Goal: Task Accomplishment & Management: Use online tool/utility

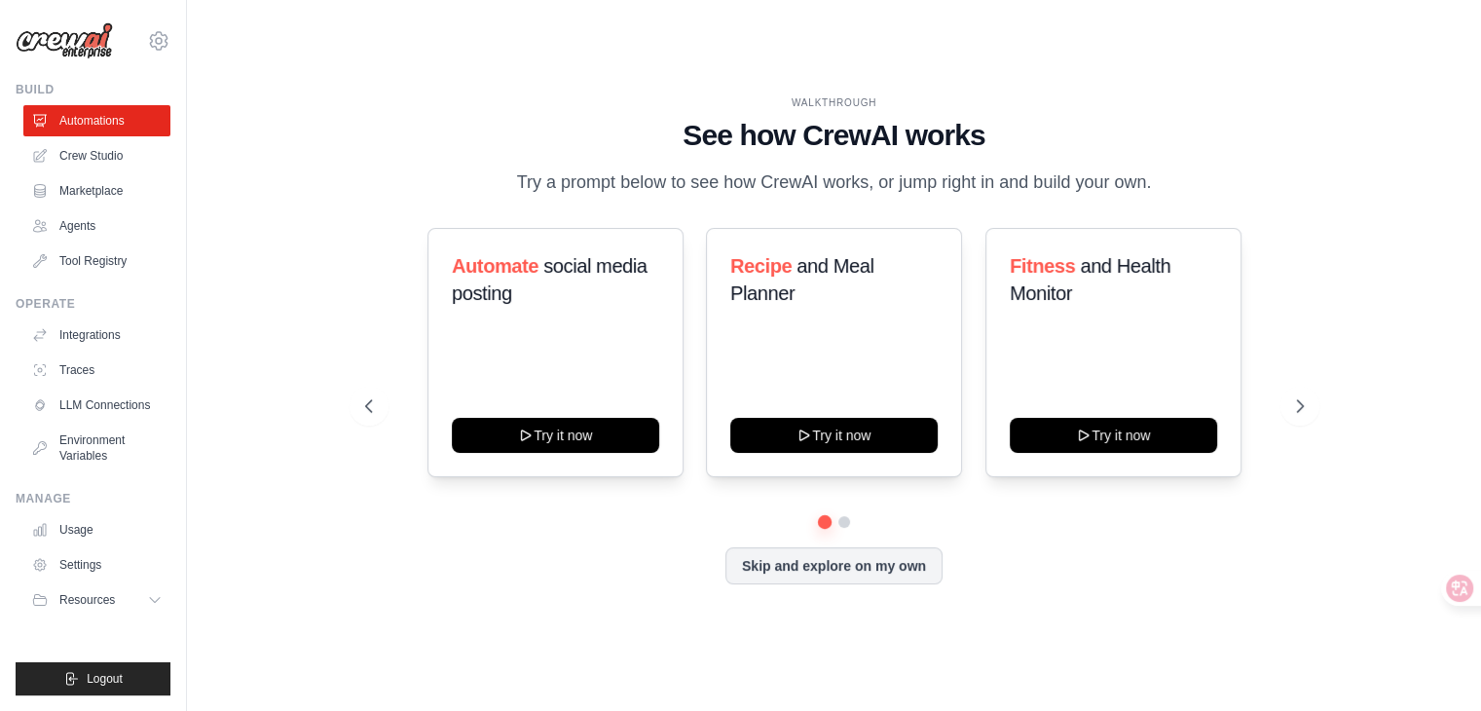
click at [347, 523] on div "WALKTHROUGH See how CrewAI works Try a prompt below to see how CrewAI works, or…" at bounding box center [835, 355] width 986 height 520
click at [1449, 598] on icon at bounding box center [1445, 588] width 27 height 27
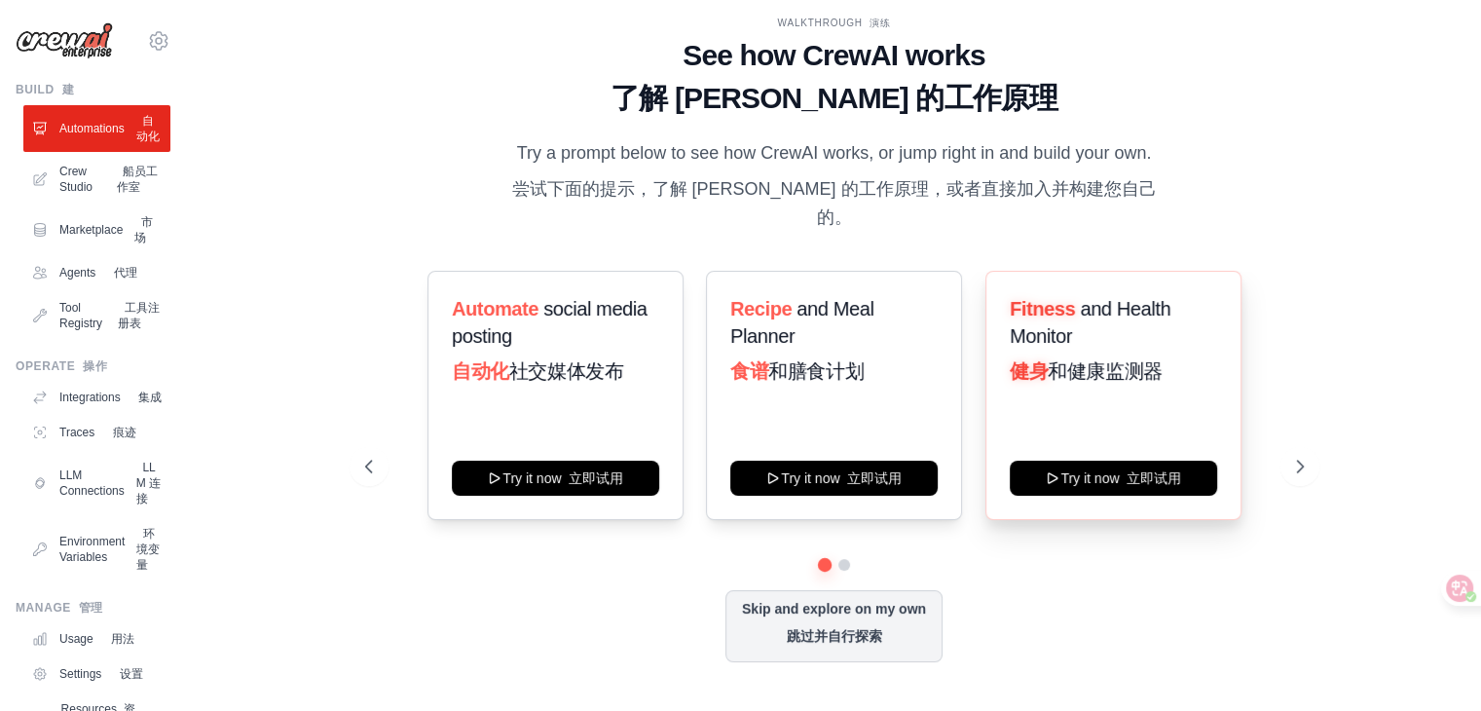
scroll to position [8, 0]
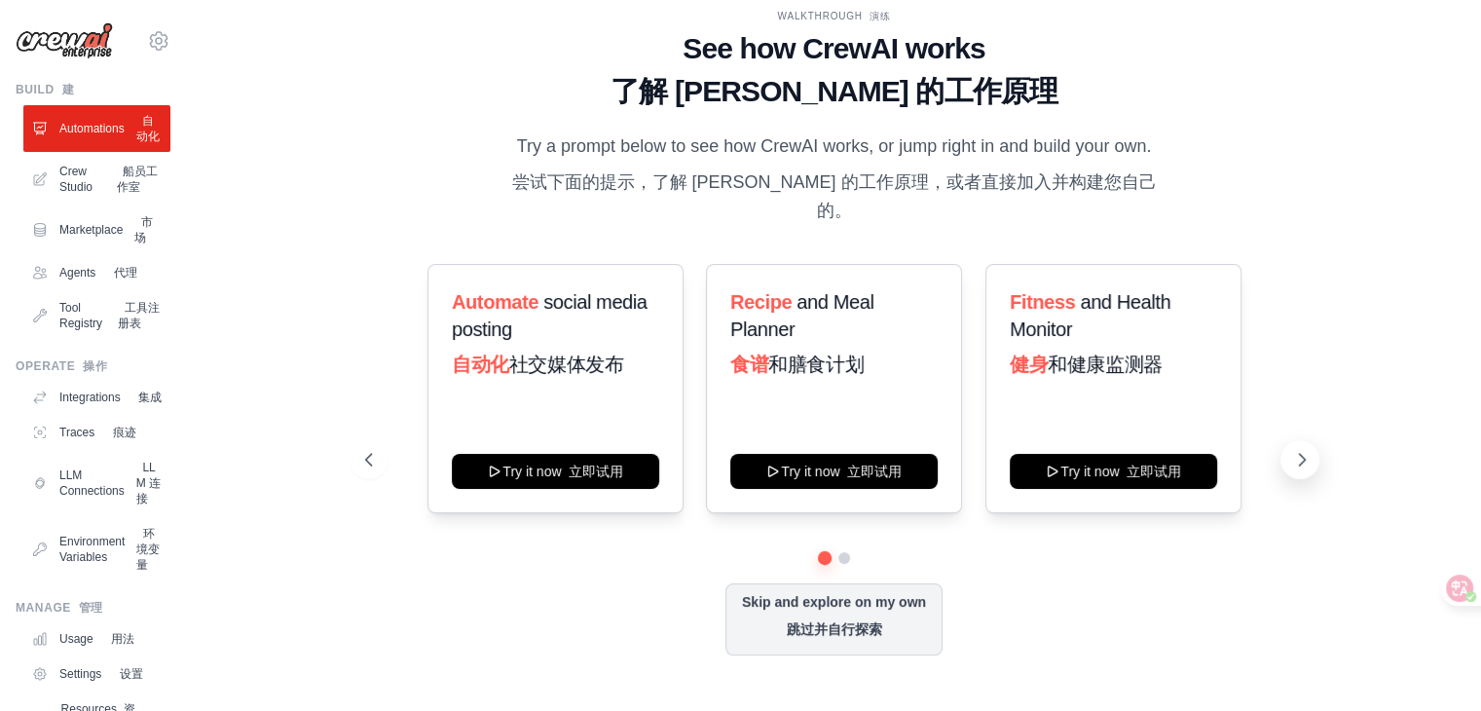
click at [1292, 456] on icon at bounding box center [1301, 459] width 19 height 19
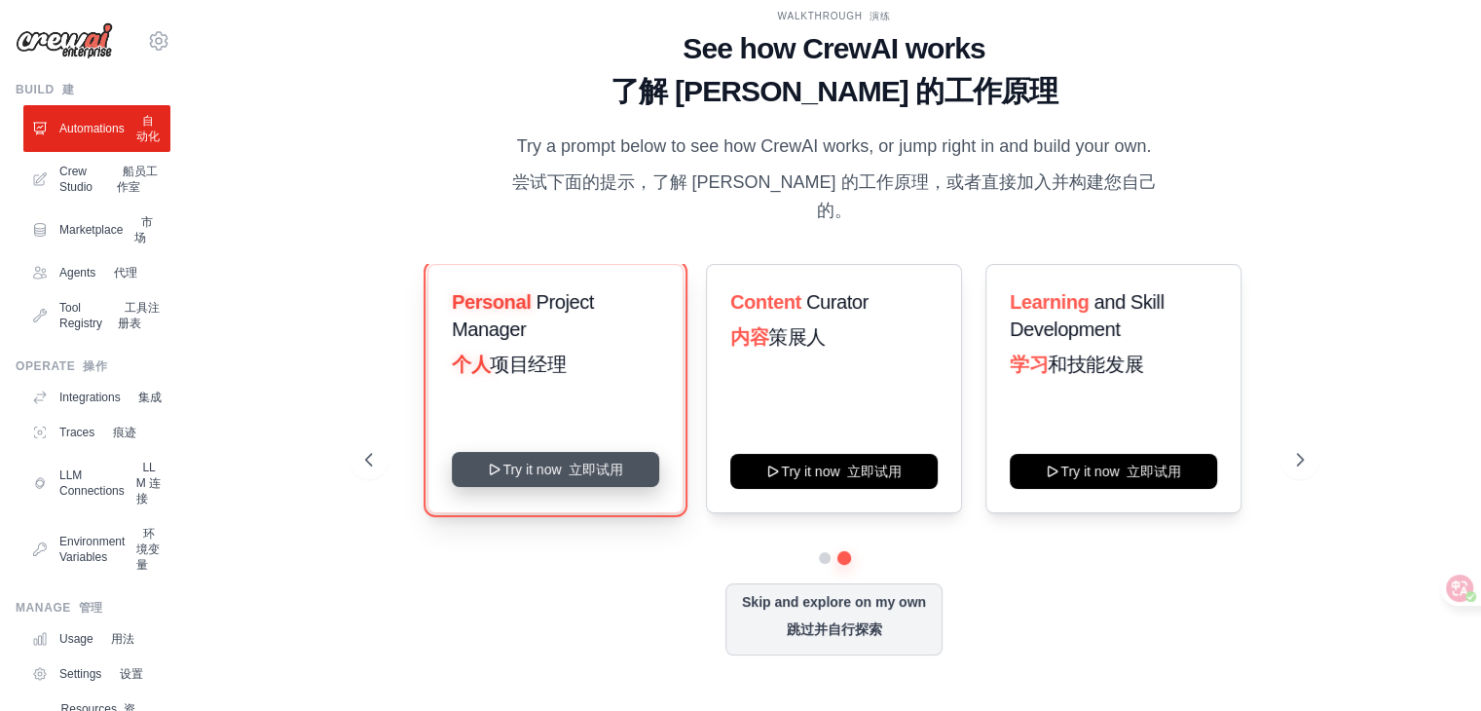
click at [549, 480] on button "Try it now 立即试用" at bounding box center [555, 469] width 207 height 35
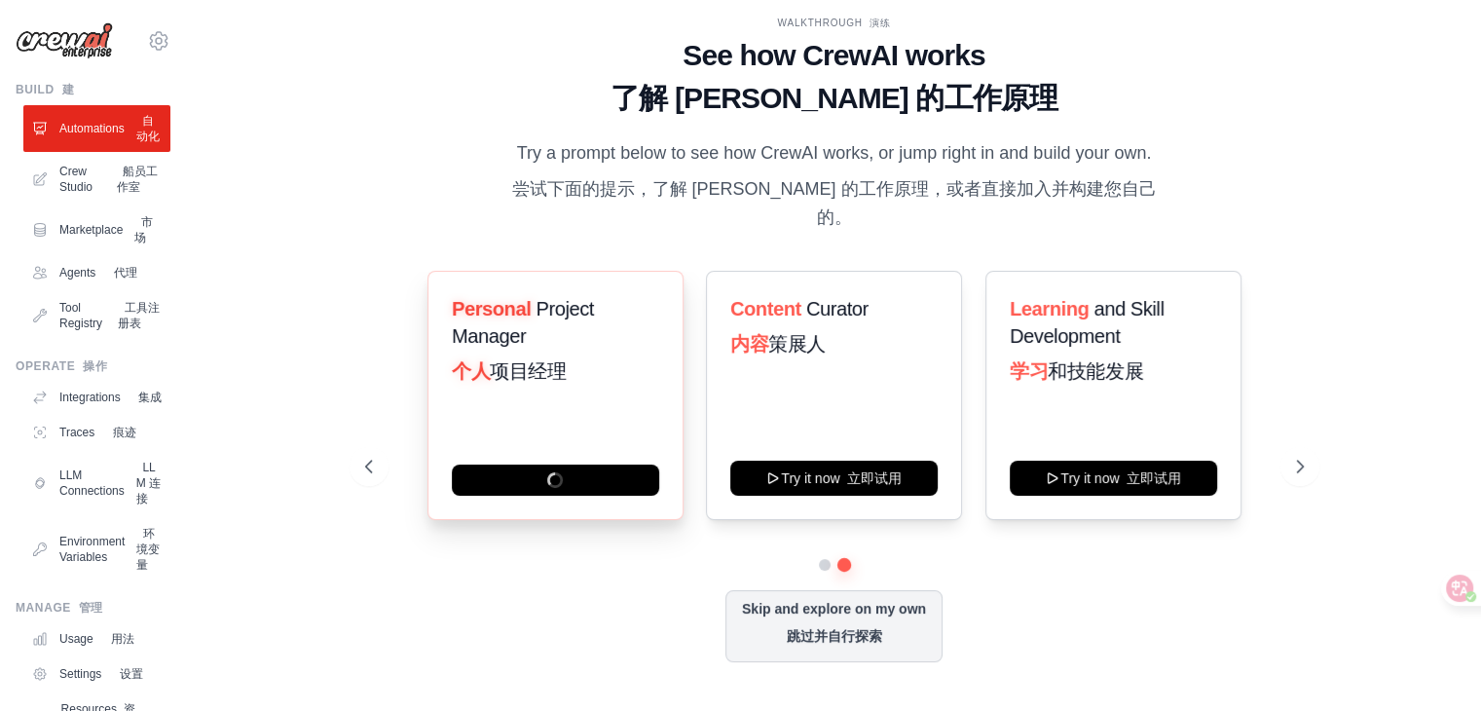
scroll to position [0, 0]
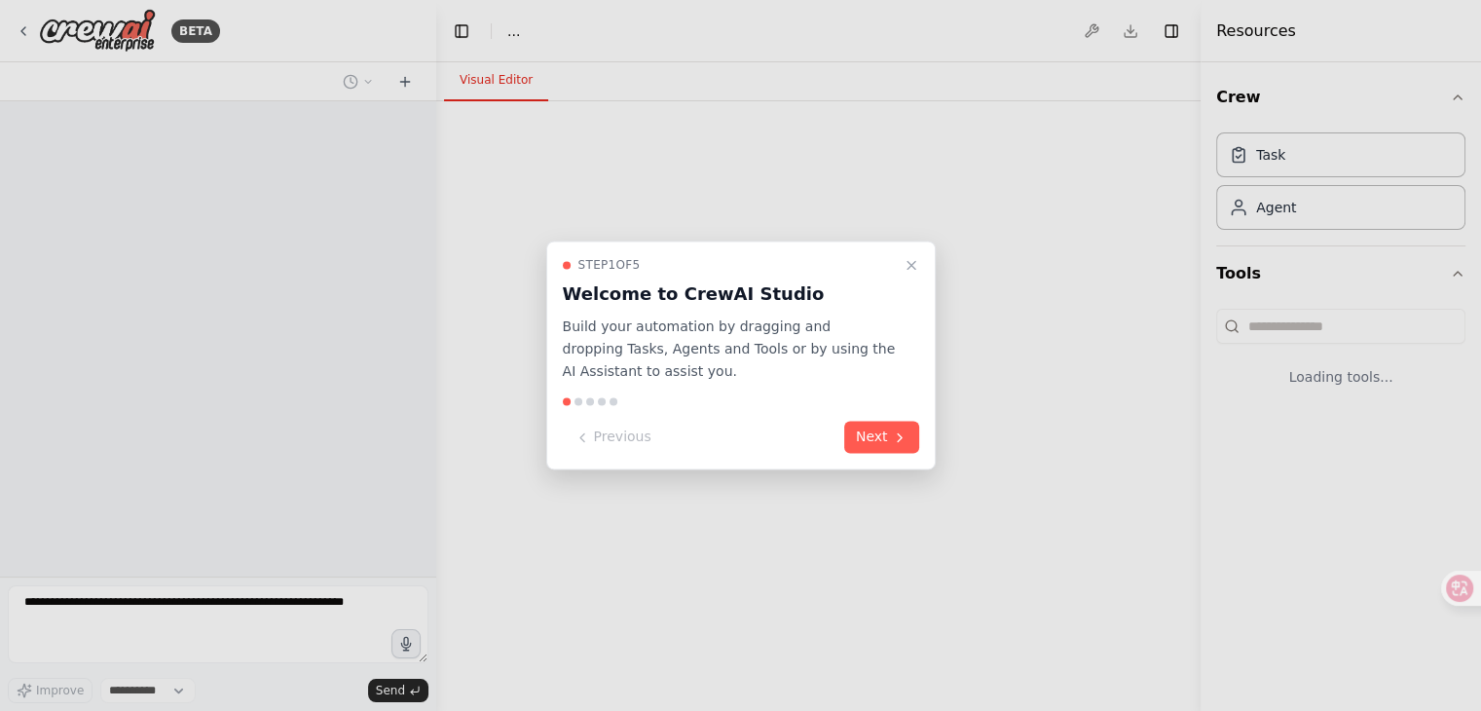
select select "****"
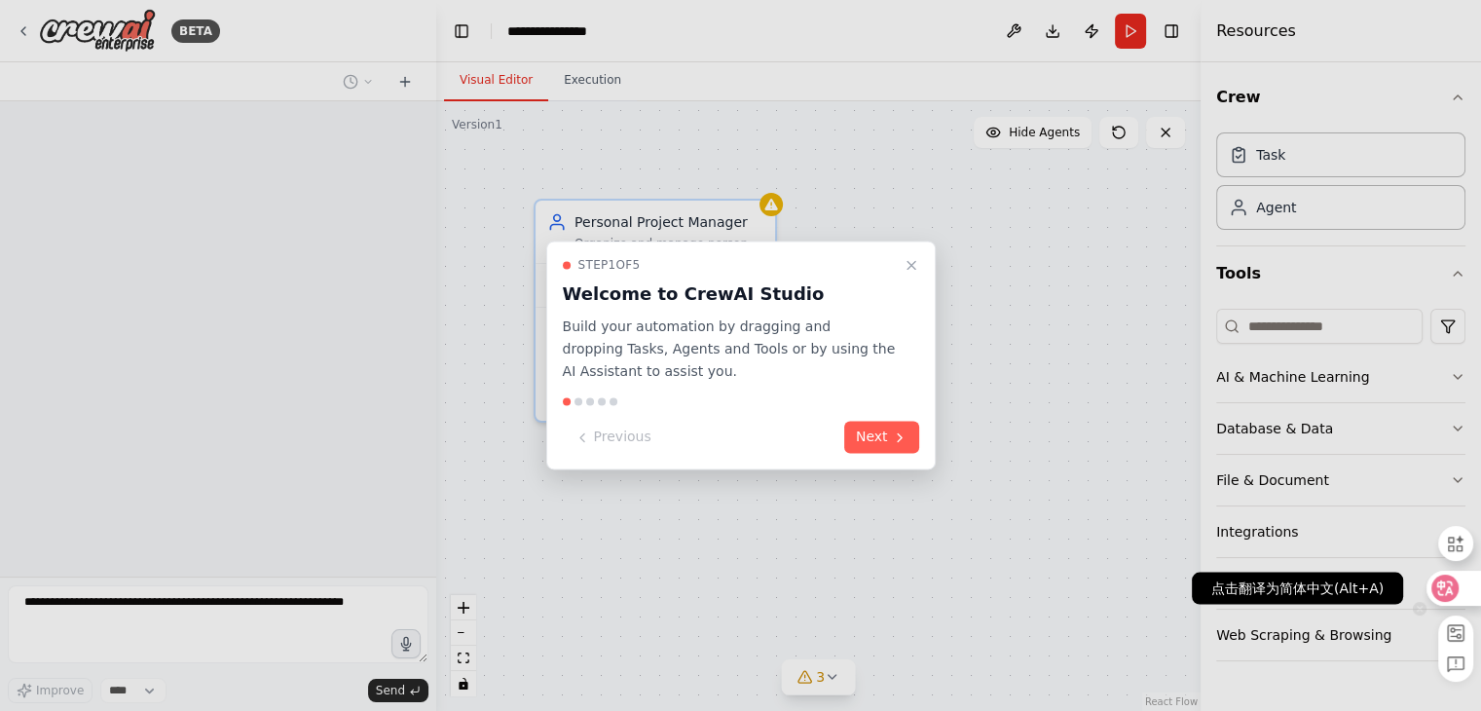
click at [1457, 596] on div at bounding box center [1453, 588] width 53 height 35
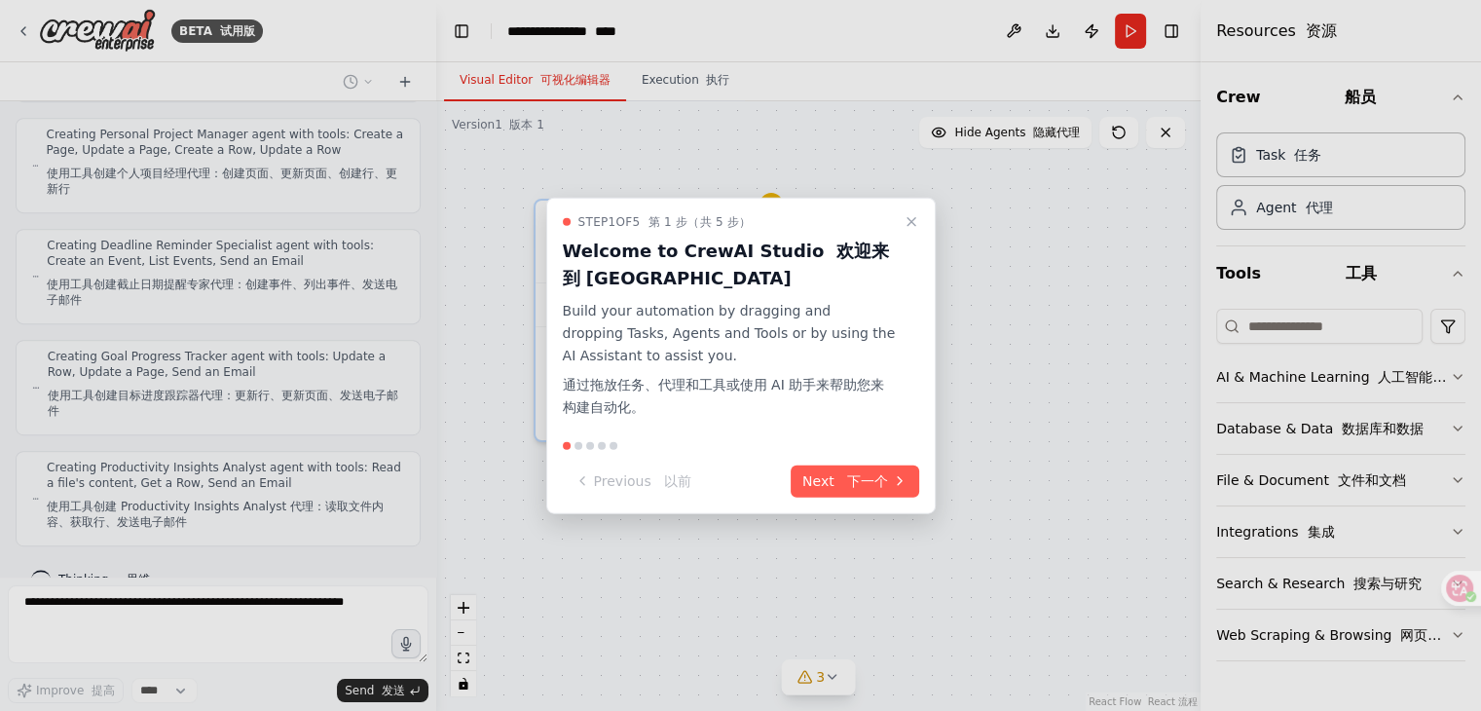
scroll to position [1030, 0]
drag, startPoint x: 428, startPoint y: 459, endPoint x: 433, endPoint y: 404, distance: 54.9
click at [433, 404] on div at bounding box center [740, 355] width 1481 height 711
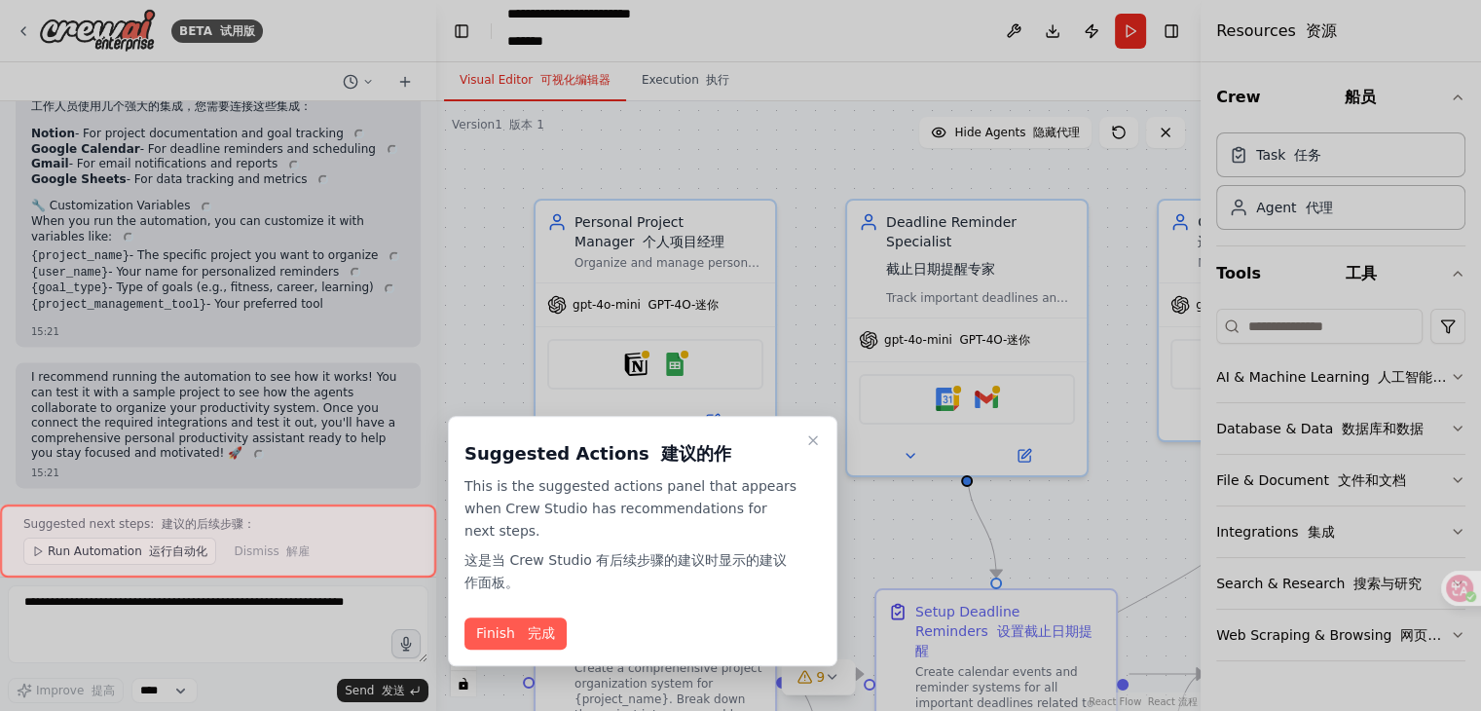
scroll to position [3086, 0]
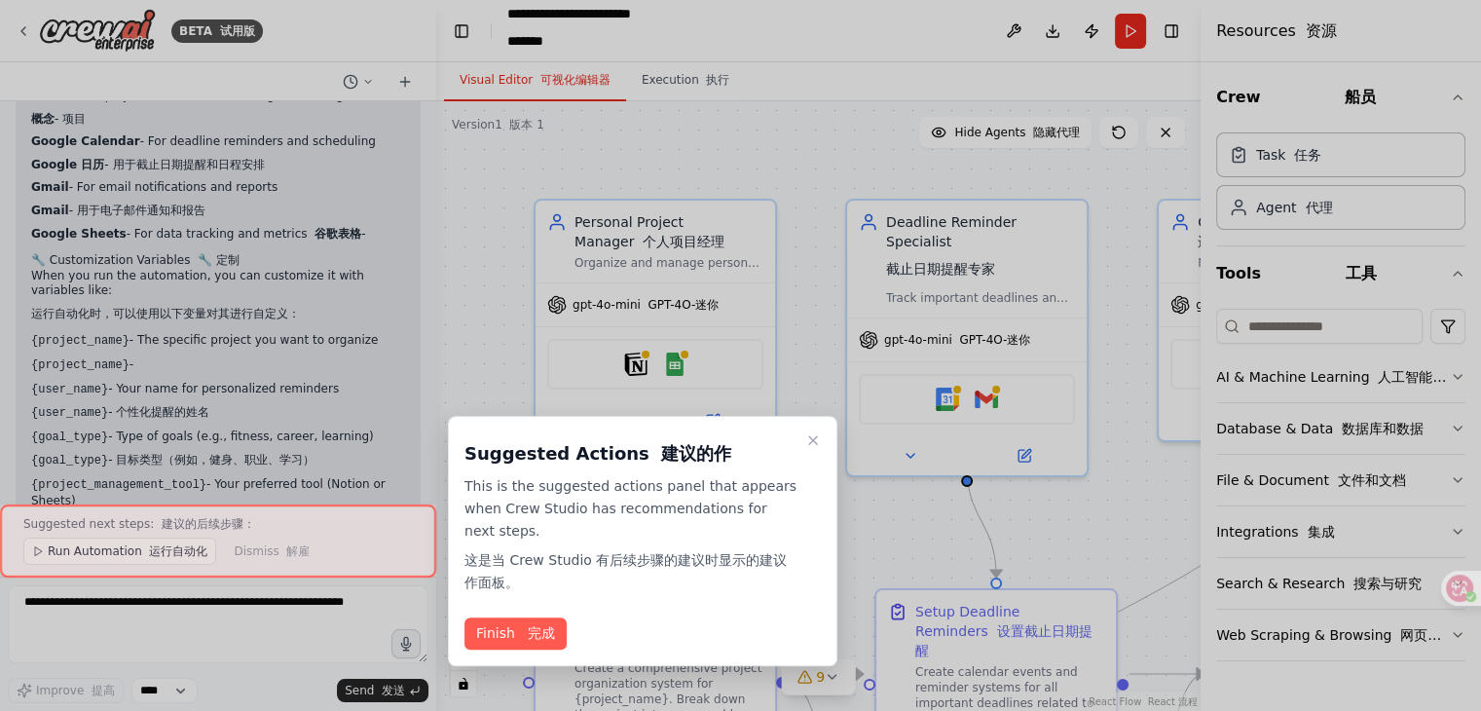
click at [266, 649] on div at bounding box center [740, 355] width 1481 height 711
click at [506, 627] on button "Finish 完成" at bounding box center [516, 634] width 102 height 32
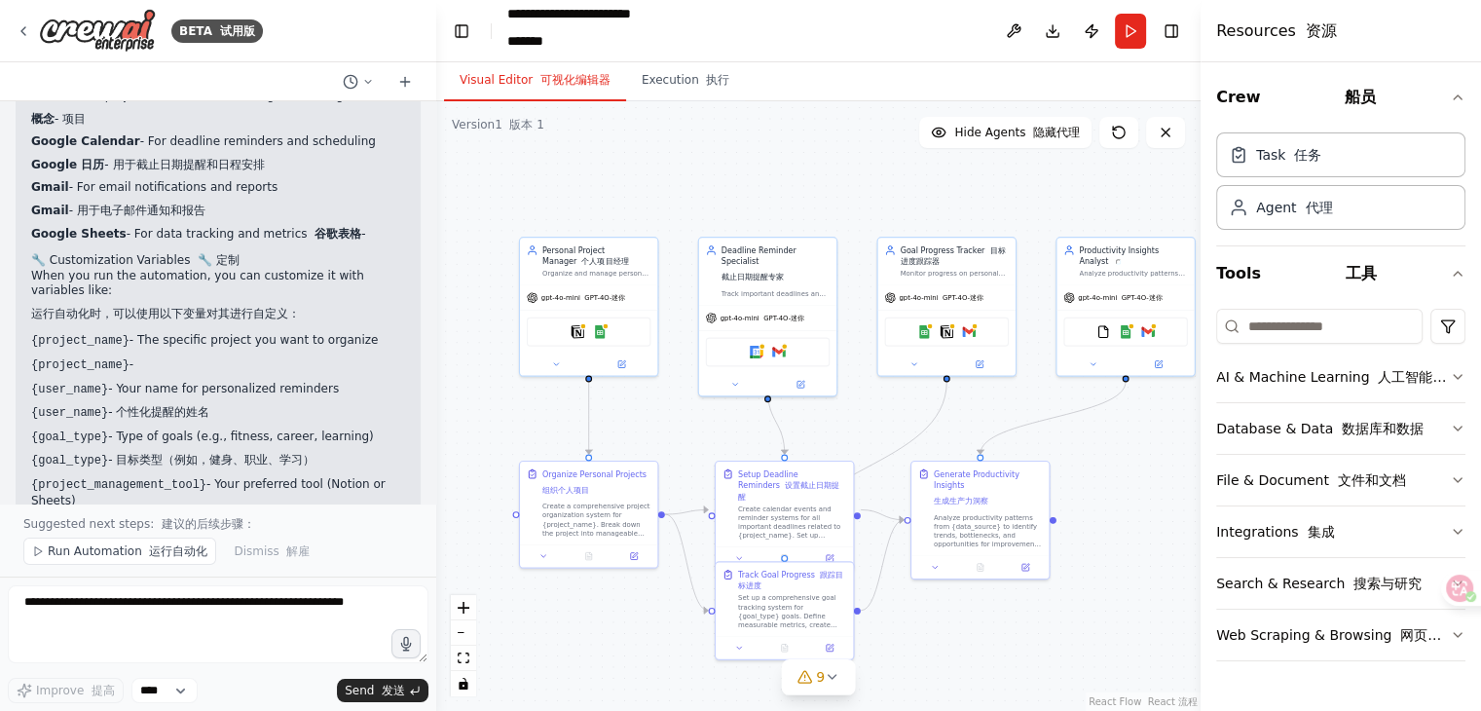
drag, startPoint x: 881, startPoint y: 506, endPoint x: 719, endPoint y: 418, distance: 185.2
click at [719, 418] on div ".deletable-edge-delete-btn { width: 20px; height: 20px; border: 0px solid #ffff…" at bounding box center [818, 406] width 765 height 610
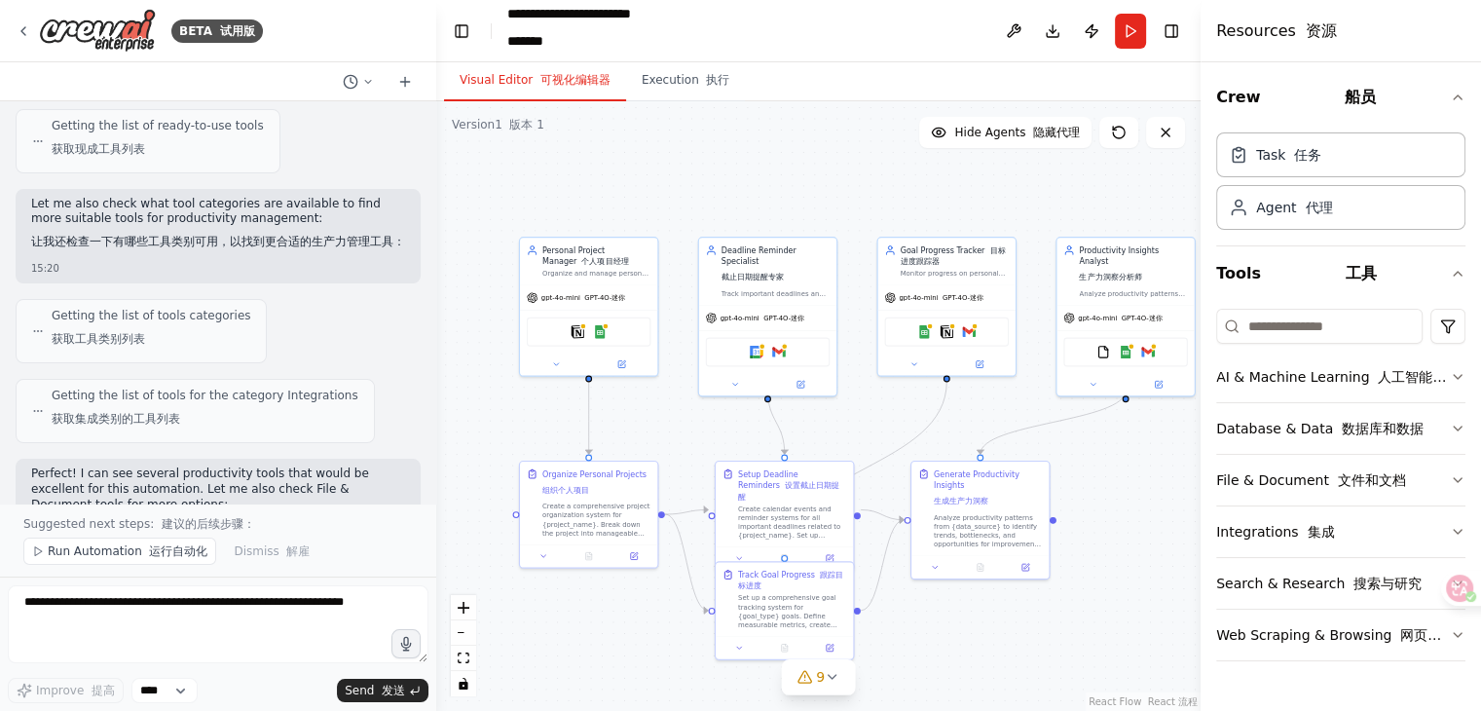
scroll to position [0, 0]
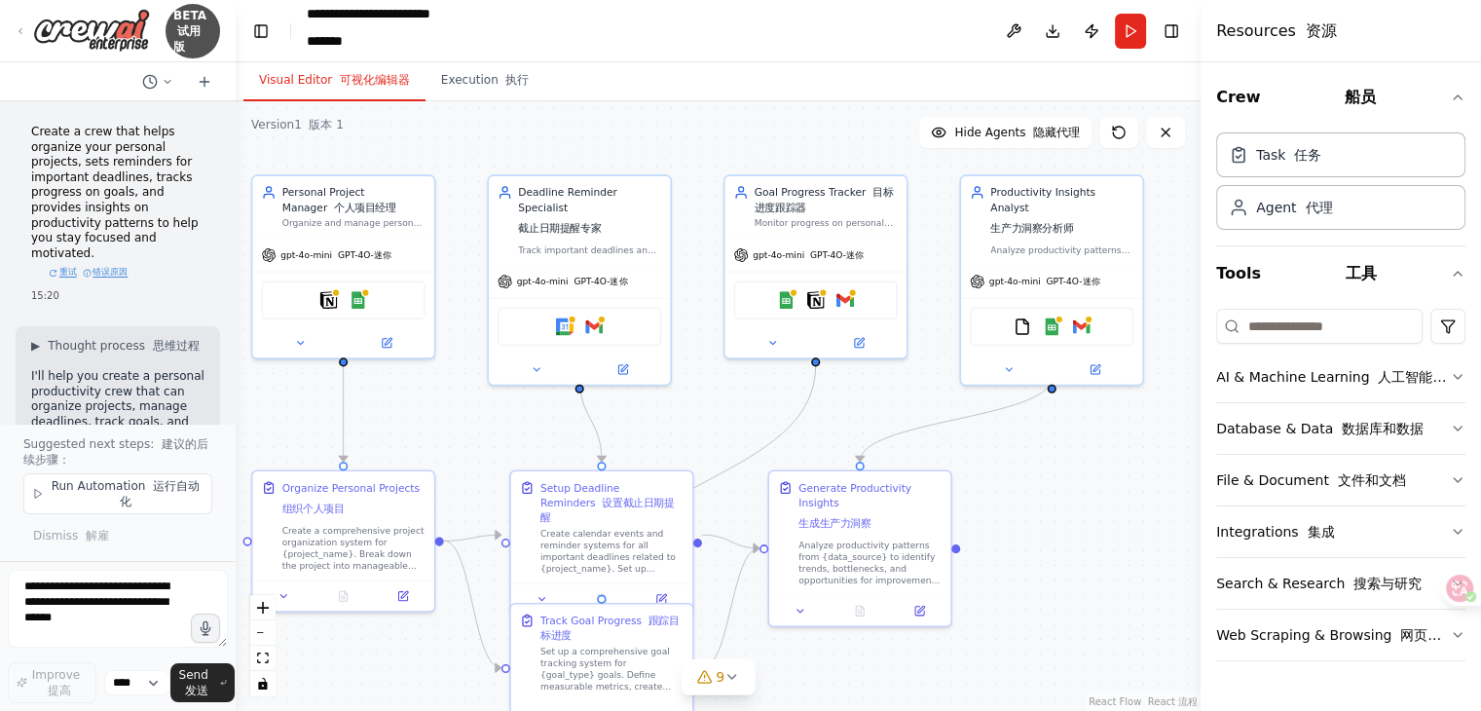
drag, startPoint x: 432, startPoint y: 420, endPoint x: 236, endPoint y: 406, distance: 197.2
click at [236, 406] on div "BETA 试用版 Create a crew that helps organize your personal projects, sets reminde…" at bounding box center [740, 355] width 1481 height 711
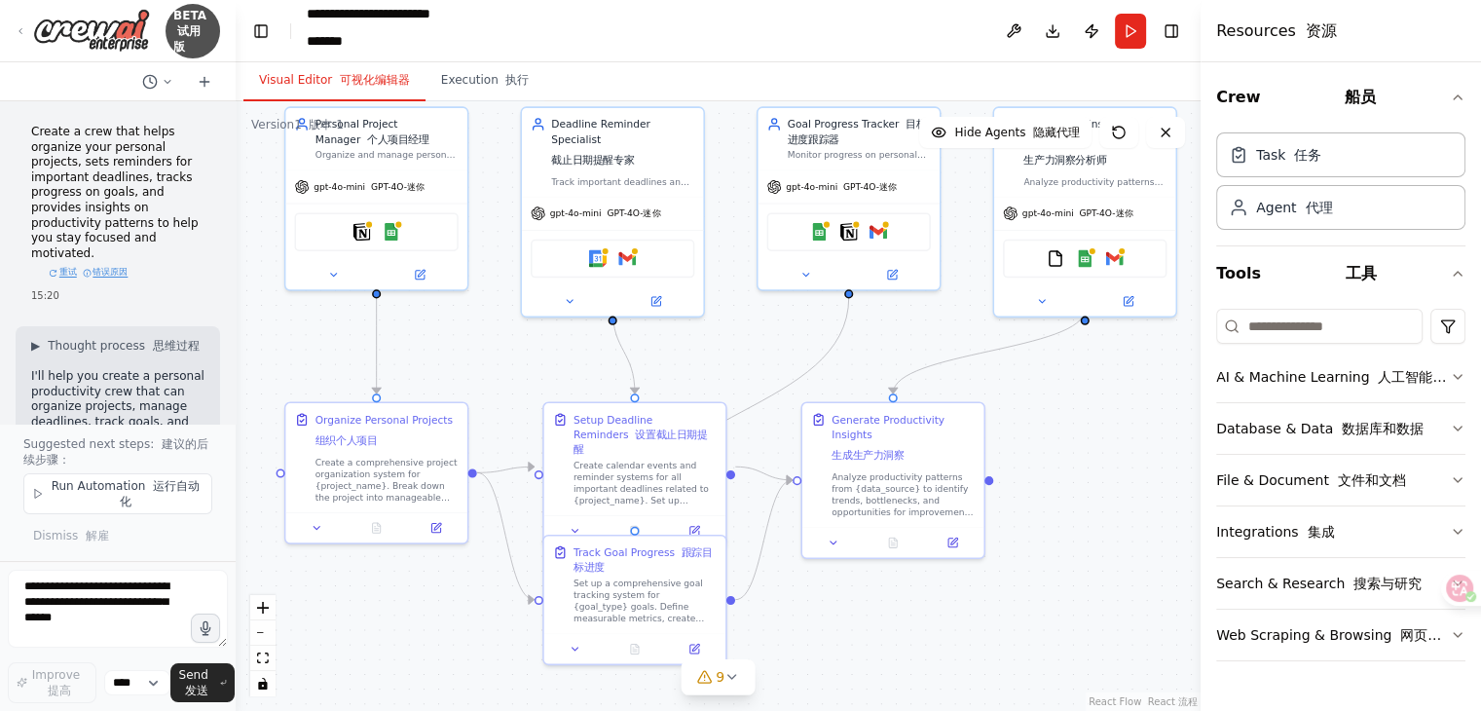
drag, startPoint x: 1042, startPoint y: 519, endPoint x: 1075, endPoint y: 451, distance: 75.8
click at [1075, 451] on div ".deletable-edge-delete-btn { width: 20px; height: 20px; border: 0px solid #ffff…" at bounding box center [718, 406] width 965 height 610
click at [1332, 159] on div "Task 任务" at bounding box center [1341, 153] width 249 height 45
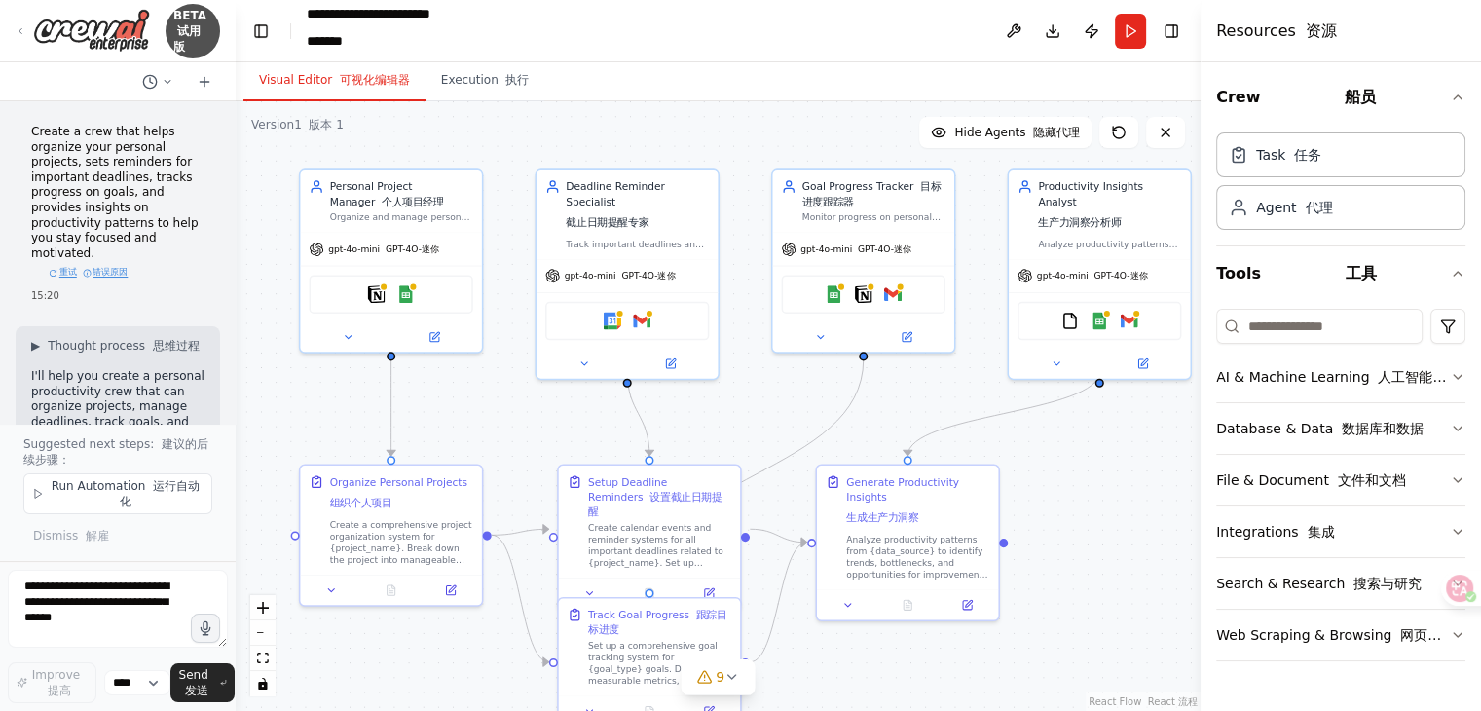
drag, startPoint x: 506, startPoint y: 348, endPoint x: 521, endPoint y: 410, distance: 64.0
click at [521, 410] on div ".deletable-edge-delete-btn { width: 20px; height: 20px; border: 0px solid #ffff…" at bounding box center [718, 406] width 965 height 610
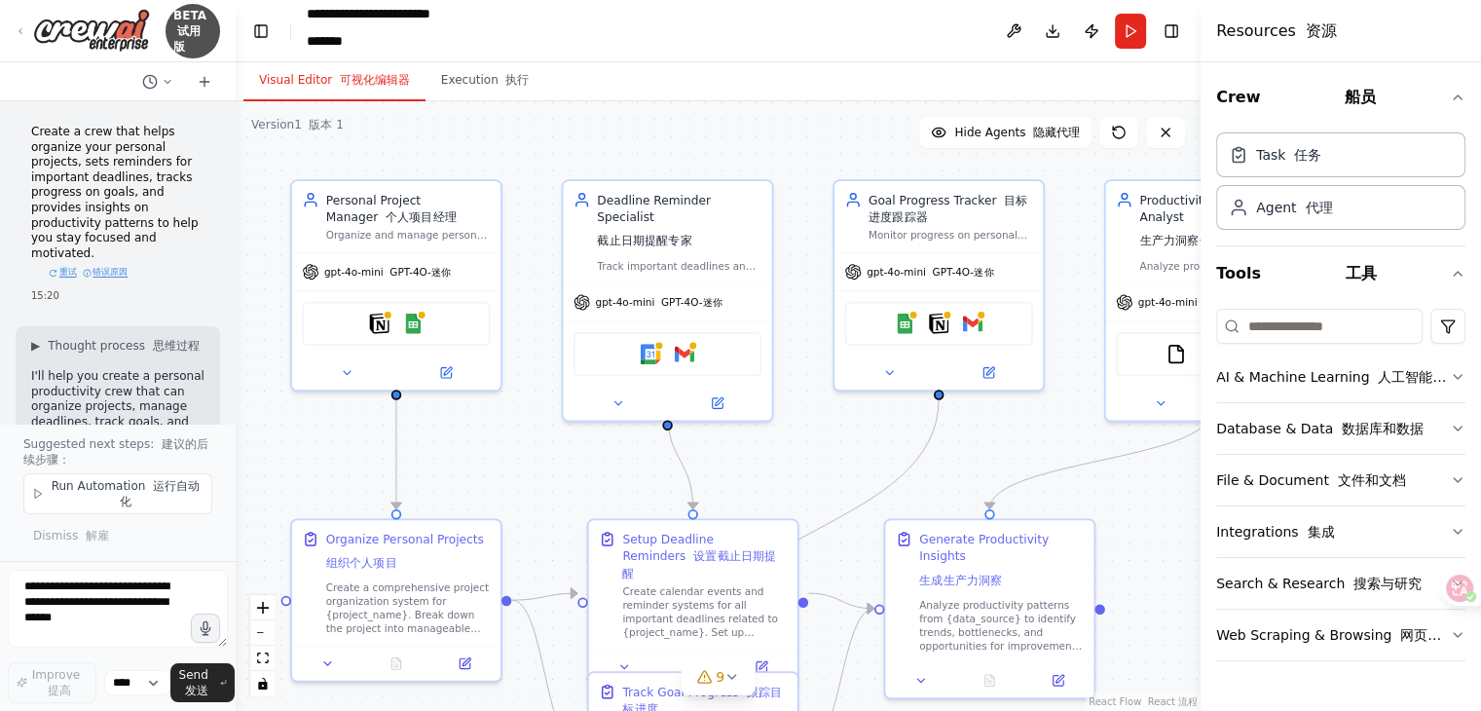
drag, startPoint x: 517, startPoint y: 388, endPoint x: 513, endPoint y: 443, distance: 55.7
click at [513, 443] on div ".deletable-edge-delete-btn { width: 20px; height: 20px; border: 0px solid #ffff…" at bounding box center [718, 406] width 965 height 610
click at [433, 245] on div "Personal Project Manager 个人项目经理 Organize and manage personal projects by creati…" at bounding box center [396, 213] width 208 height 71
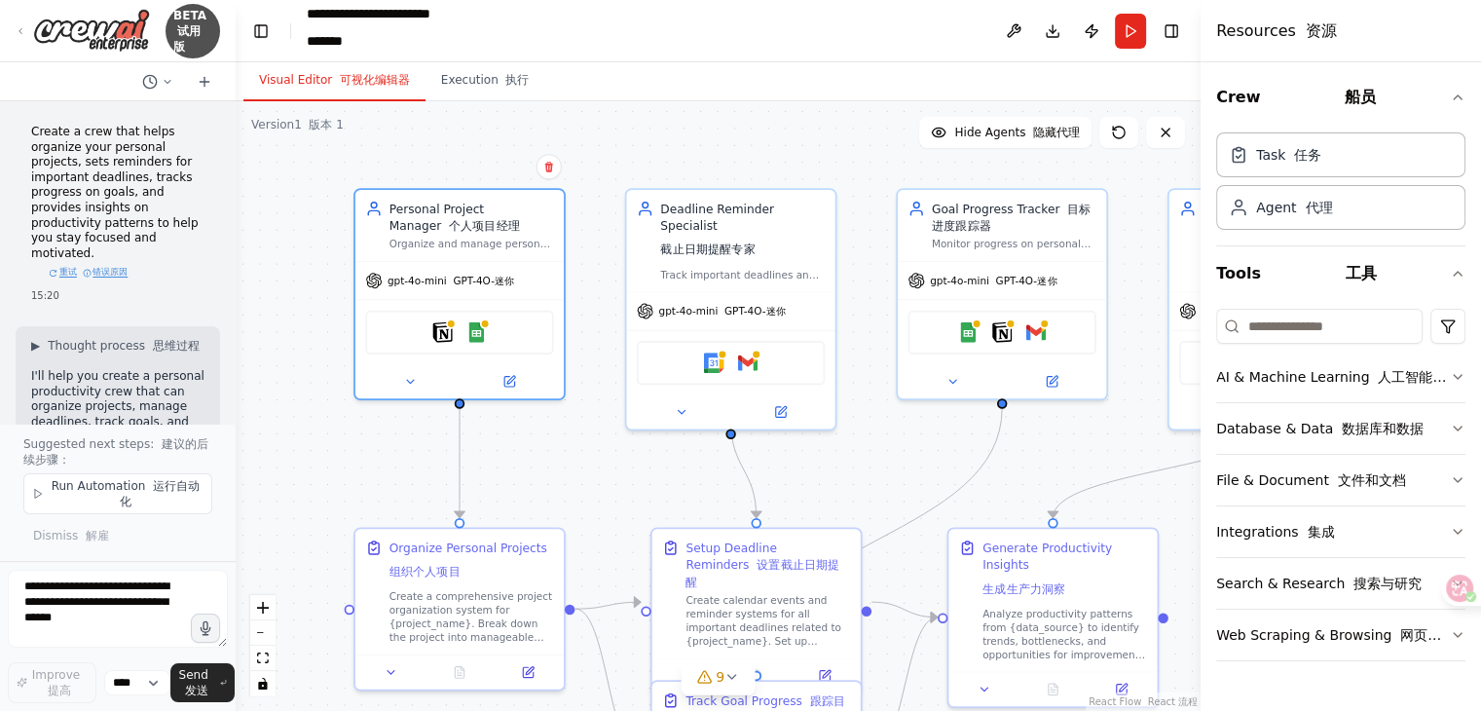
drag, startPoint x: 535, startPoint y: 448, endPoint x: 584, endPoint y: 453, distance: 49.9
click at [590, 458] on div ".deletable-edge-delete-btn { width: 20px; height: 20px; border: 0px solid #ffff…" at bounding box center [718, 406] width 965 height 610
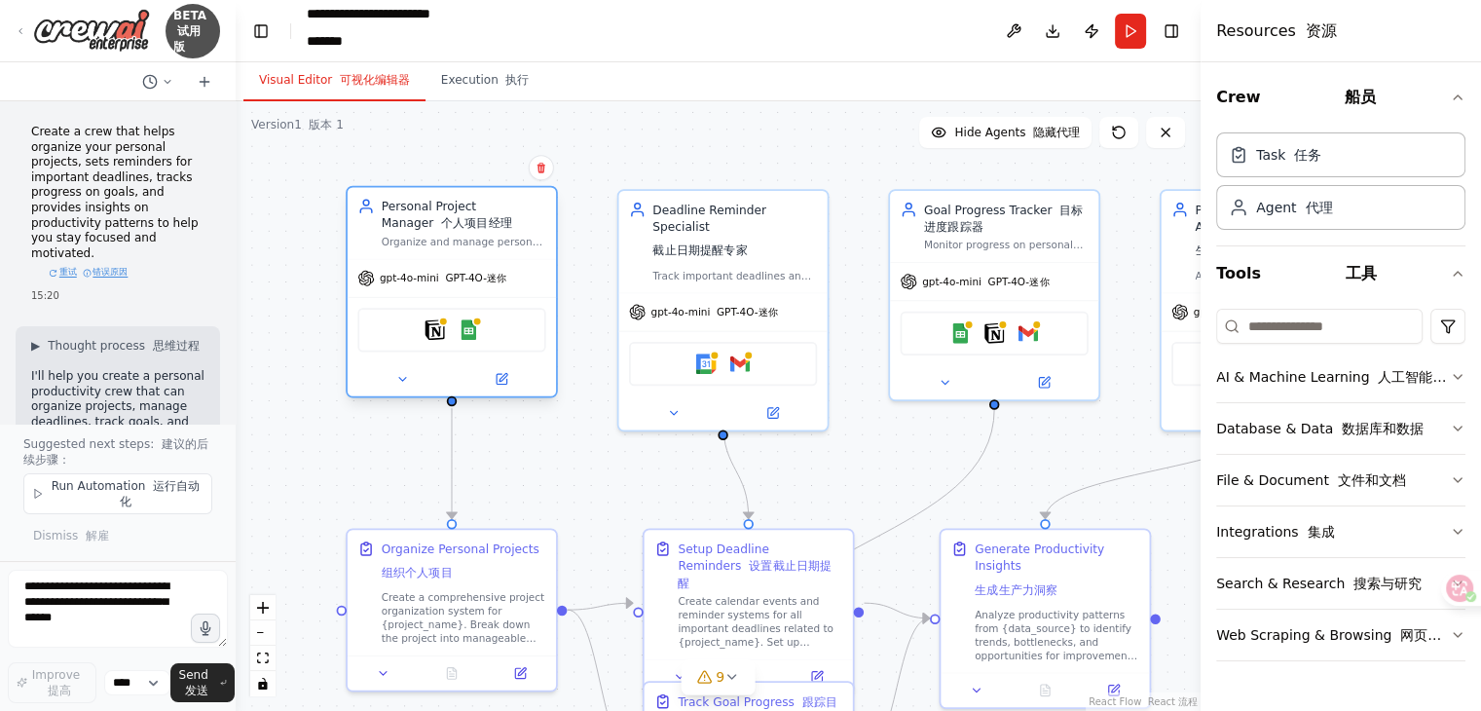
click at [487, 264] on div "gpt-4o-mini GPT-4O-迷你" at bounding box center [452, 278] width 208 height 37
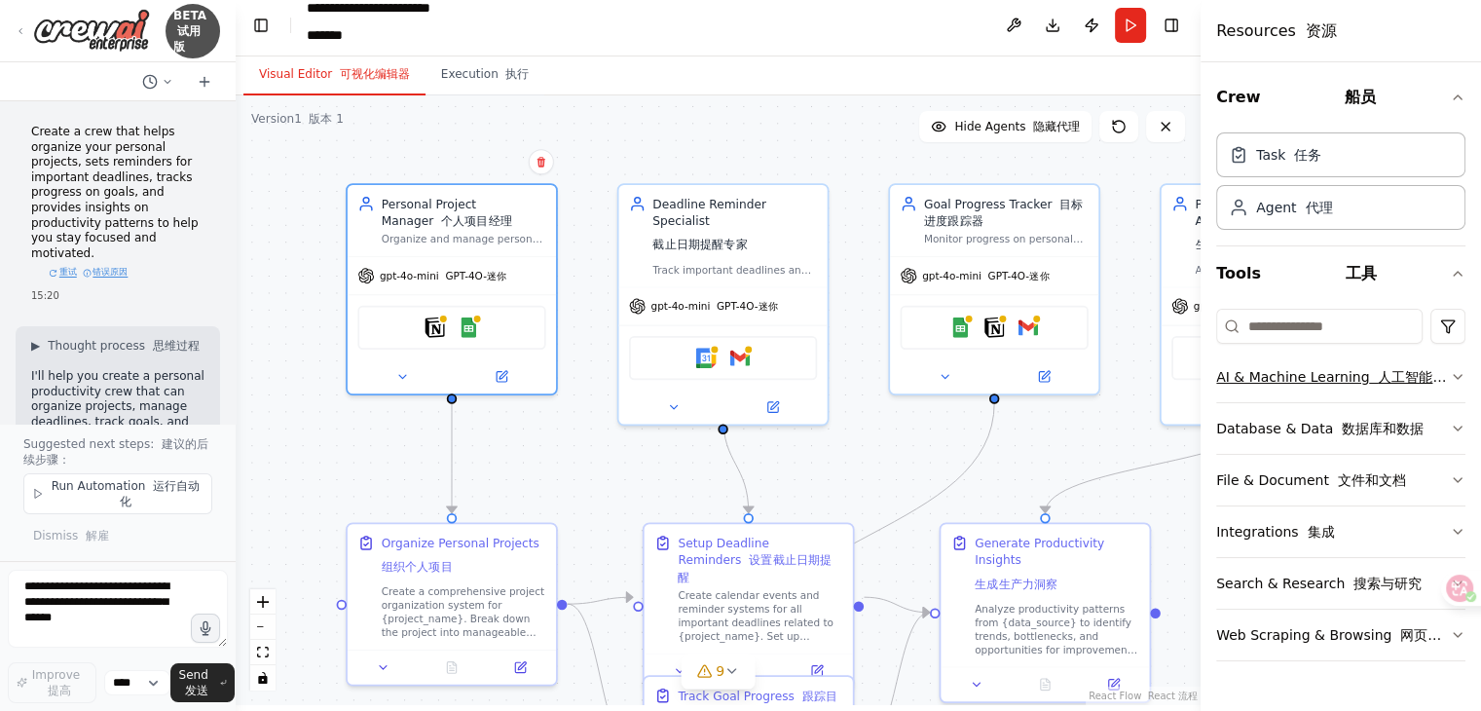
scroll to position [8, 0]
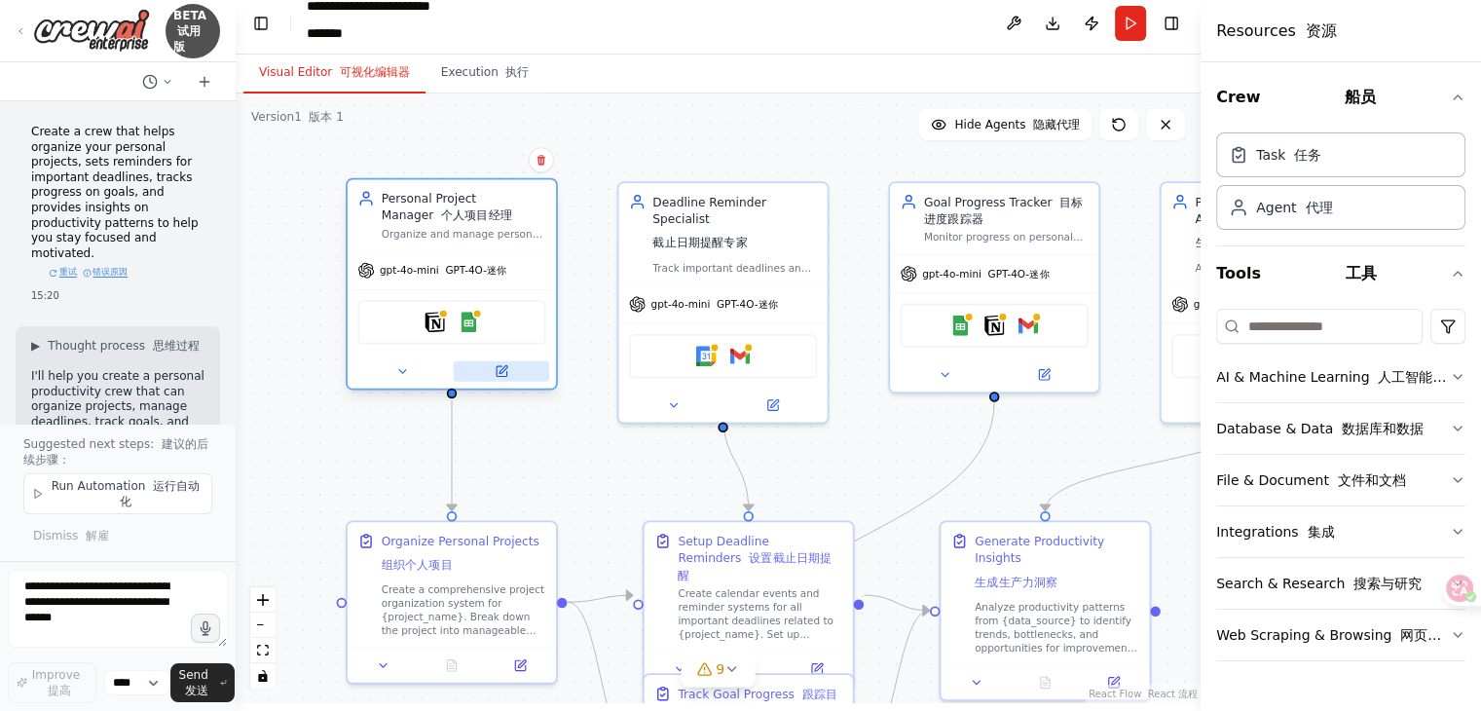
click at [497, 370] on icon at bounding box center [502, 371] width 10 height 10
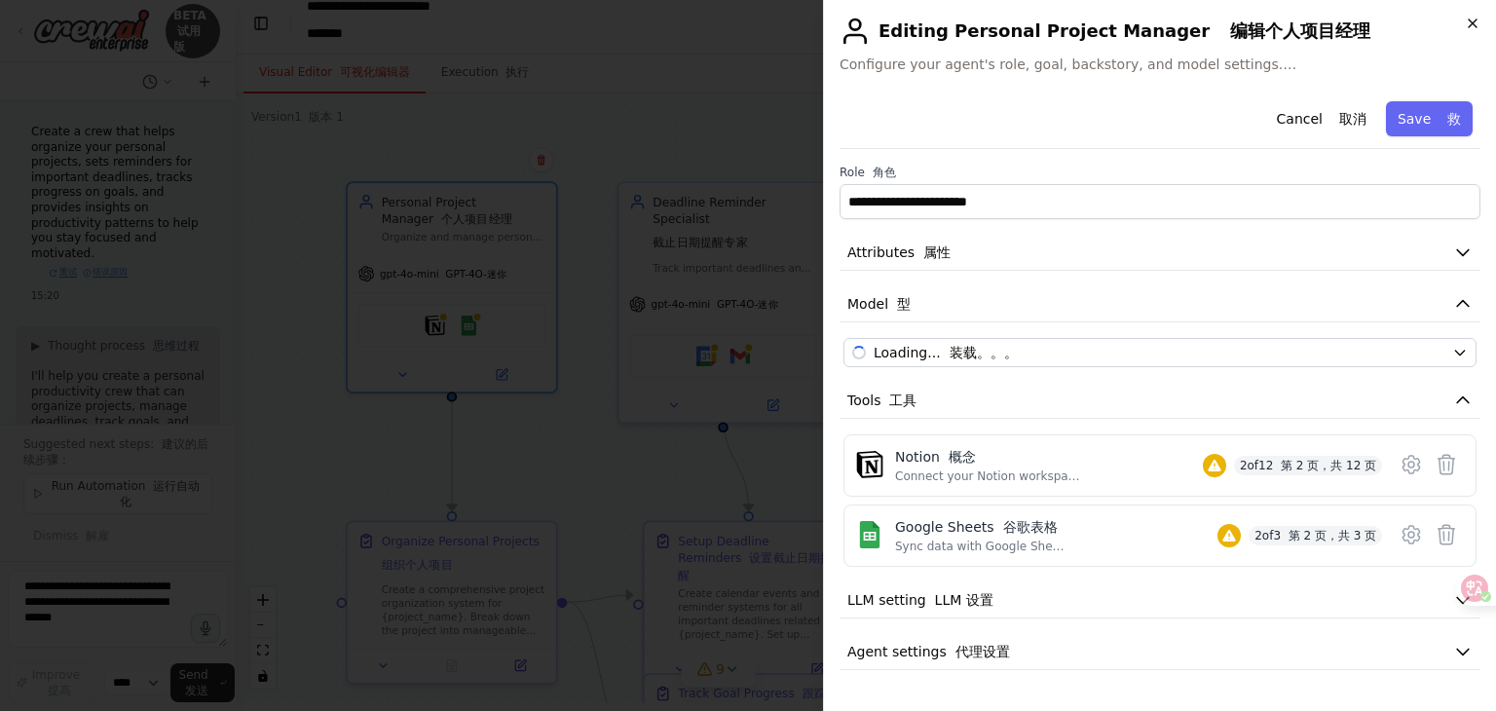
click at [1468, 28] on icon "button" at bounding box center [1473, 24] width 16 height 16
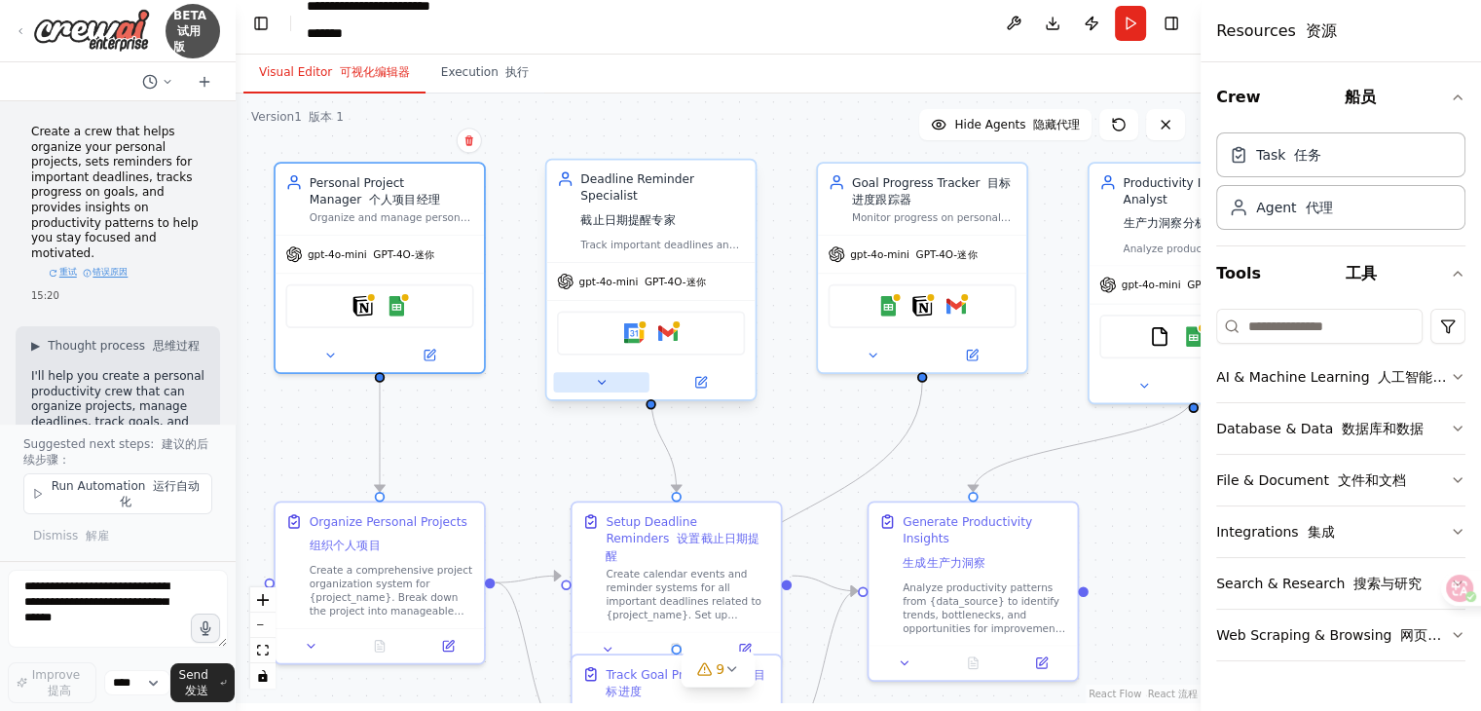
drag, startPoint x: 682, startPoint y: 451, endPoint x: 613, endPoint y: 367, distance: 108.6
click at [610, 430] on div ".deletable-edge-delete-btn { width: 20px; height: 20px; border: 0px solid #ffff…" at bounding box center [718, 399] width 965 height 610
click at [616, 370] on button at bounding box center [600, 380] width 95 height 20
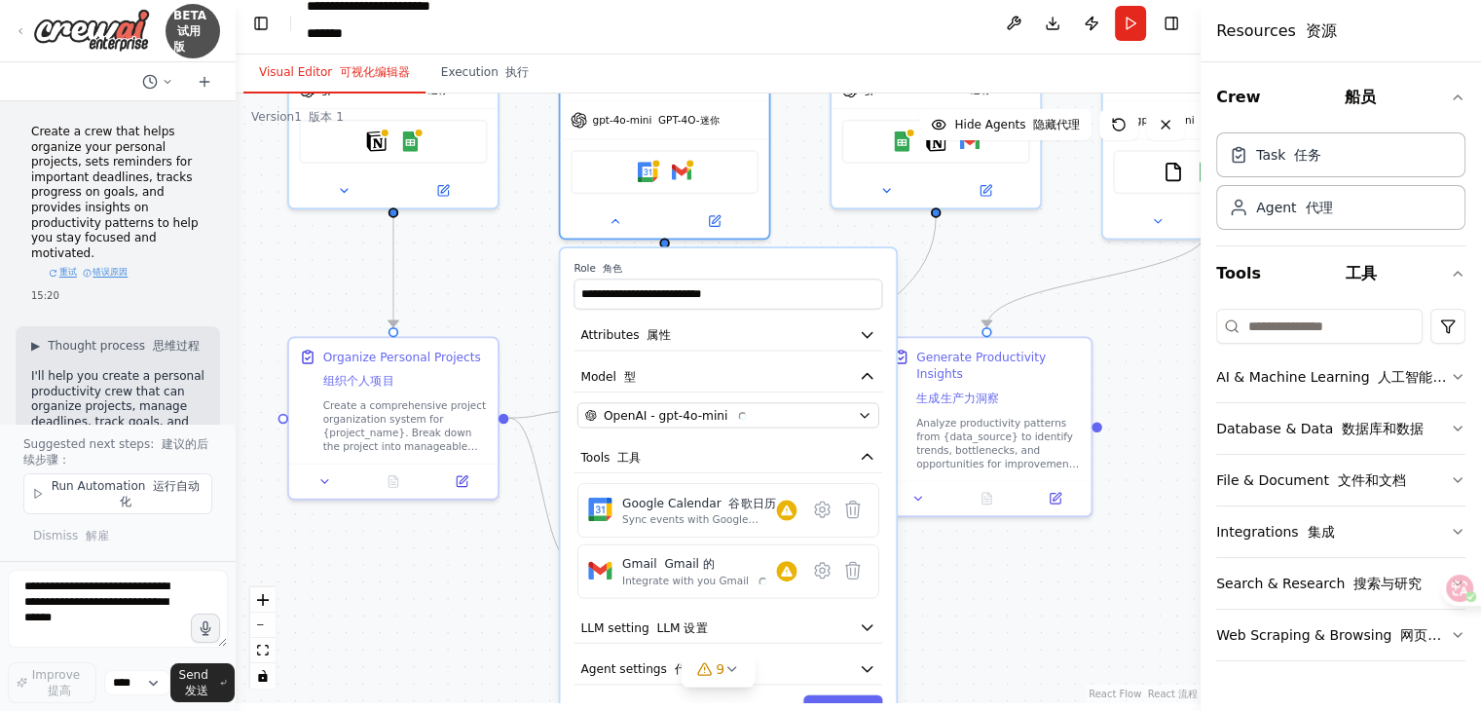
drag, startPoint x: 505, startPoint y: 492, endPoint x: 518, endPoint y: 329, distance: 163.2
click at [518, 329] on div ".deletable-edge-delete-btn { width: 20px; height: 20px; border: 0px solid #ffff…" at bounding box center [718, 399] width 965 height 610
click at [870, 326] on icon "button" at bounding box center [867, 334] width 17 height 17
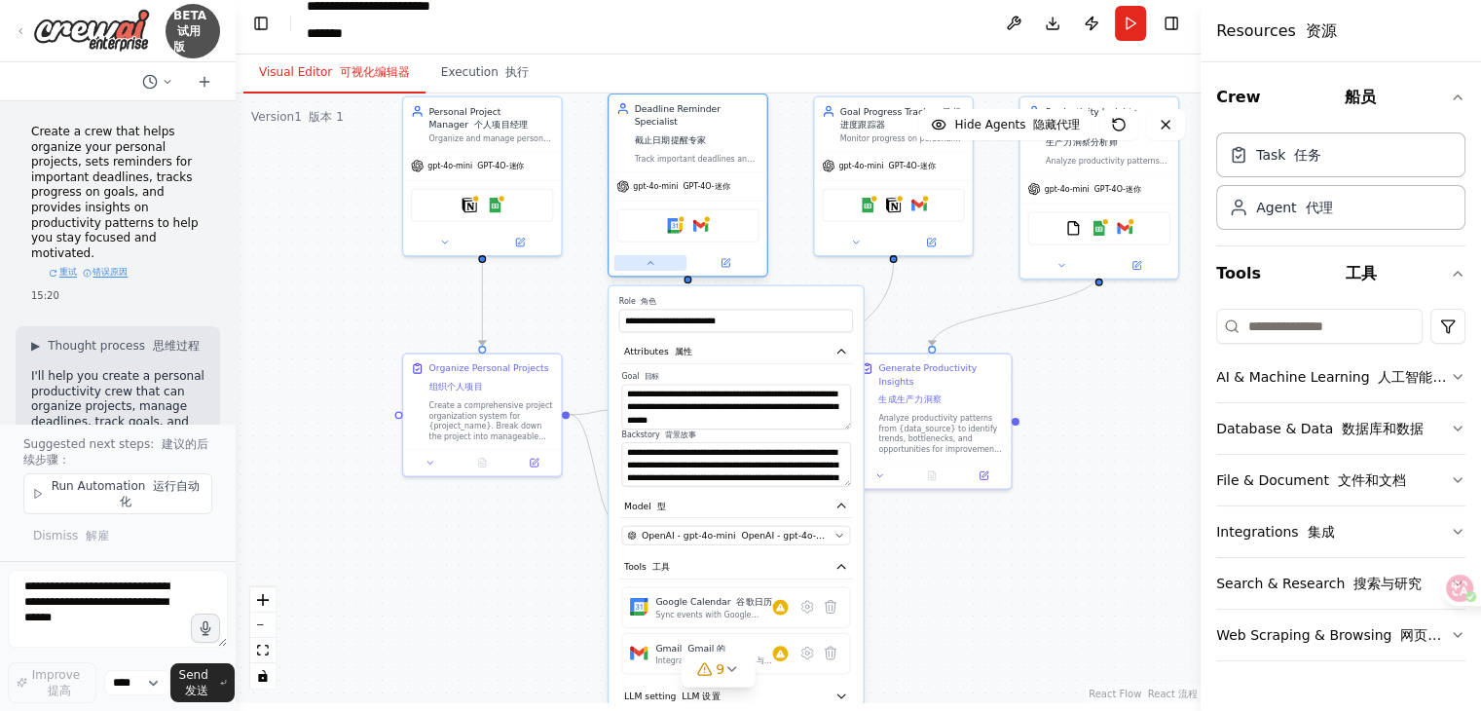
click at [639, 255] on button at bounding box center [650, 263] width 73 height 16
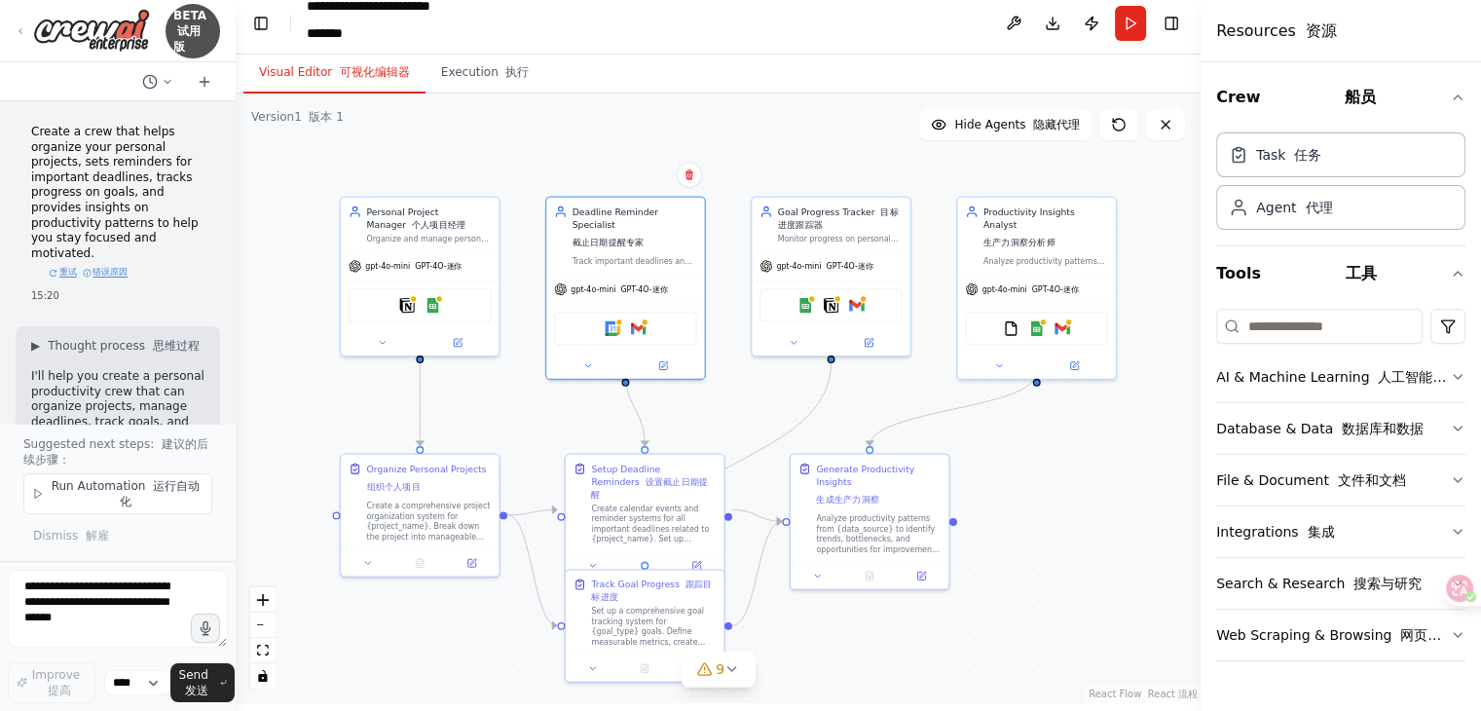
drag, startPoint x: 616, startPoint y: 294, endPoint x: 553, endPoint y: 394, distance: 118.1
click at [553, 394] on div ".deletable-edge-delete-btn { width: 20px; height: 20px; border: 0px solid #ffff…" at bounding box center [718, 399] width 965 height 610
click at [292, 425] on div ".deletable-edge-delete-btn { width: 20px; height: 20px; border: 0px solid #ffff…" at bounding box center [718, 399] width 965 height 610
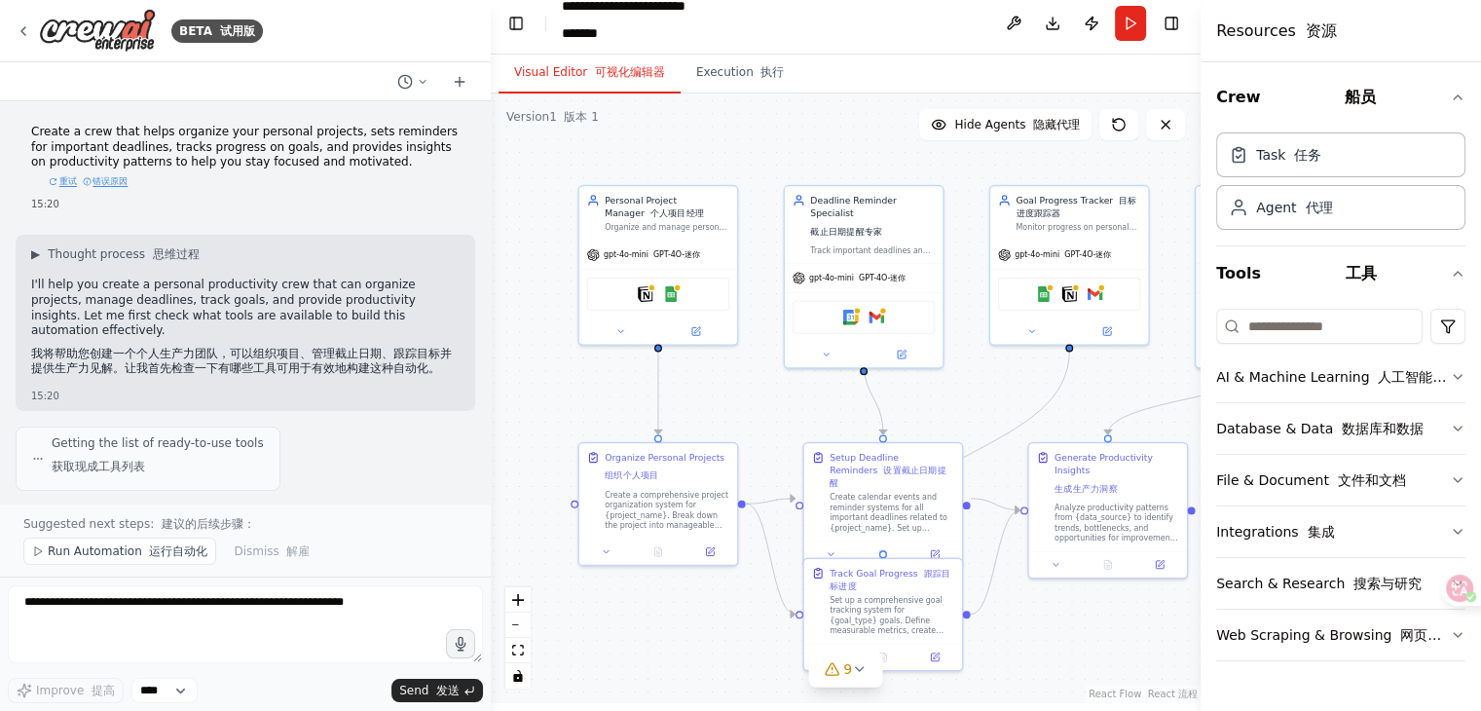
drag, startPoint x: 230, startPoint y: 350, endPoint x: 482, endPoint y: 342, distance: 252.4
click at [495, 345] on div "BETA 试用版 Create a crew that helps organize your personal projects, sets reminde…" at bounding box center [740, 347] width 1481 height 711
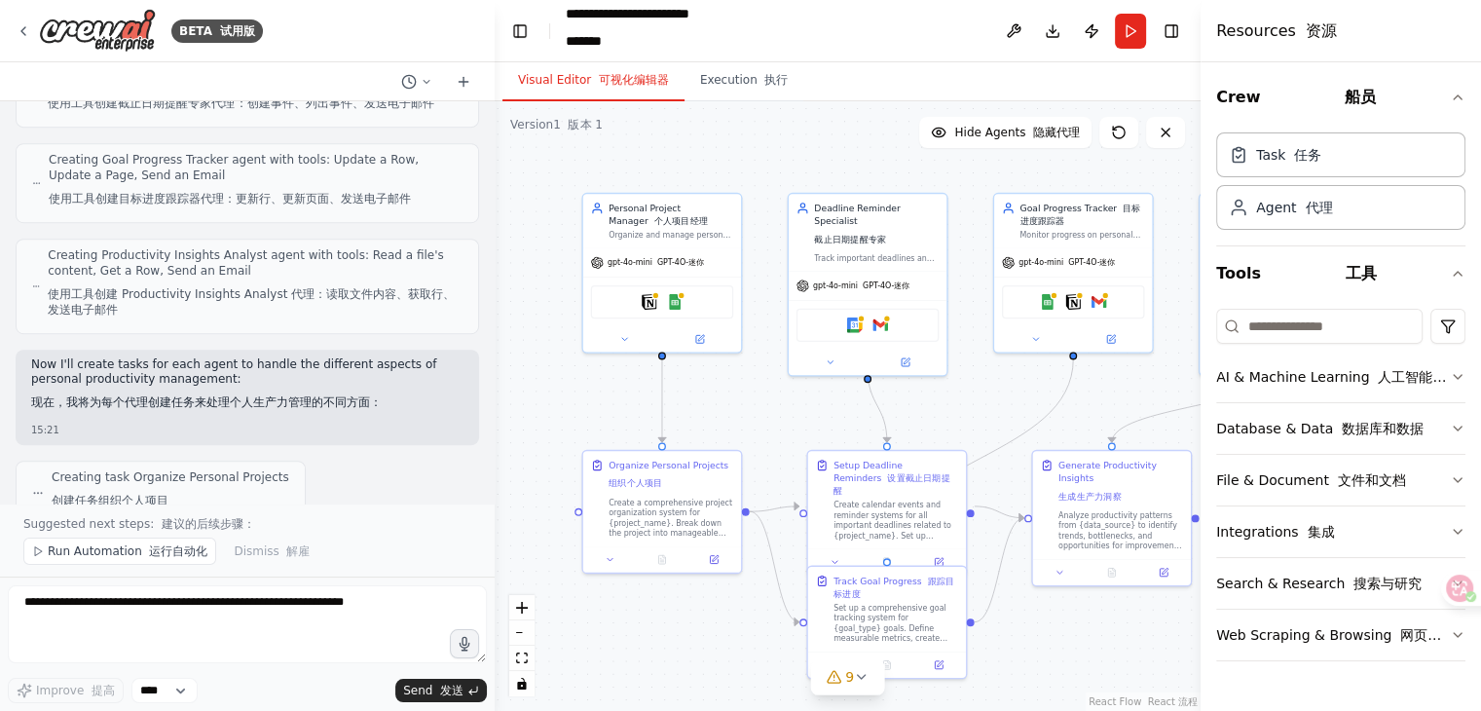
scroll to position [1461, 0]
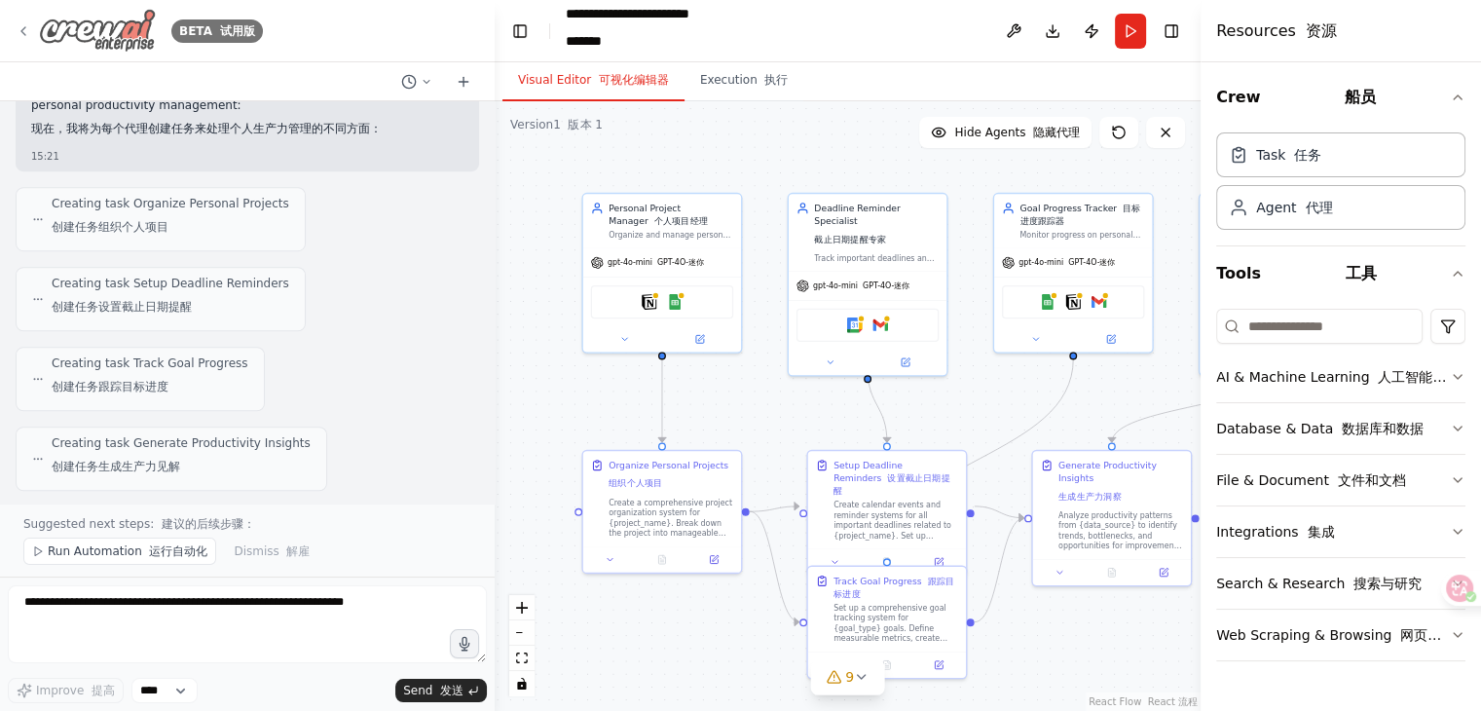
click at [19, 25] on icon at bounding box center [24, 31] width 16 height 16
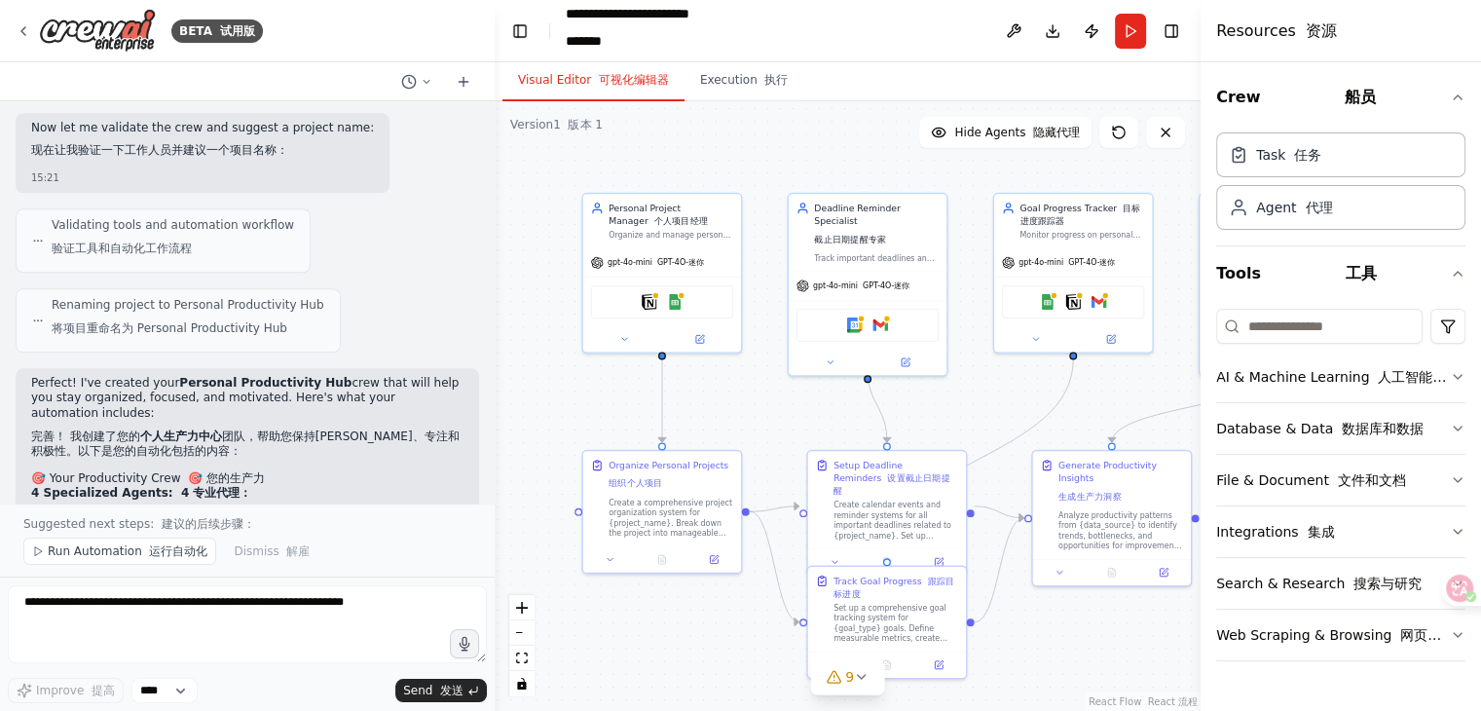
scroll to position [1851, 0]
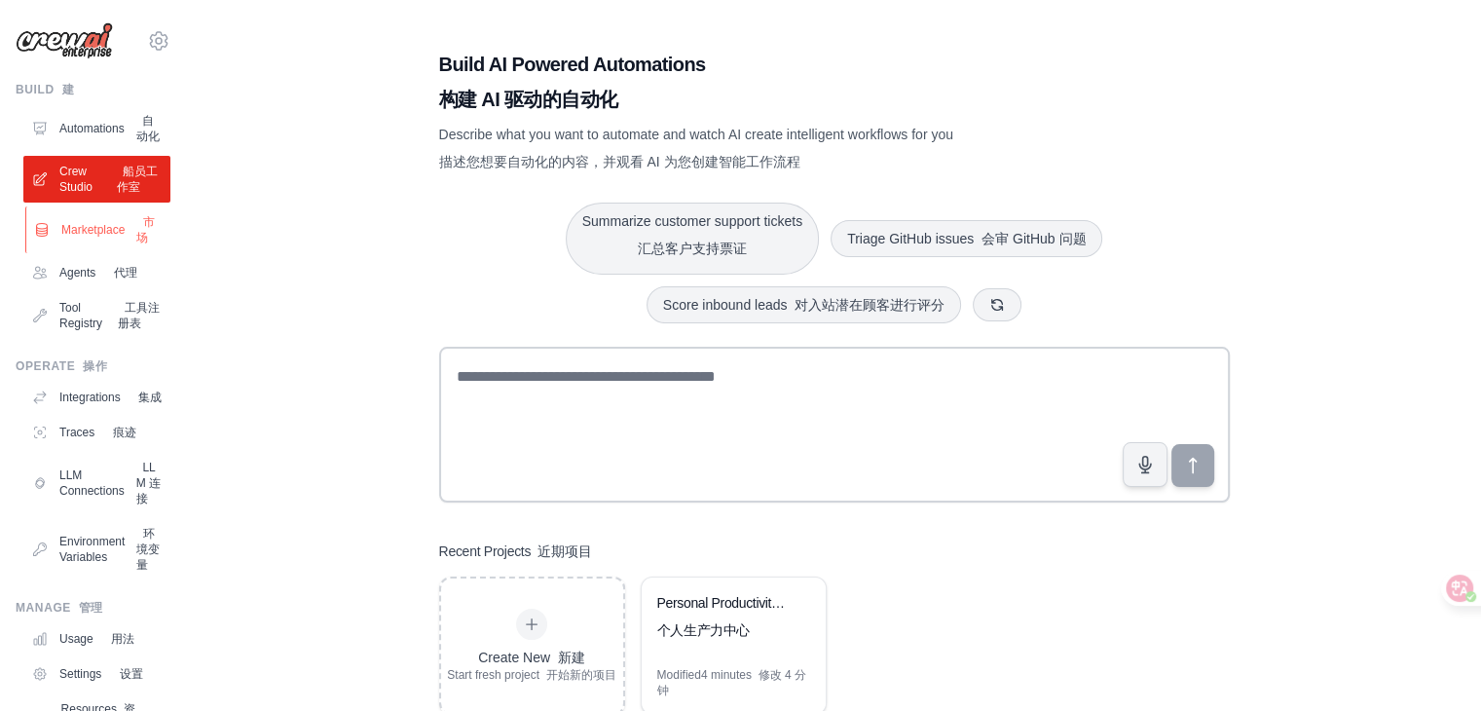
click at [116, 253] on link "Marketplace 市场" at bounding box center [98, 229] width 147 height 47
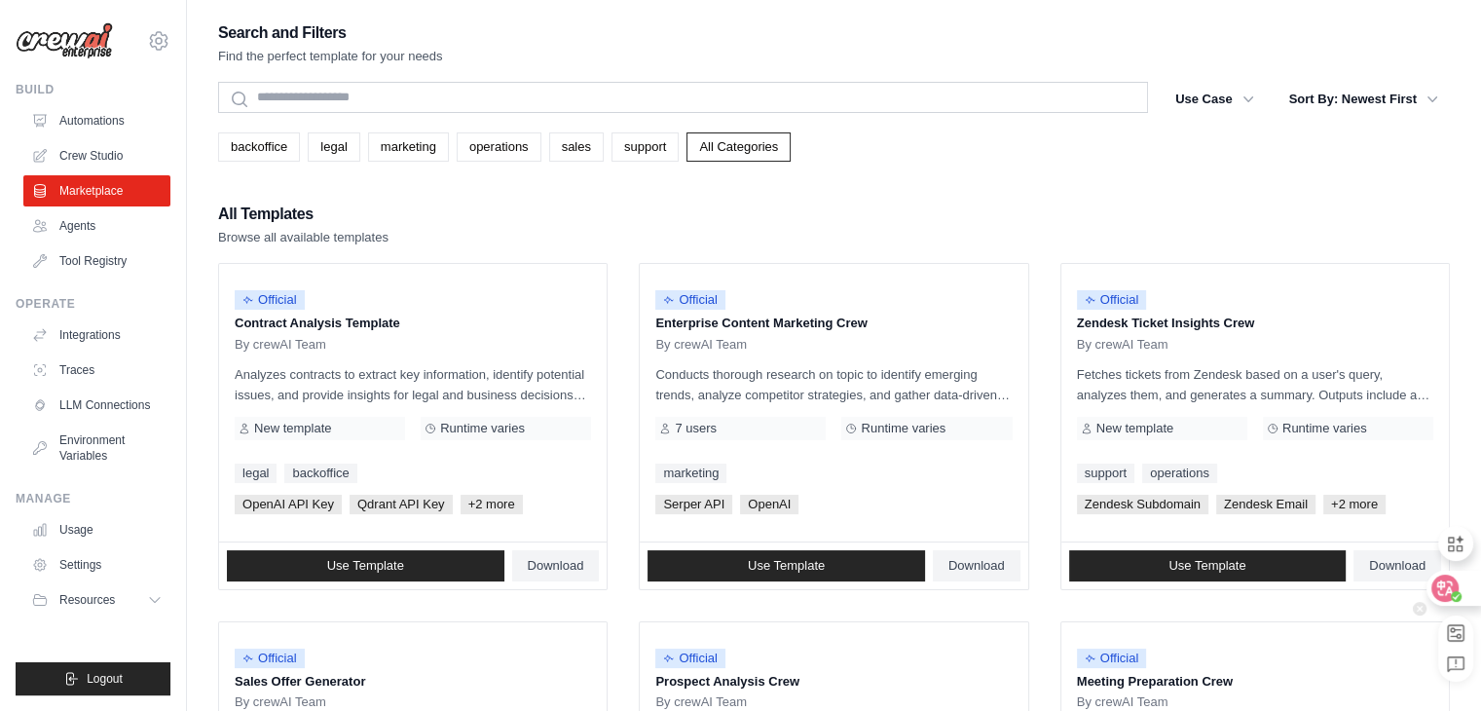
click at [1455, 599] on icon at bounding box center [1456, 596] width 8 height 7
click at [1455, 599] on div at bounding box center [1453, 588] width 53 height 35
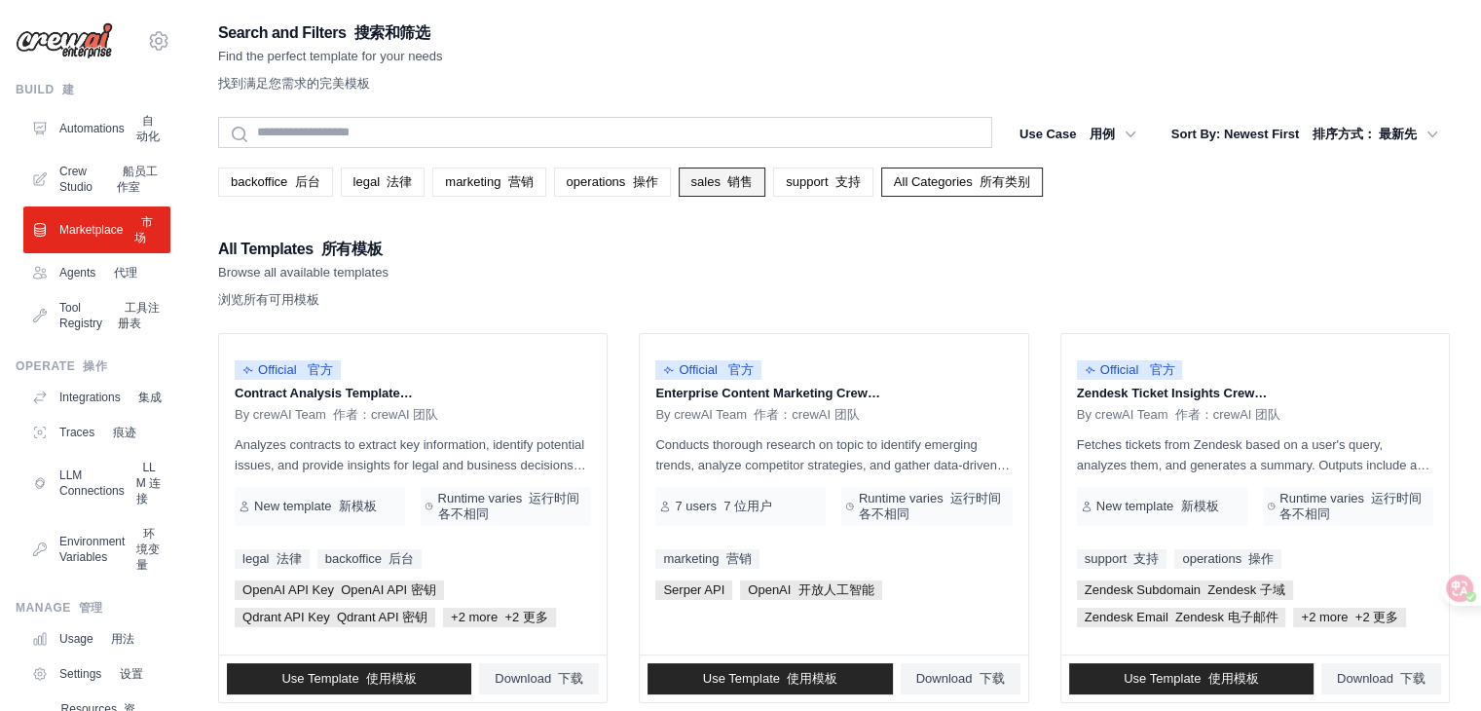
click at [753, 186] on font "销售" at bounding box center [740, 181] width 25 height 15
click at [526, 194] on link "marketing 营销" at bounding box center [488, 182] width 113 height 29
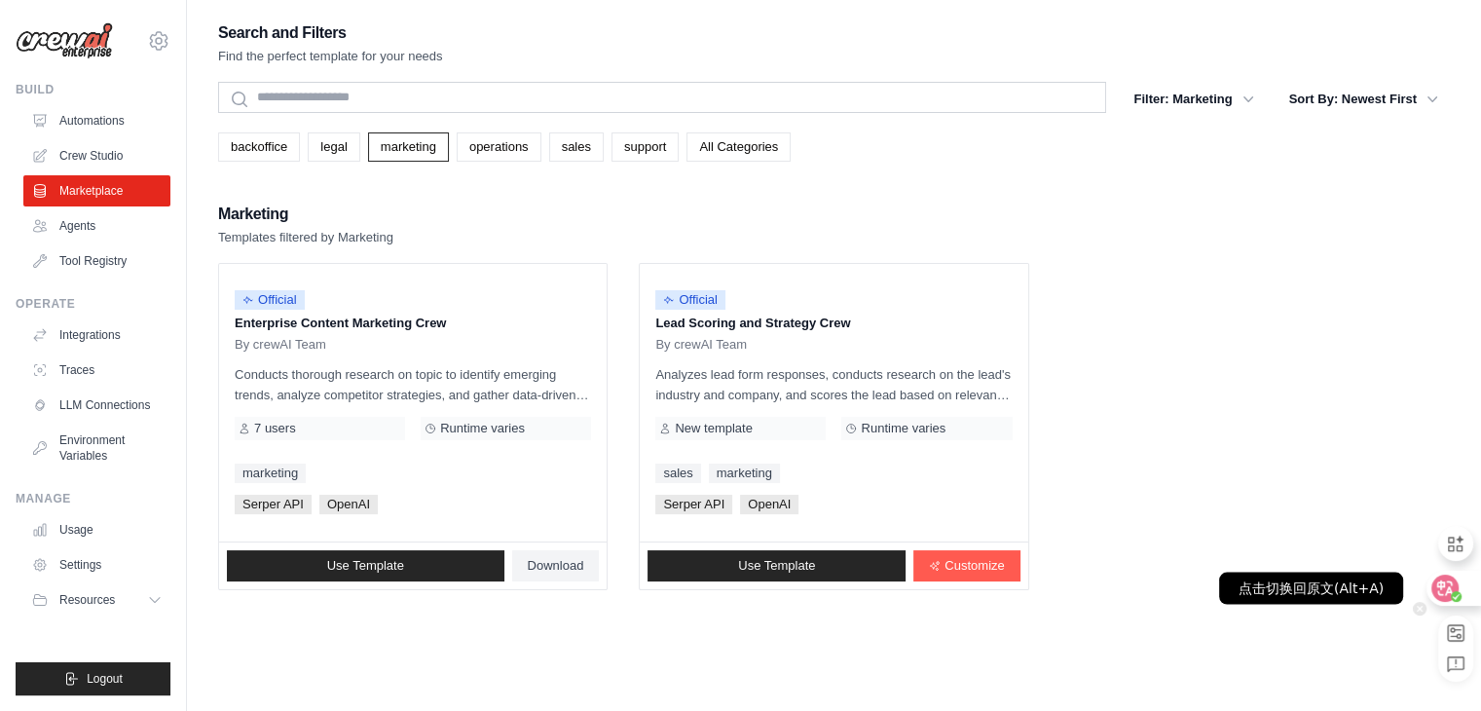
click at [1439, 582] on icon at bounding box center [1446, 589] width 17 height 16
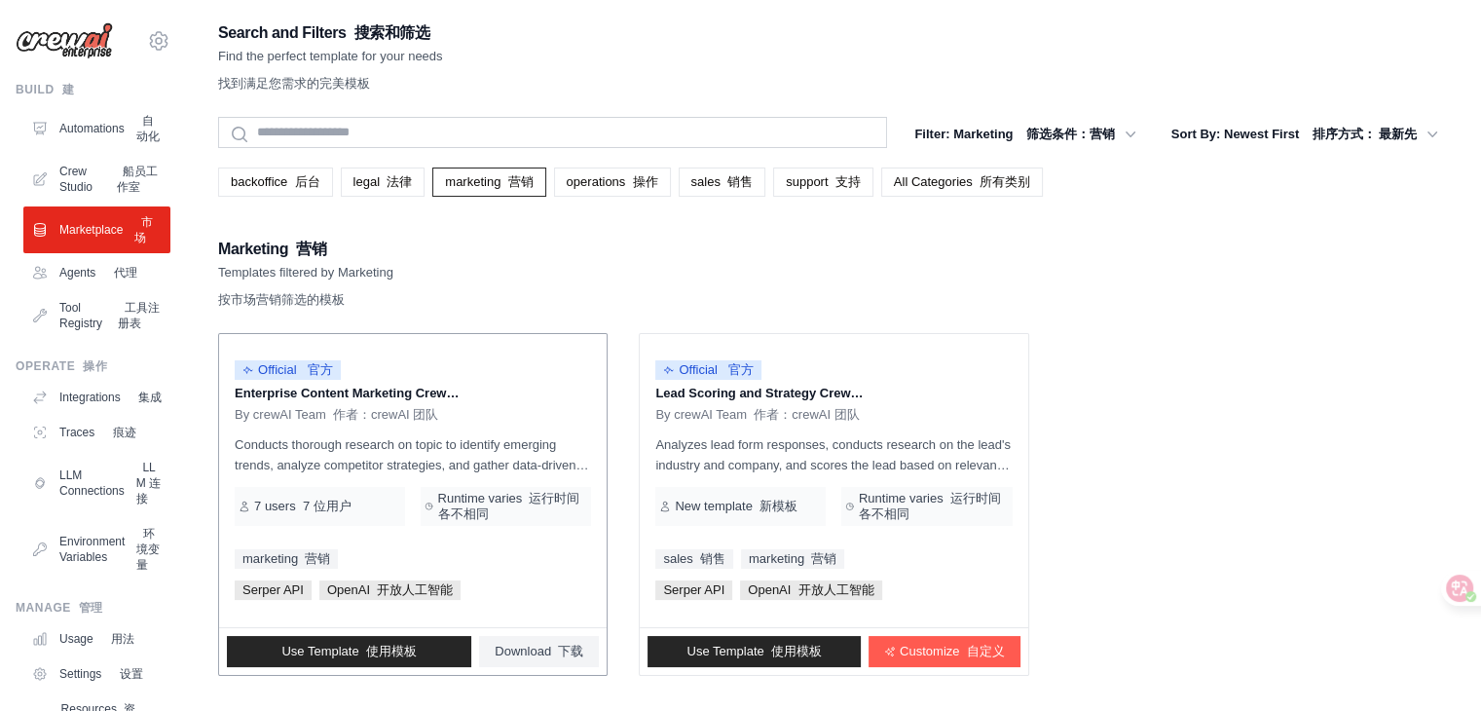
click at [529, 506] on span "Runtime varies 运行时间各不相同" at bounding box center [512, 506] width 150 height 31
click at [336, 652] on span "Use Template 使用模板" at bounding box center [348, 652] width 134 height 16
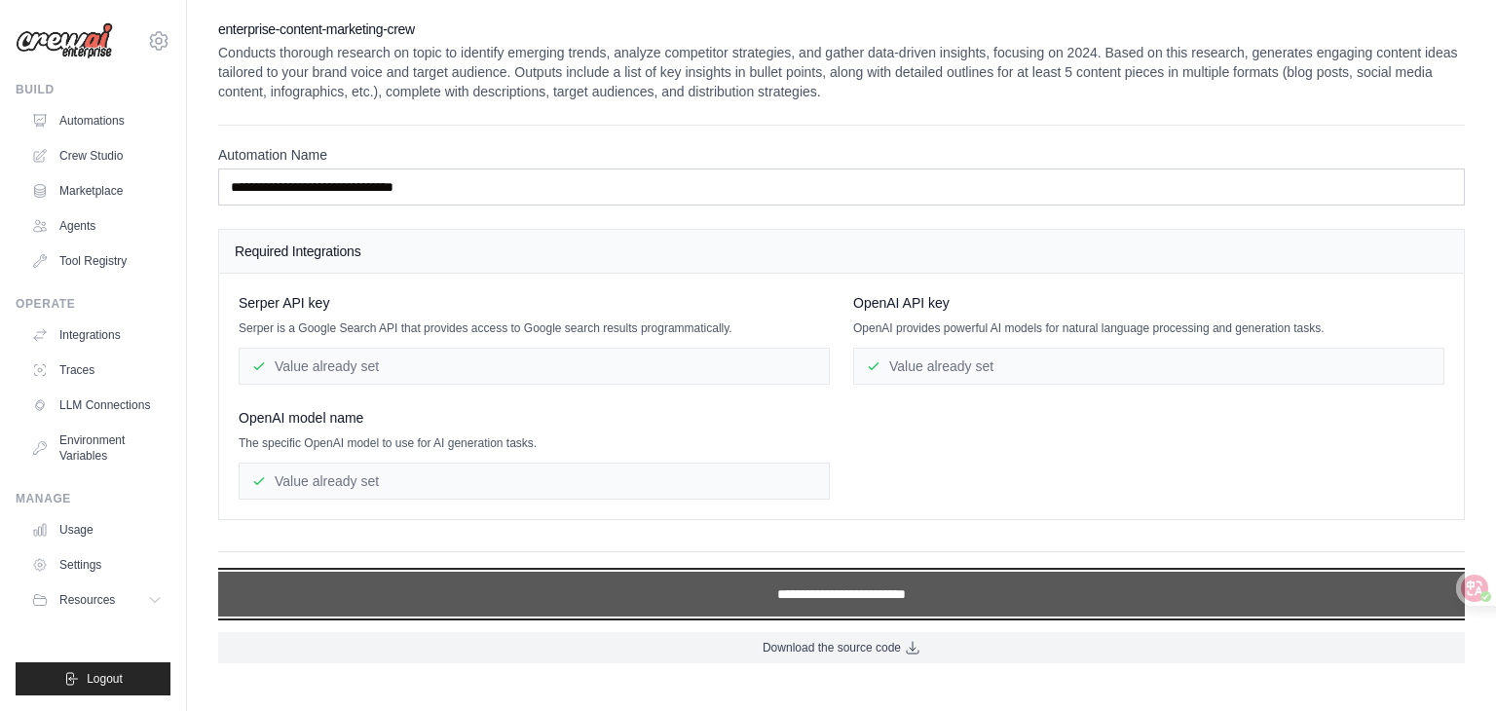
click at [1102, 600] on input "**********" at bounding box center [841, 594] width 1247 height 45
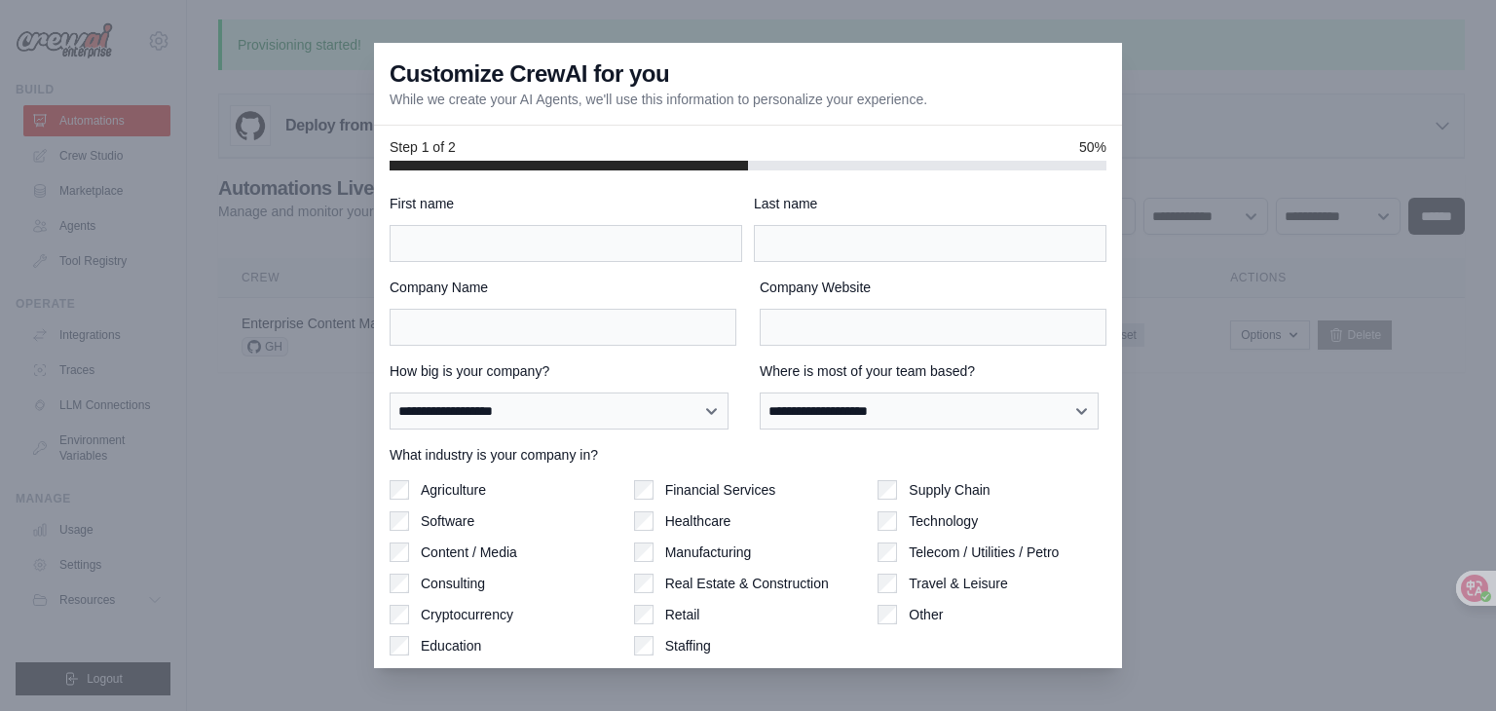
click at [1275, 415] on div at bounding box center [748, 355] width 1496 height 711
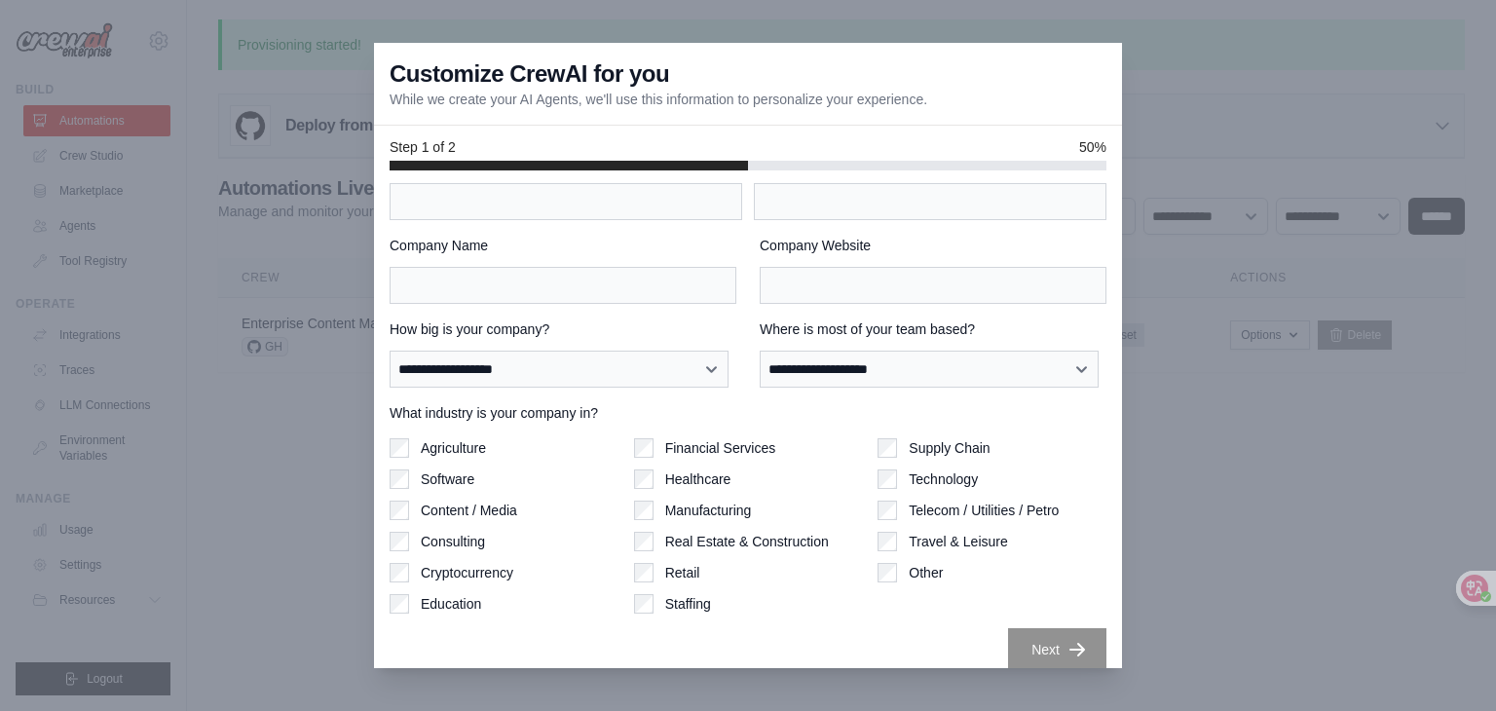
scroll to position [60, 0]
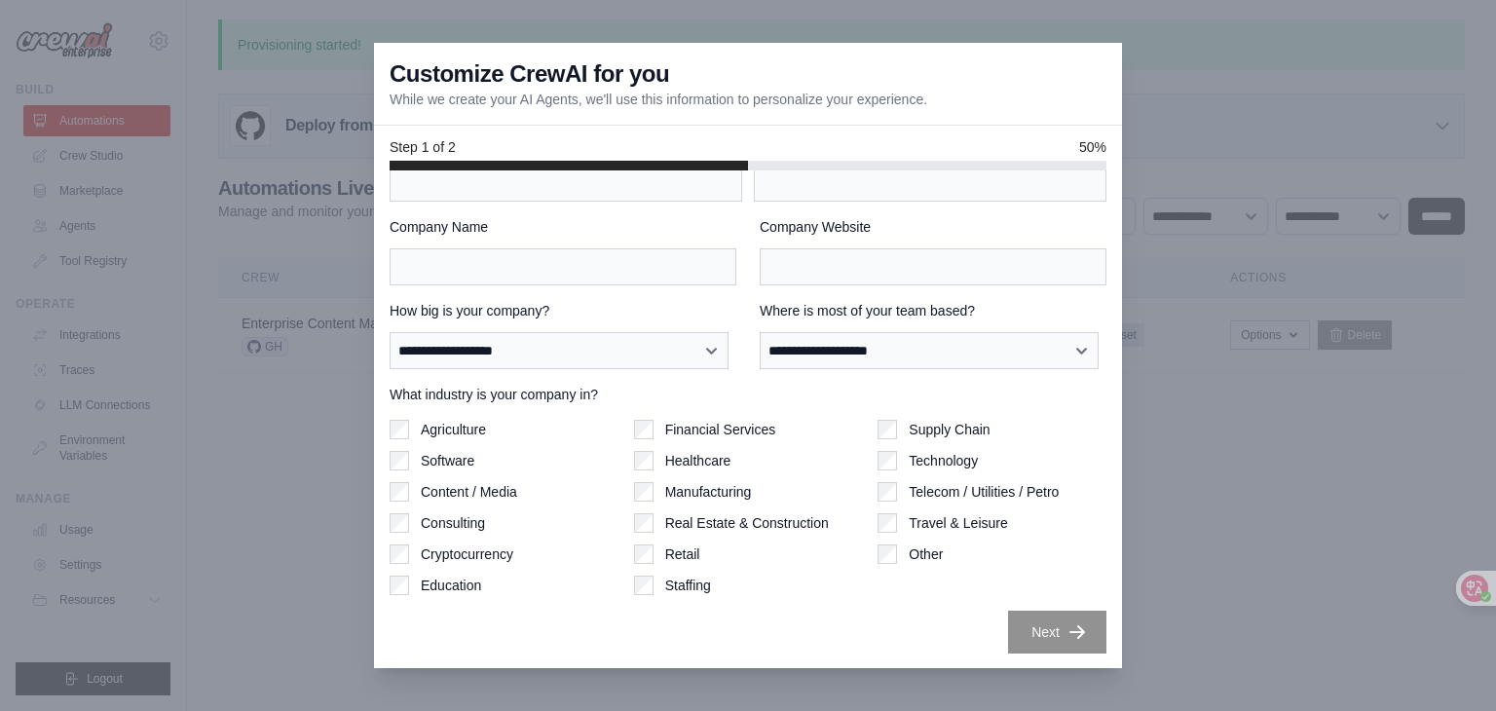
click at [1222, 535] on div at bounding box center [748, 355] width 1496 height 711
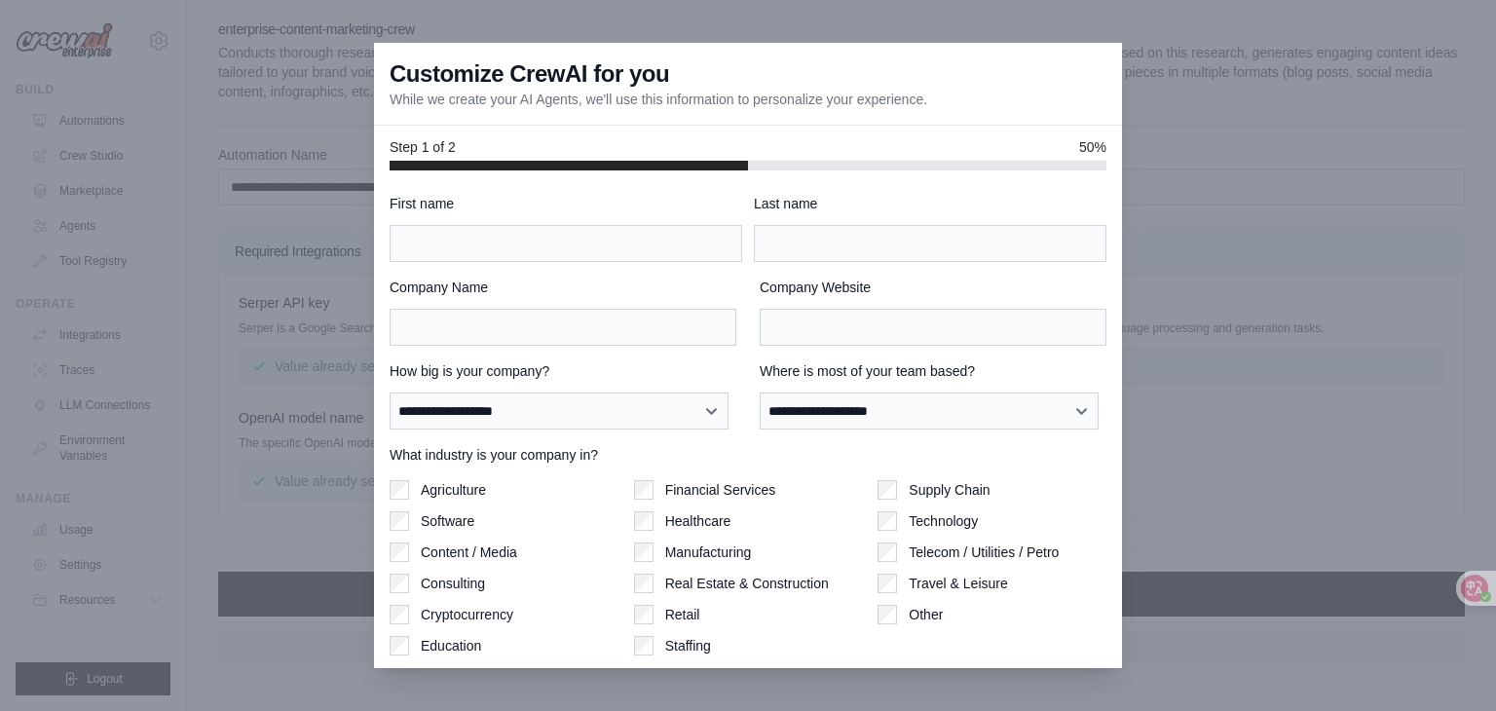
click at [1042, 87] on div "Customize CrewAI for you While we create your AI Agents, we'll use this informa…" at bounding box center [748, 84] width 748 height 83
click at [1024, 111] on div "Customize CrewAI for you While we create your AI Agents, we'll use this informa…" at bounding box center [748, 84] width 748 height 83
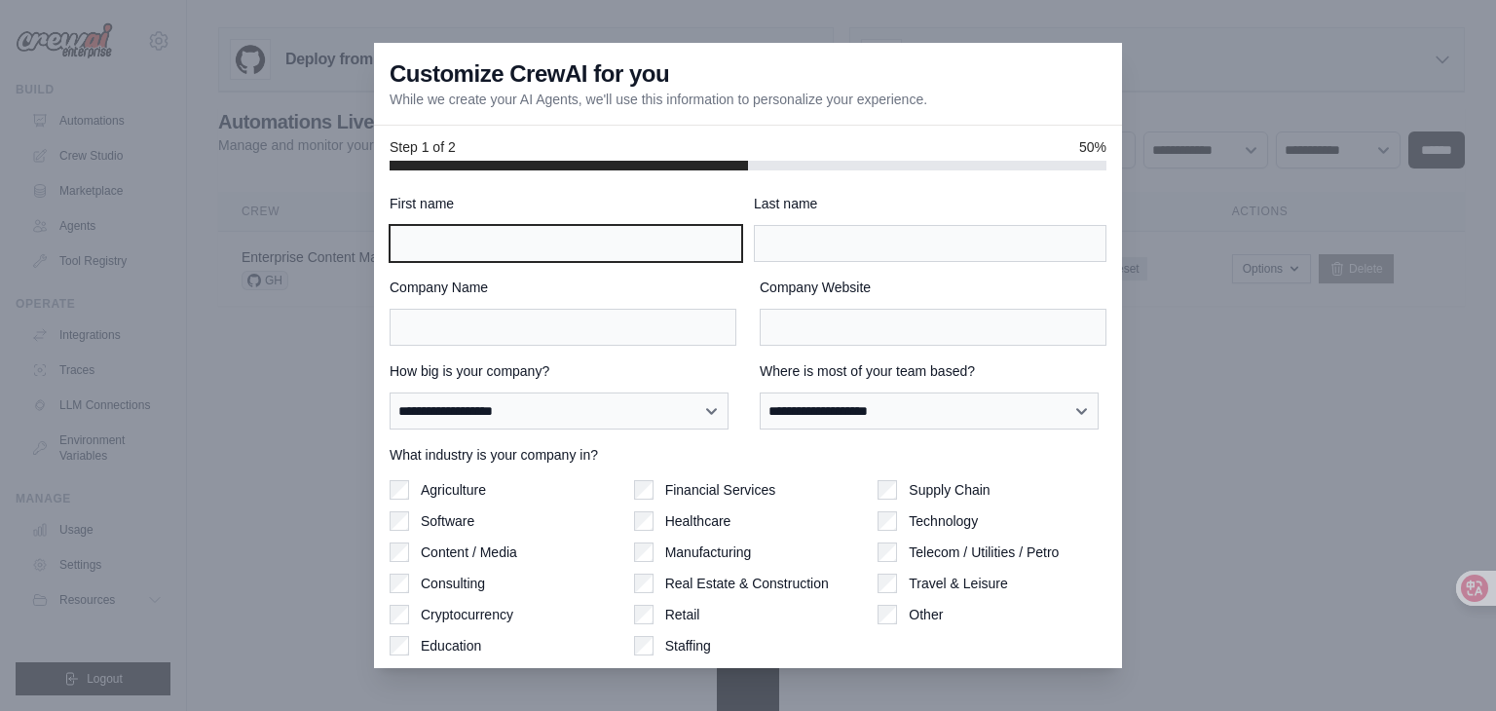
click at [497, 244] on input "First name" at bounding box center [566, 243] width 353 height 37
type input "*"
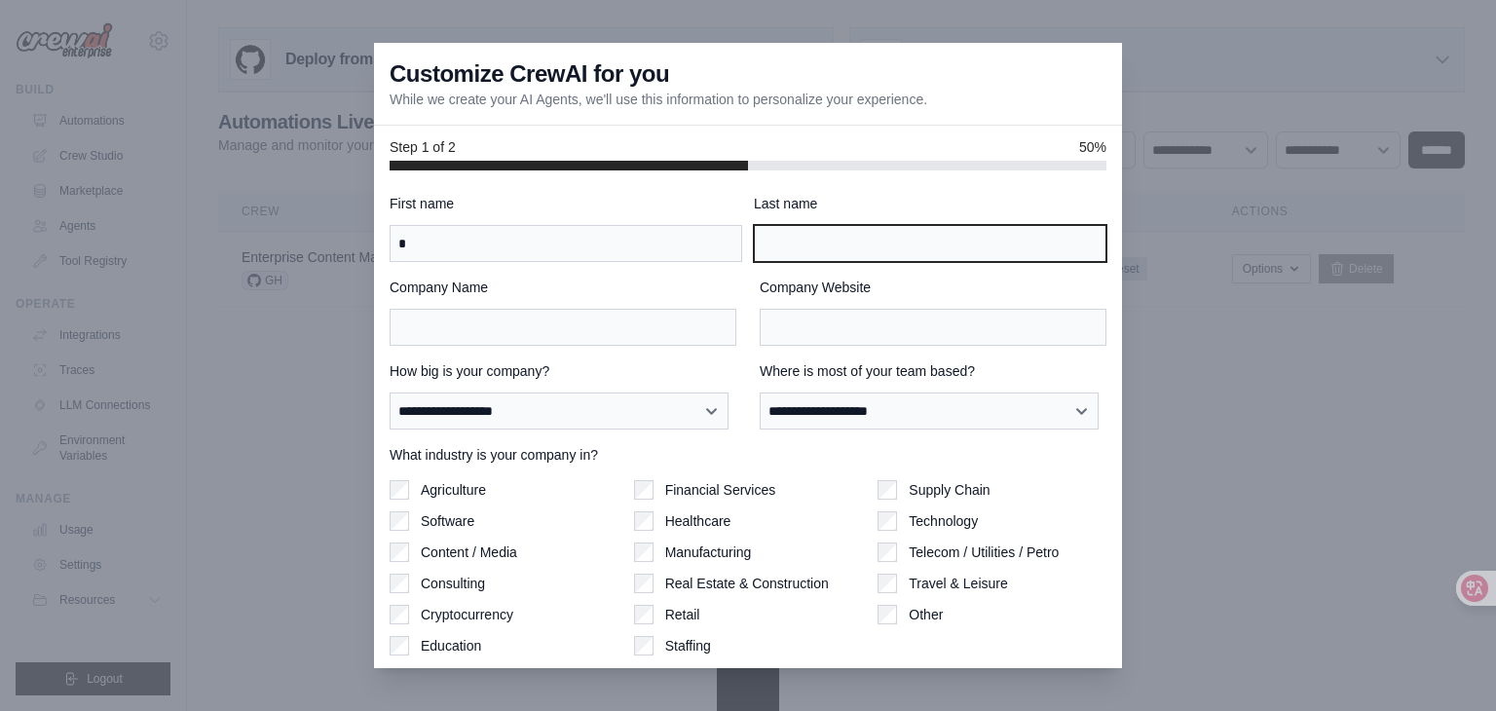
click at [795, 256] on input "Last name" at bounding box center [930, 243] width 353 height 37
type input "*"
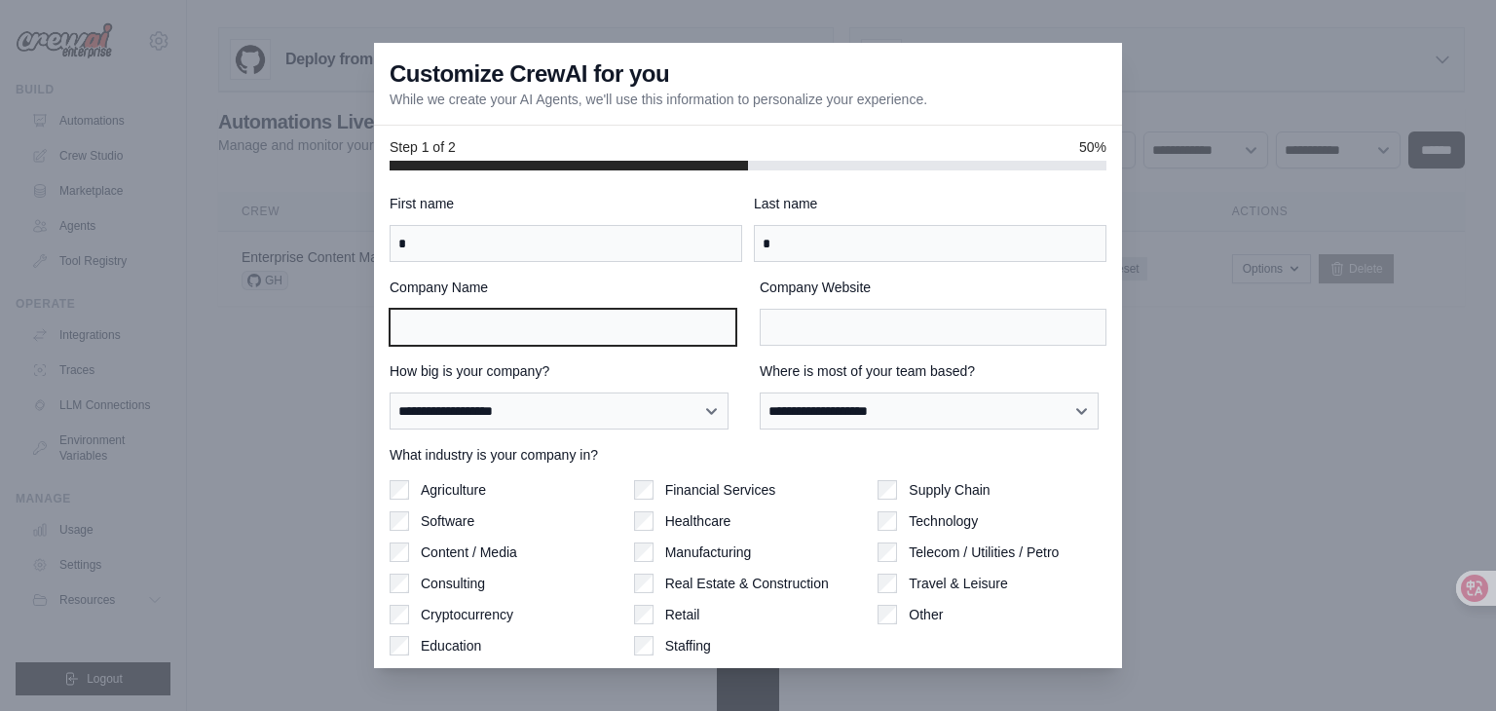
click at [666, 338] on input "Company Name" at bounding box center [563, 327] width 347 height 37
type input "*"
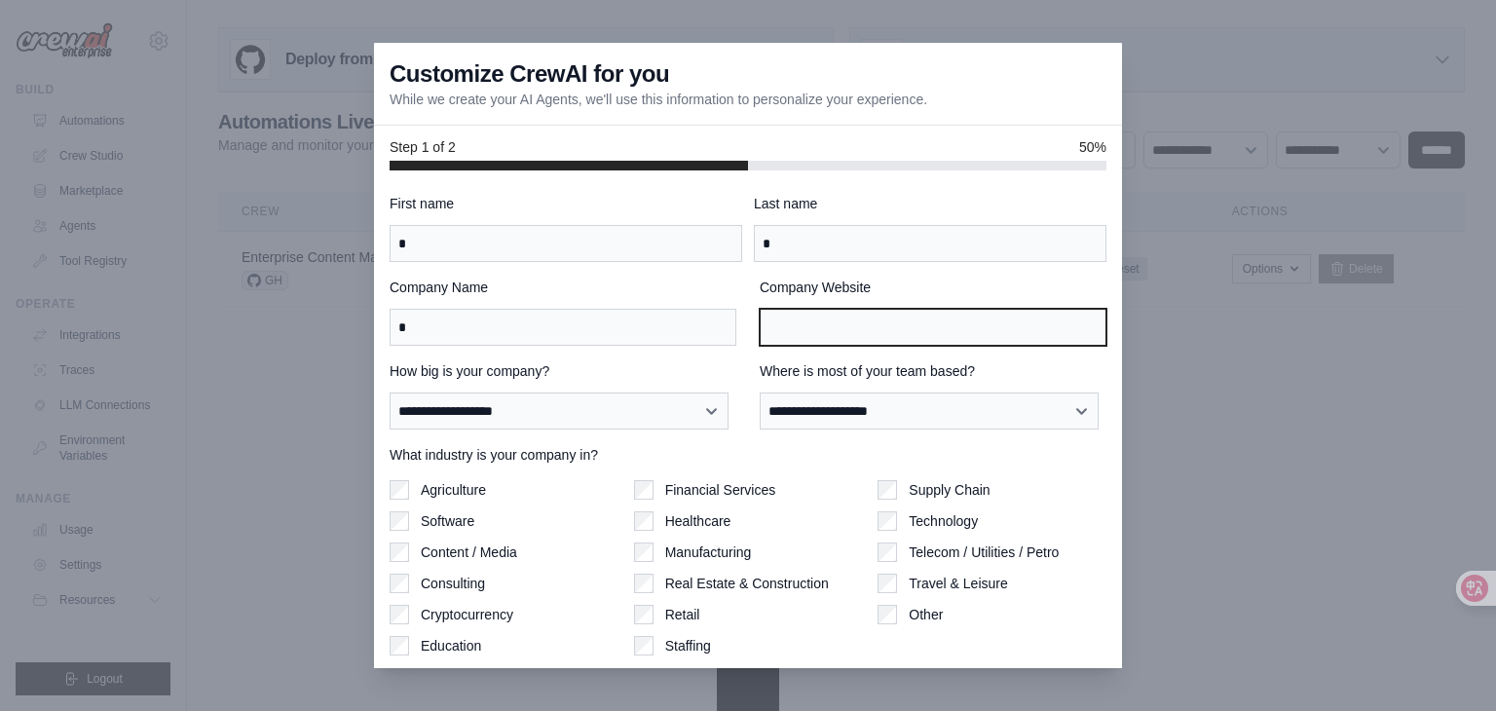
click at [810, 331] on input "Company Website" at bounding box center [933, 327] width 347 height 37
type input "*"
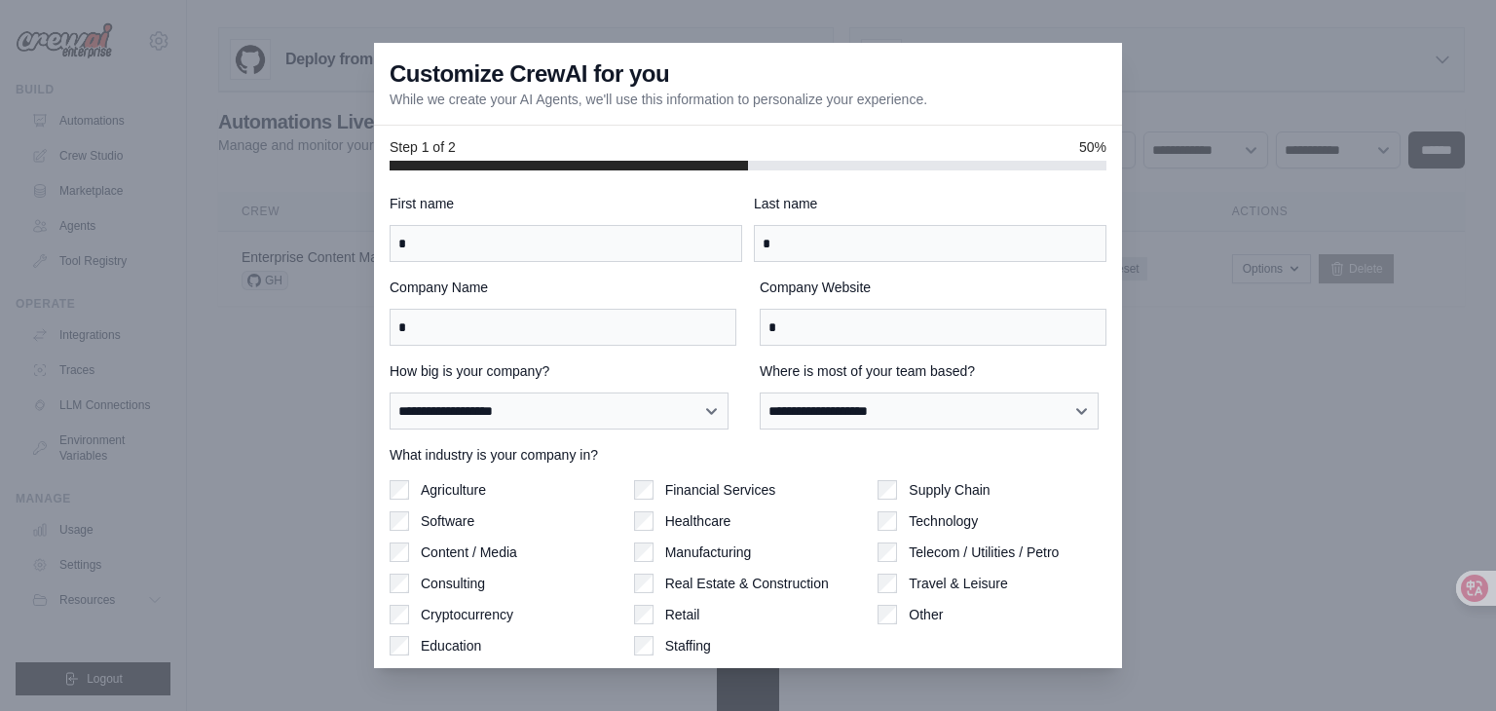
click at [671, 482] on label "Financial Services" at bounding box center [720, 489] width 111 height 19
click at [561, 481] on div "Agriculture" at bounding box center [504, 489] width 229 height 19
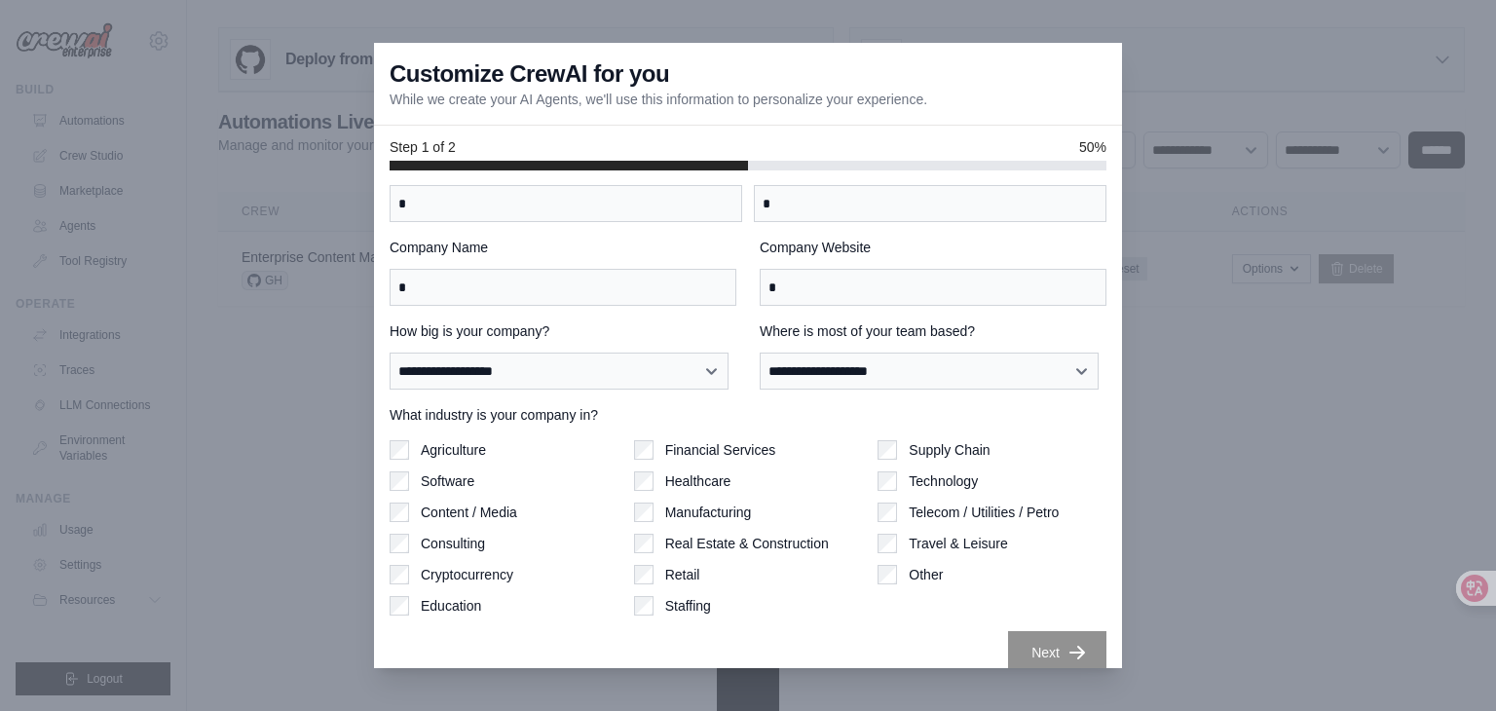
scroll to position [60, 0]
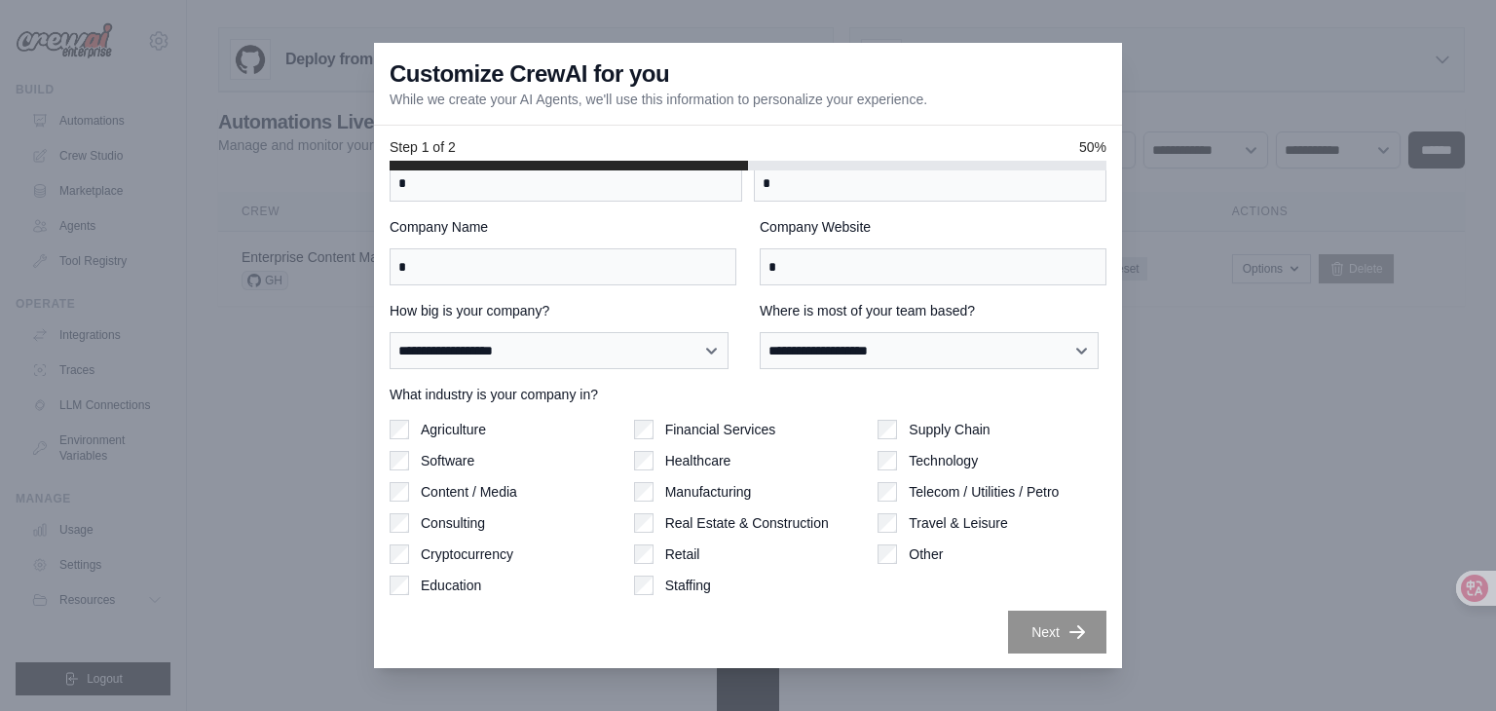
click at [941, 467] on label "Technology" at bounding box center [943, 460] width 69 height 19
click at [787, 560] on div "Retail" at bounding box center [748, 553] width 229 height 19
click at [743, 530] on label "Real Estate & Construction" at bounding box center [747, 522] width 164 height 19
click at [910, 545] on label "Other" at bounding box center [926, 553] width 34 height 19
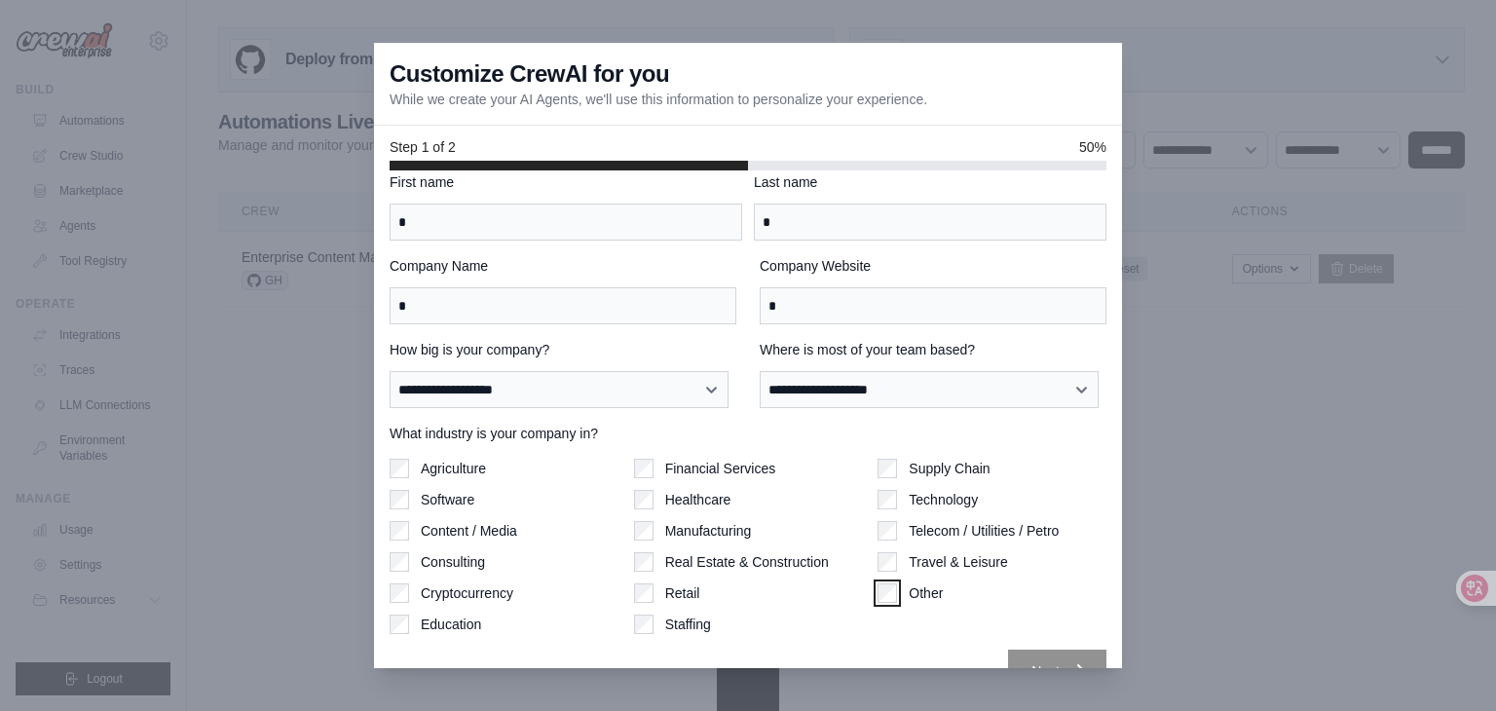
scroll to position [0, 0]
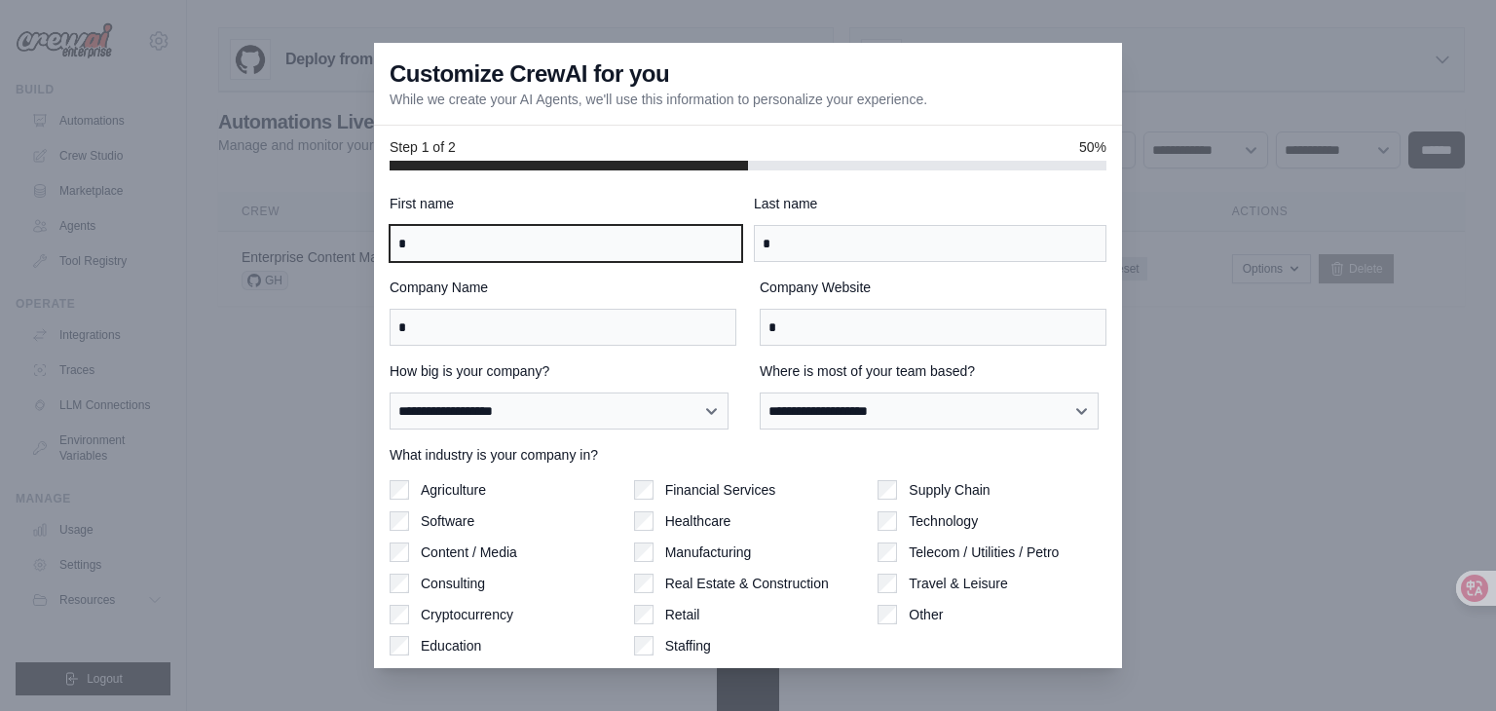
click at [669, 246] on input "*" at bounding box center [566, 243] width 353 height 37
type input "***"
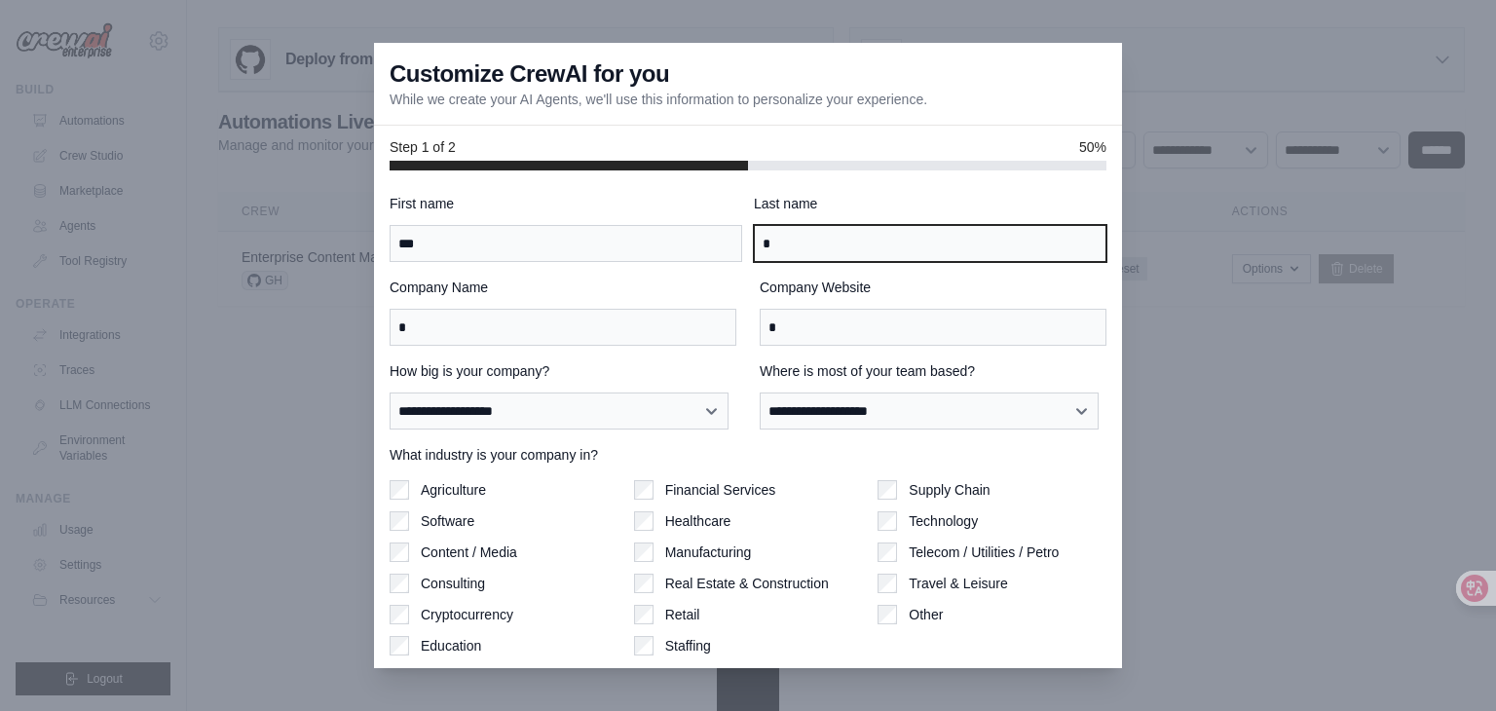
click at [893, 247] on input "*" at bounding box center [930, 243] width 353 height 37
type input "******"
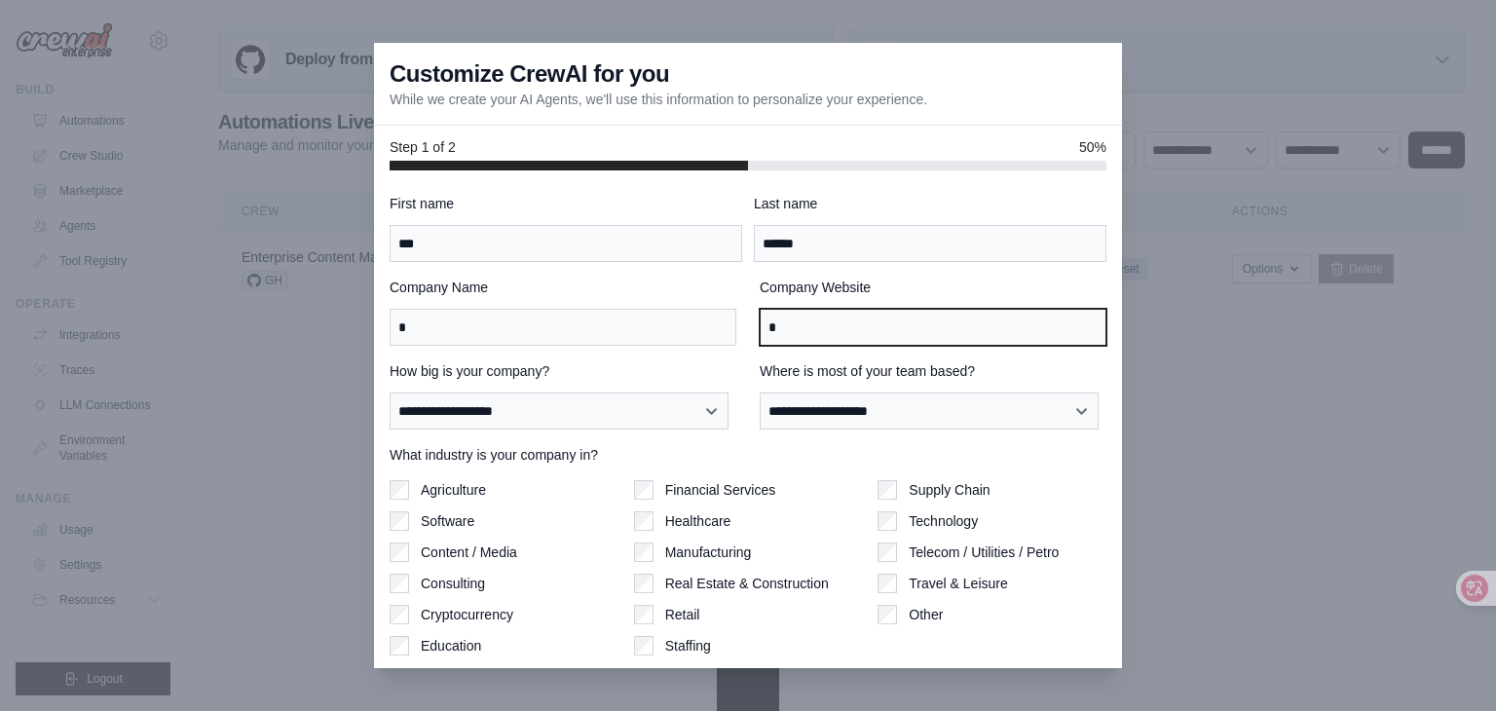
click at [877, 340] on input "*" at bounding box center [933, 327] width 347 height 37
type input "*******"
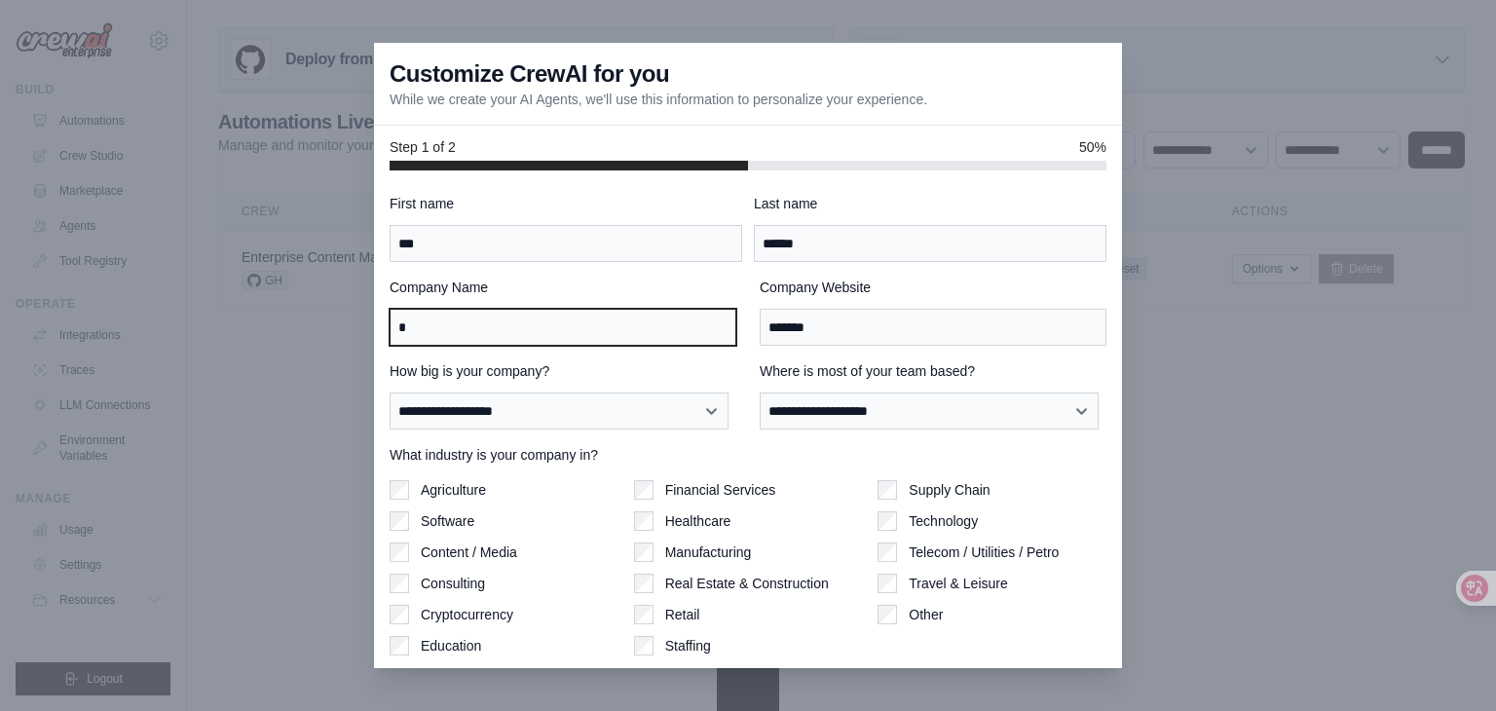
click at [609, 331] on input "*" at bounding box center [563, 327] width 347 height 37
type input "******"
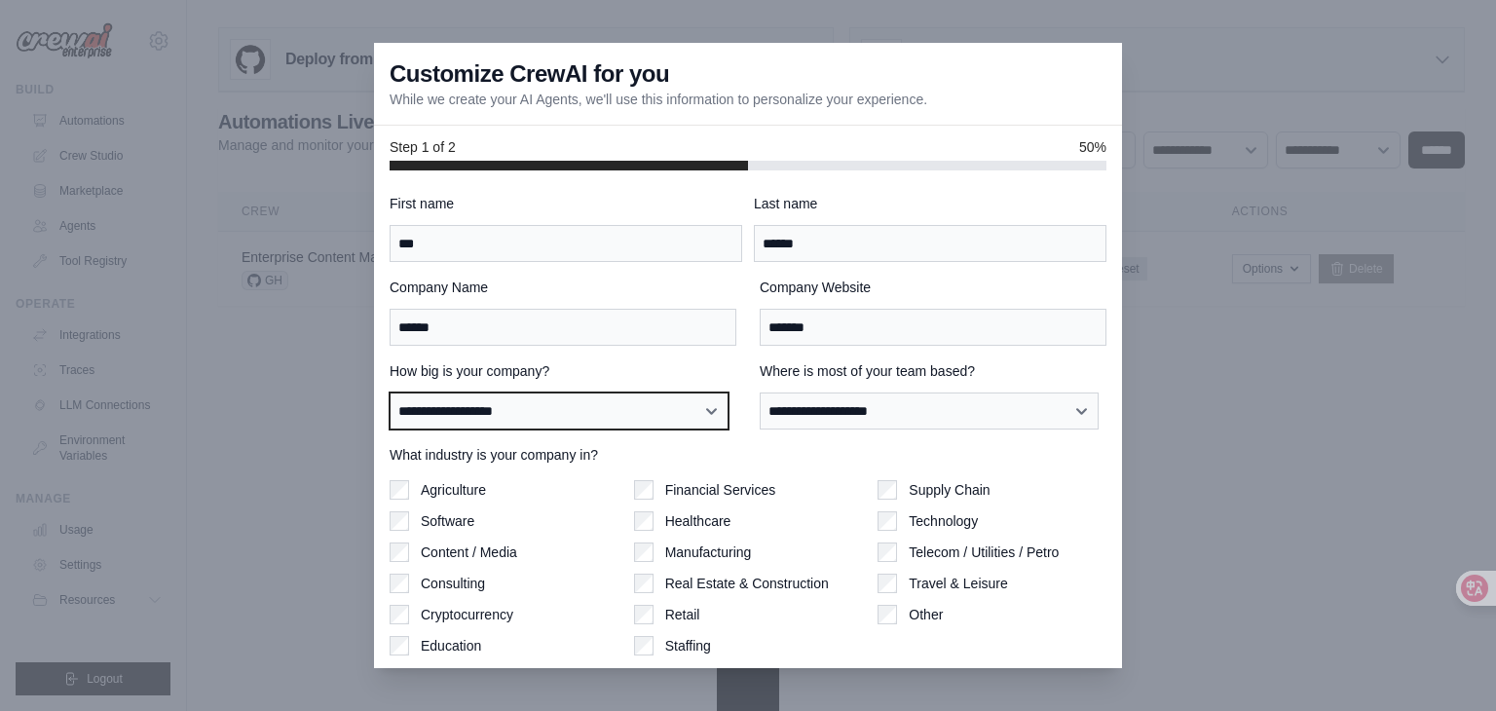
click at [661, 422] on select "**********" at bounding box center [559, 411] width 339 height 37
select select "**********"
click at [390, 393] on select "**********" at bounding box center [559, 411] width 339 height 37
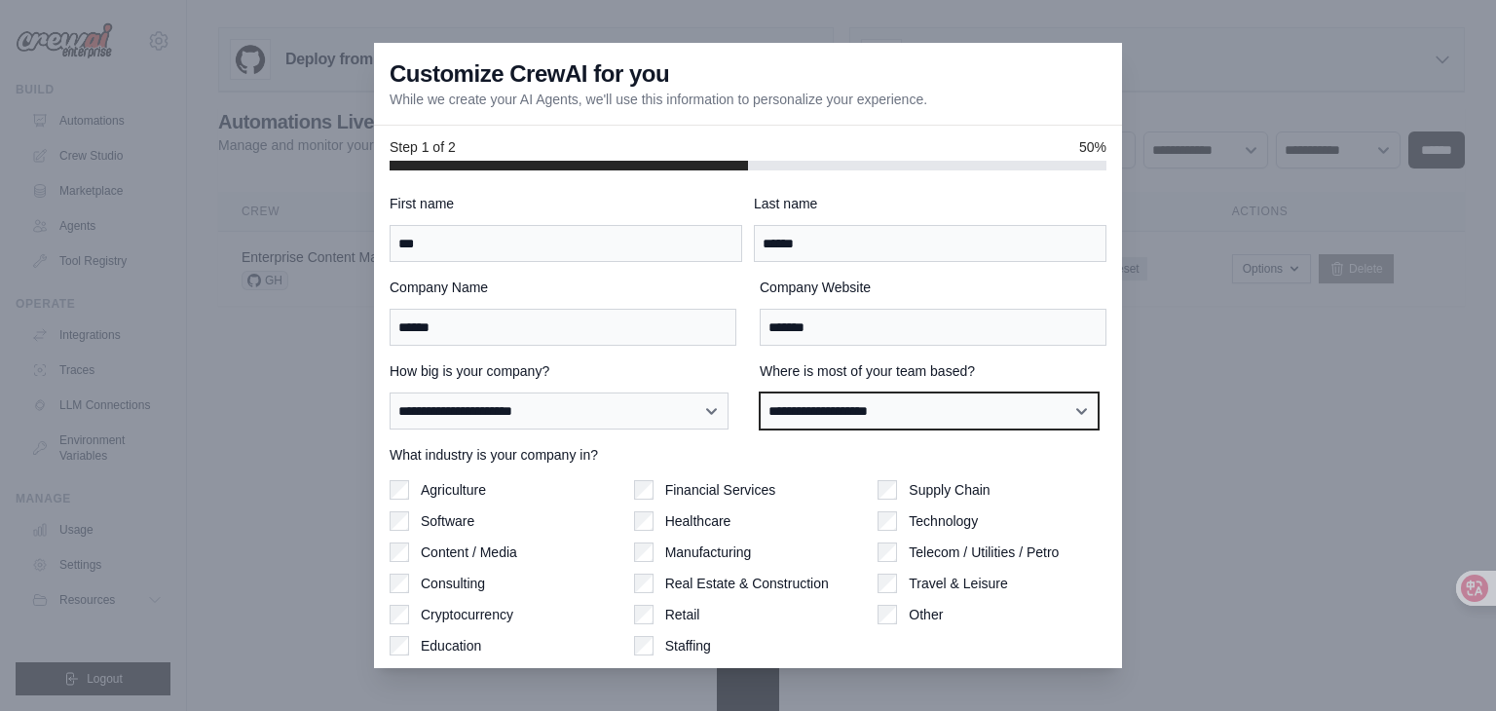
click at [835, 403] on select "**********" at bounding box center [929, 411] width 339 height 37
select select "**********"
click at [760, 393] on select "**********" at bounding box center [929, 411] width 339 height 37
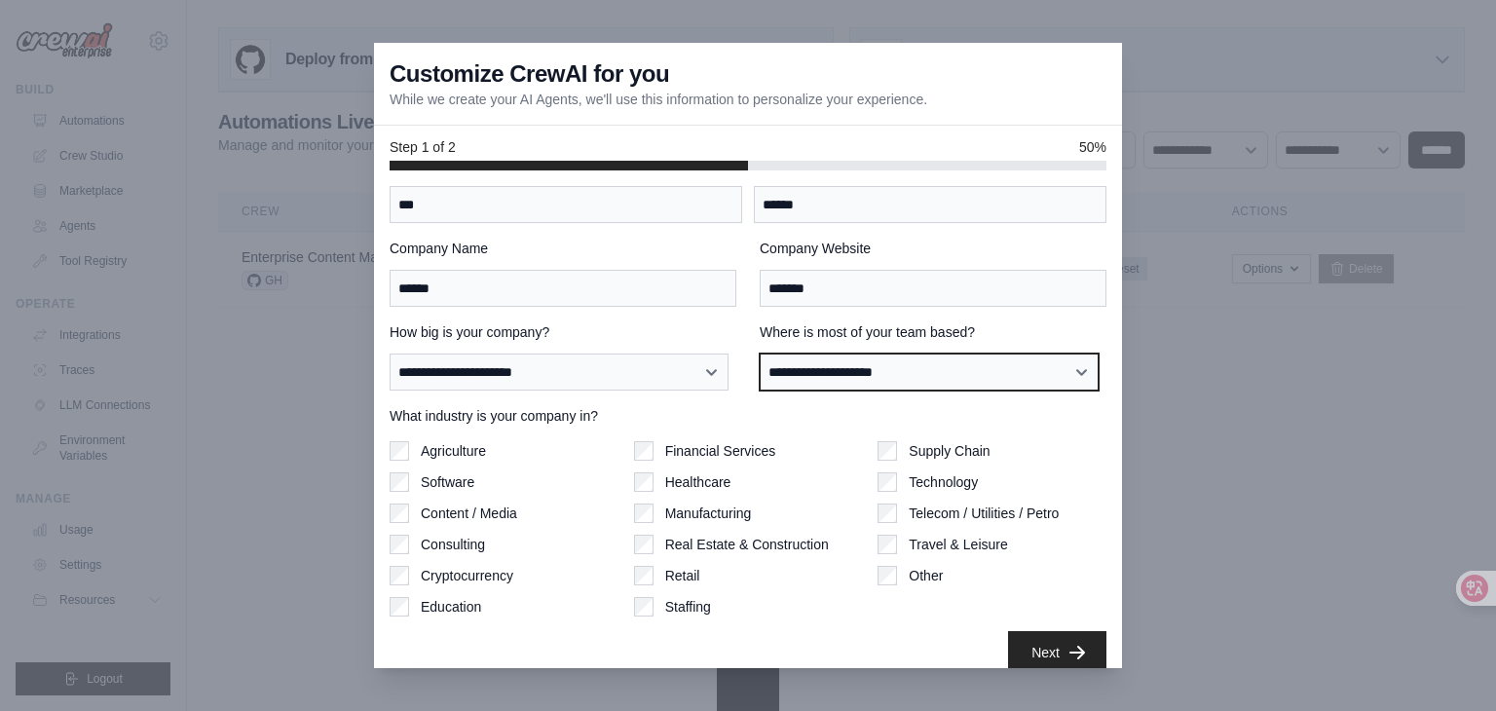
scroll to position [60, 0]
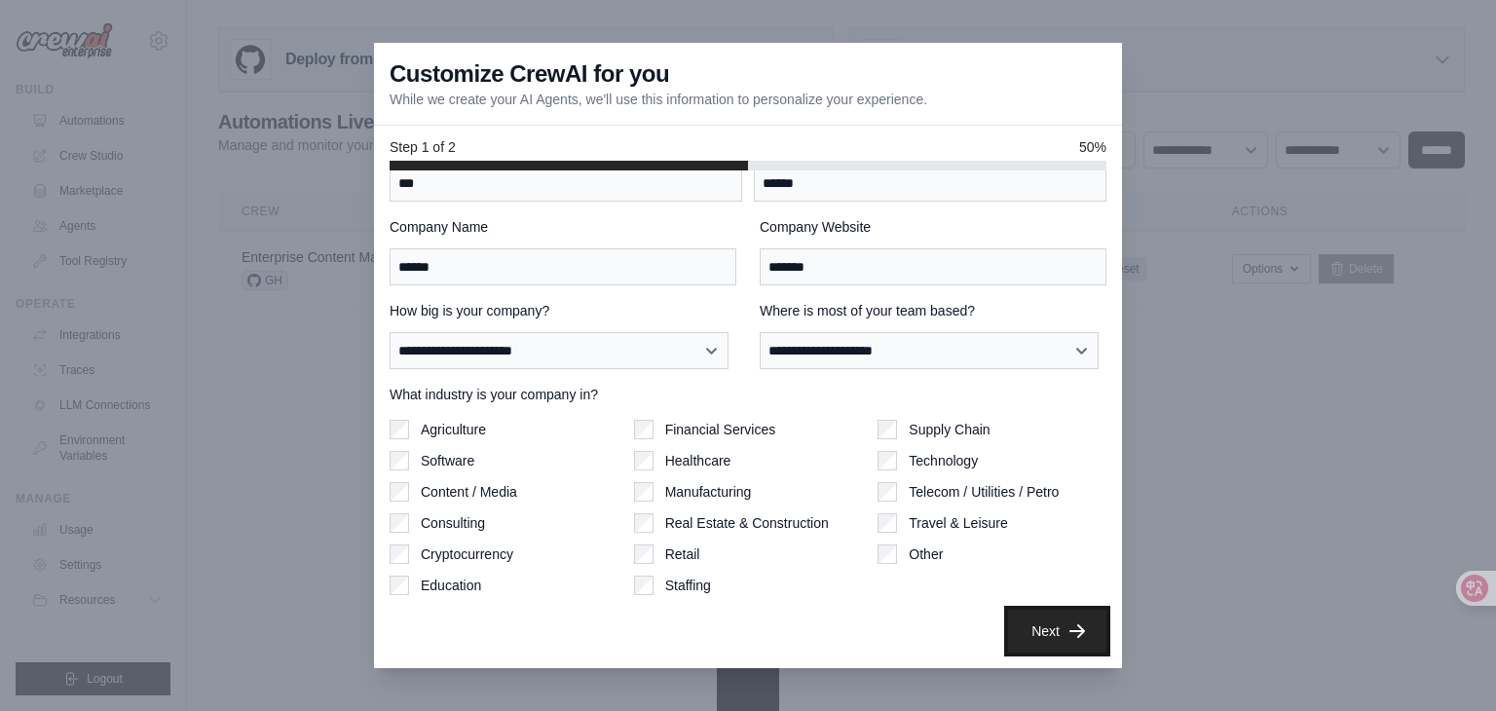
click at [1020, 623] on button "Next" at bounding box center [1057, 631] width 98 height 43
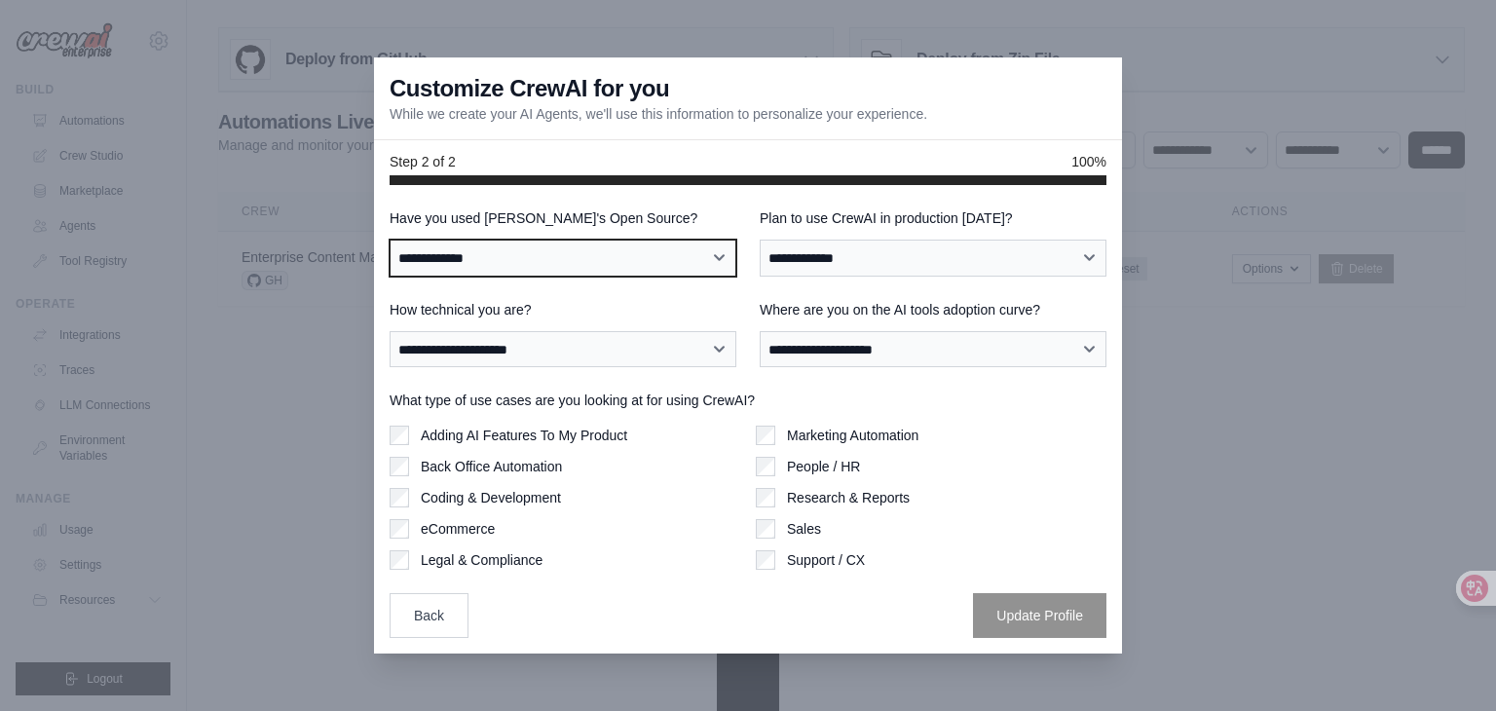
click at [582, 250] on select "**********" at bounding box center [563, 258] width 347 height 37
select select "**"
click at [390, 240] on select "**********" at bounding box center [563, 258] width 347 height 37
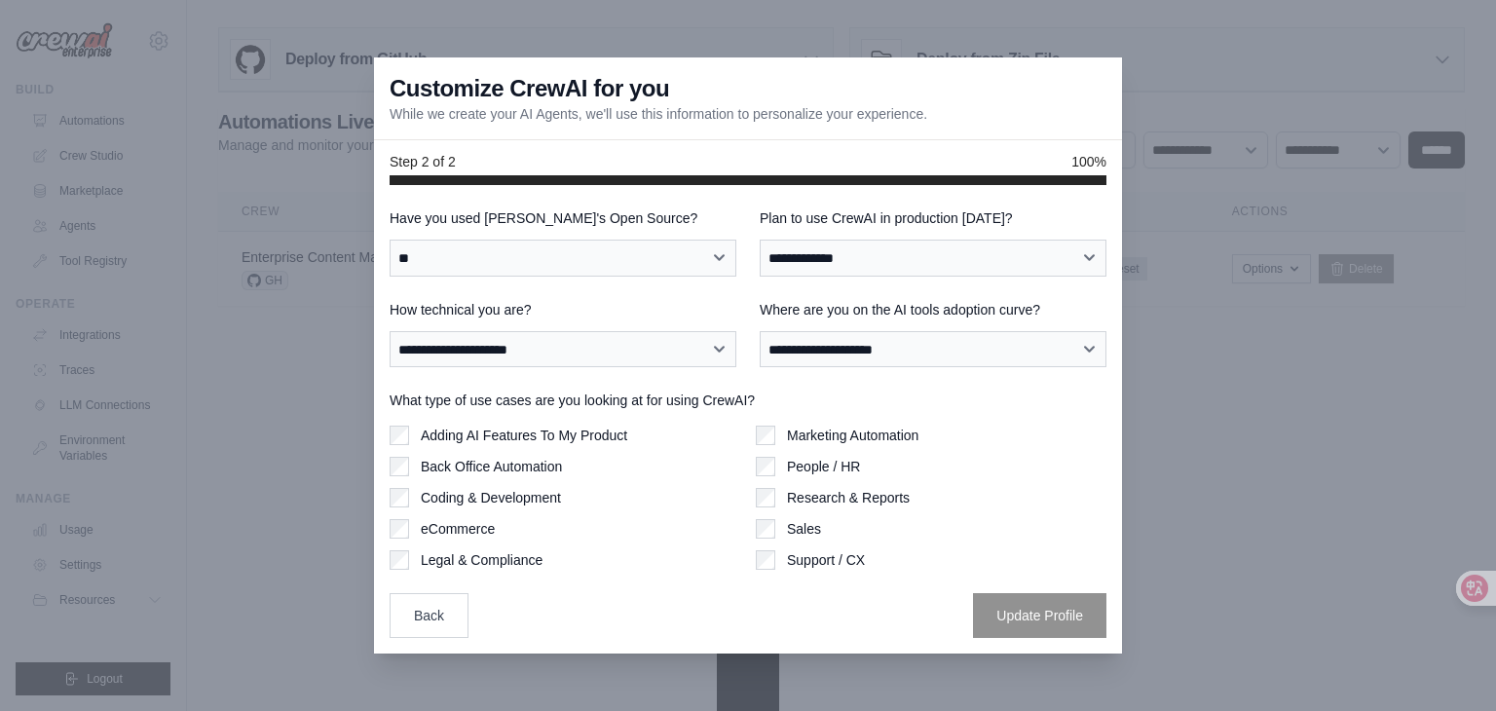
click at [872, 243] on div "**********" at bounding box center [933, 242] width 347 height 68
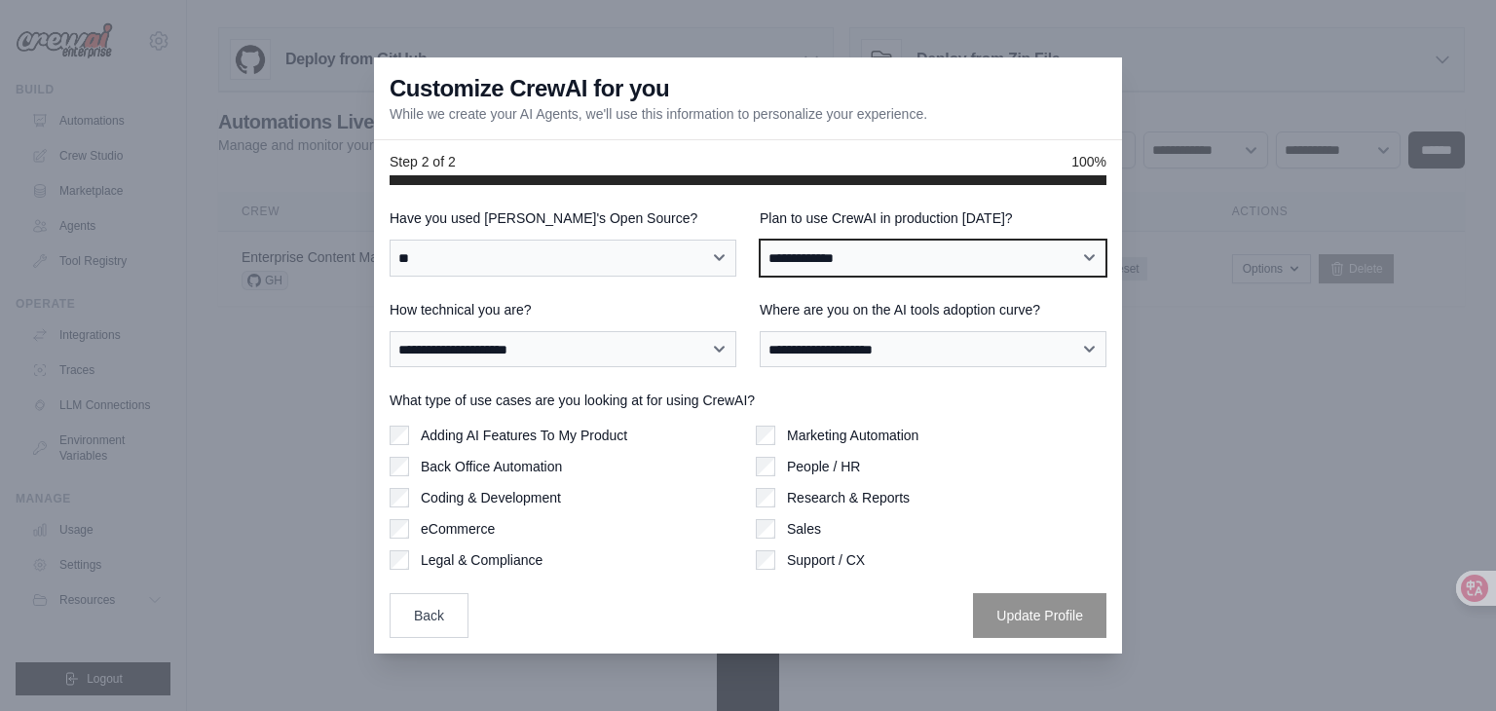
click at [872, 258] on select "**********" at bounding box center [933, 258] width 347 height 37
select select "****"
click at [760, 240] on select "**********" at bounding box center [933, 258] width 347 height 37
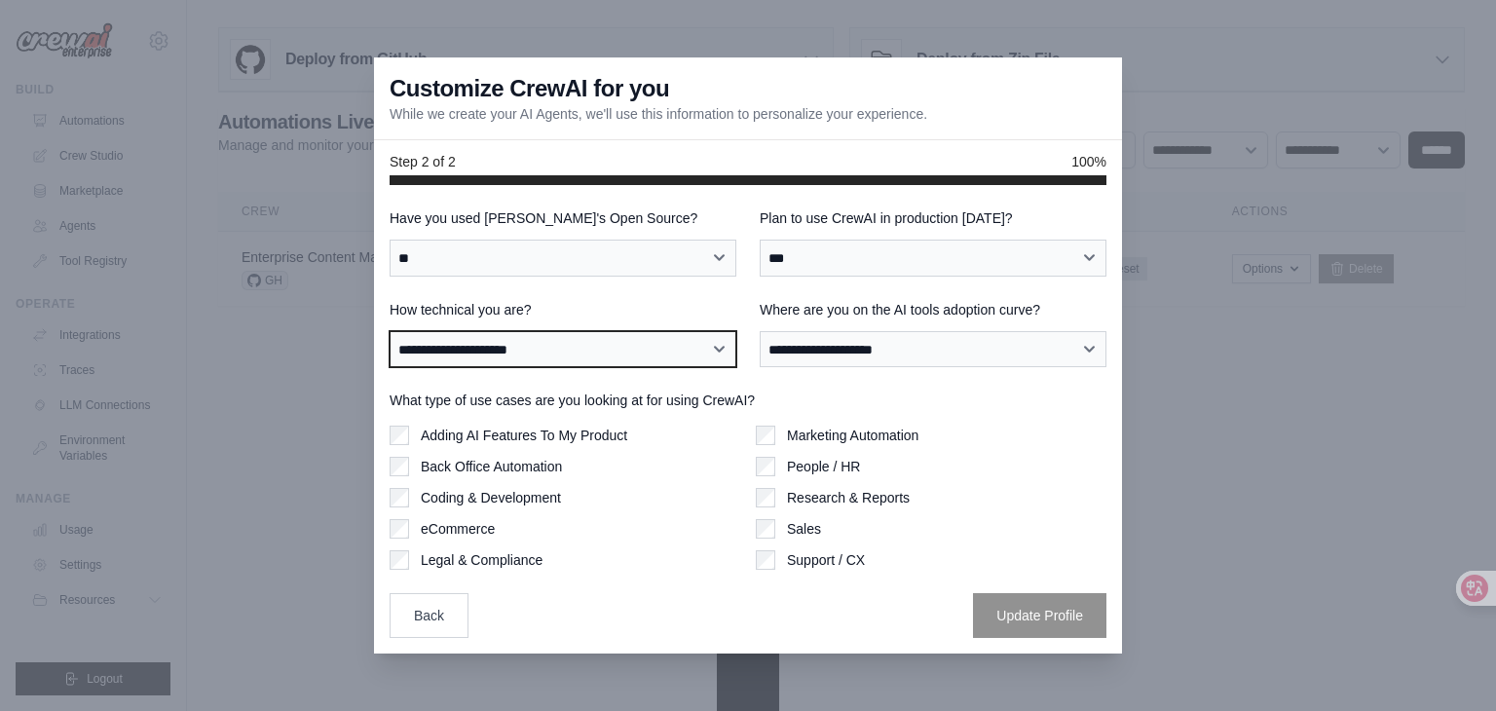
click at [651, 354] on select "**********" at bounding box center [563, 349] width 347 height 37
select select "**********"
click at [390, 331] on select "**********" at bounding box center [563, 349] width 347 height 37
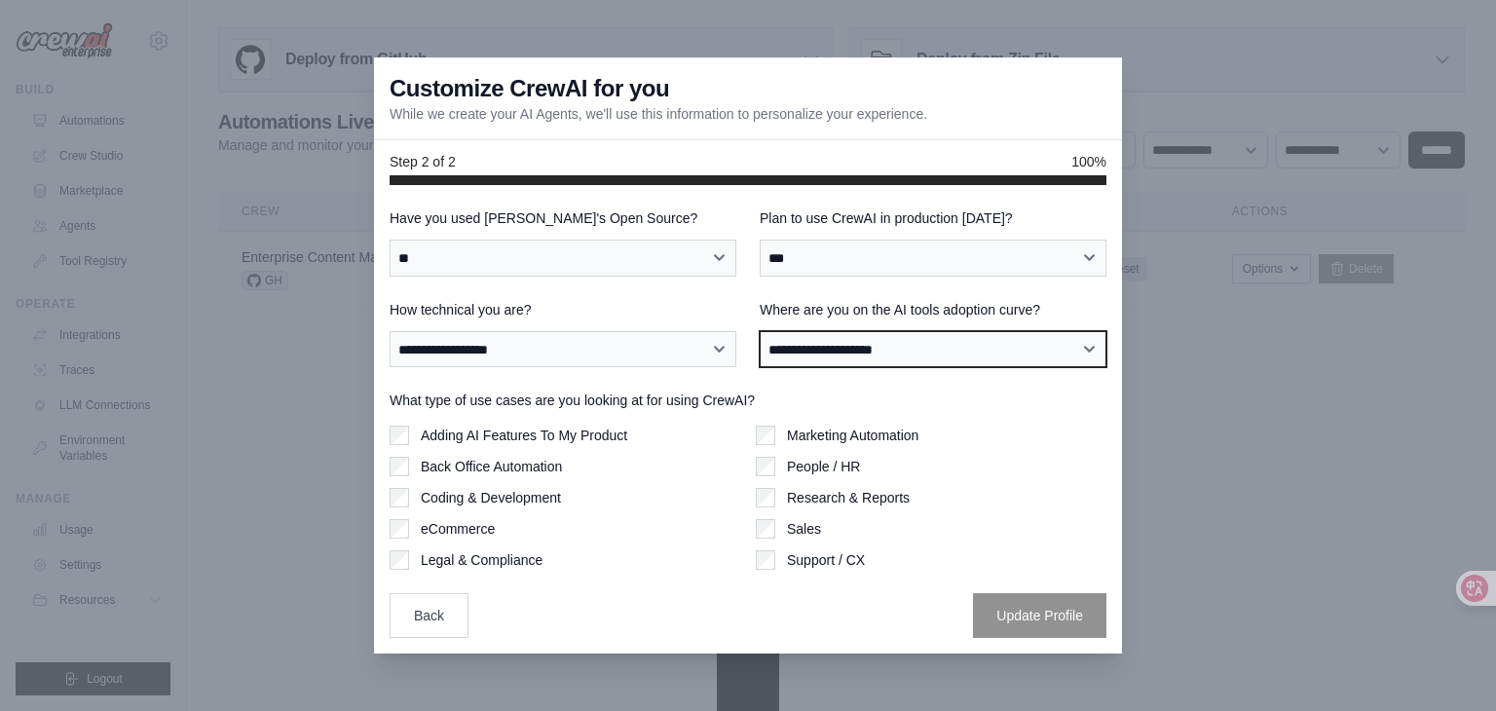
click at [795, 361] on select "**********" at bounding box center [933, 349] width 347 height 37
select select "**********"
click at [760, 331] on select "**********" at bounding box center [933, 349] width 347 height 37
click at [596, 438] on label "Adding AI Features To My Product" at bounding box center [524, 435] width 206 height 19
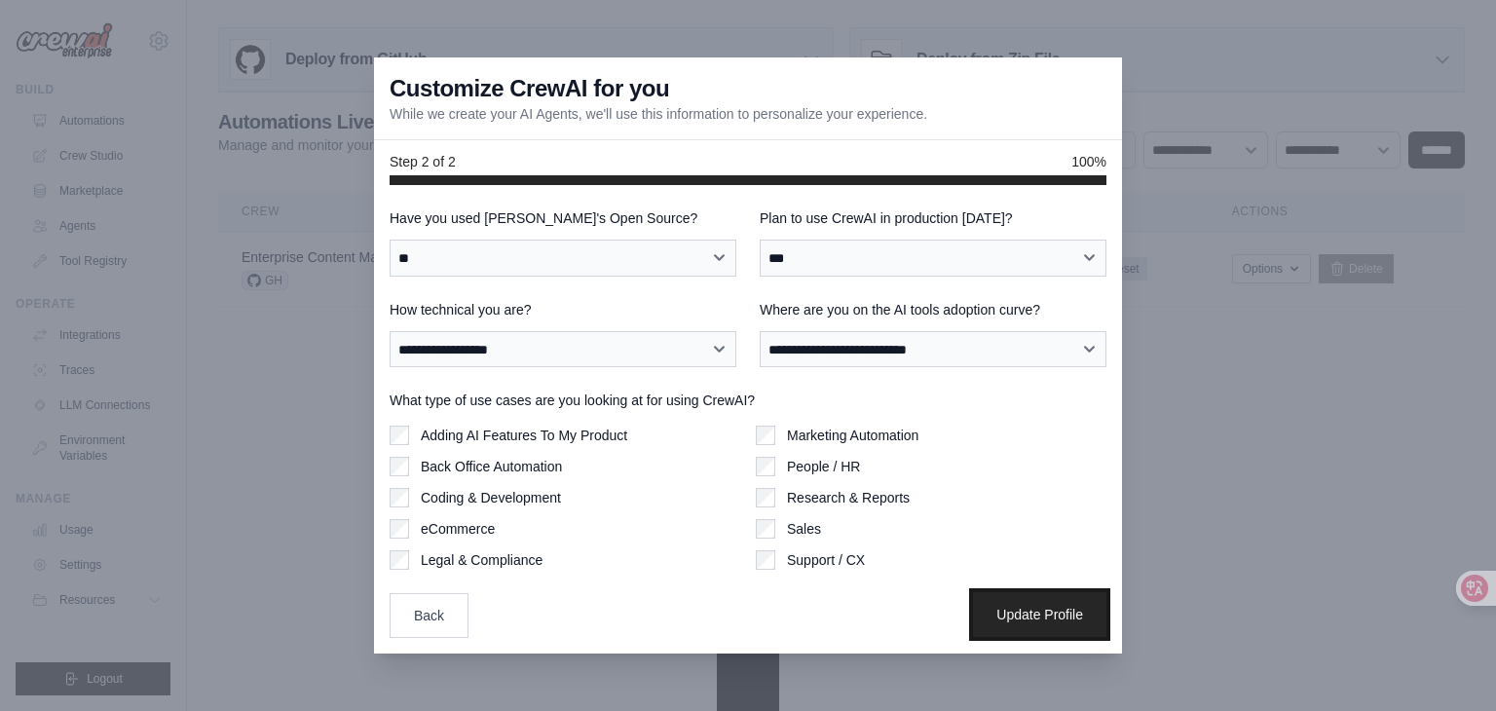
click at [991, 612] on button "Update Profile" at bounding box center [1039, 614] width 133 height 45
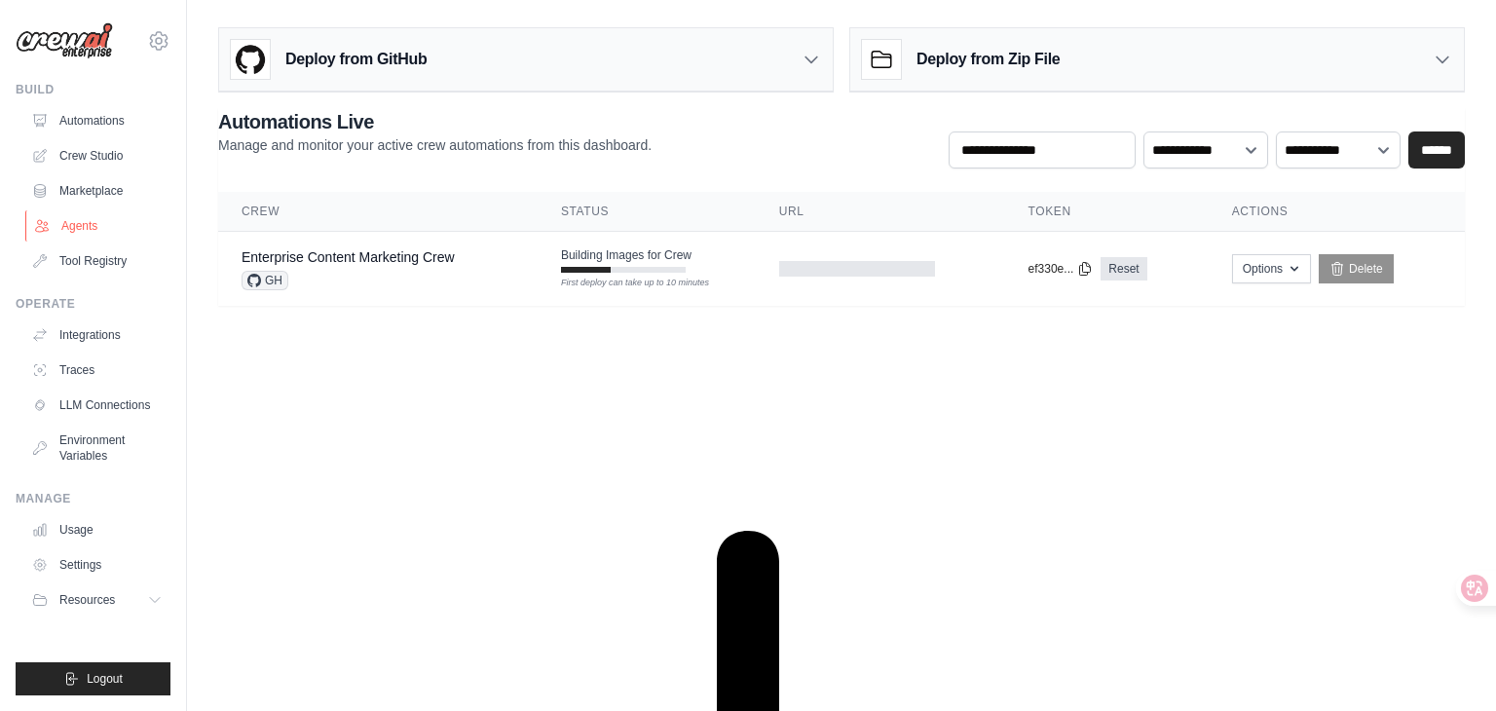
click at [103, 220] on link "Agents" at bounding box center [98, 225] width 147 height 31
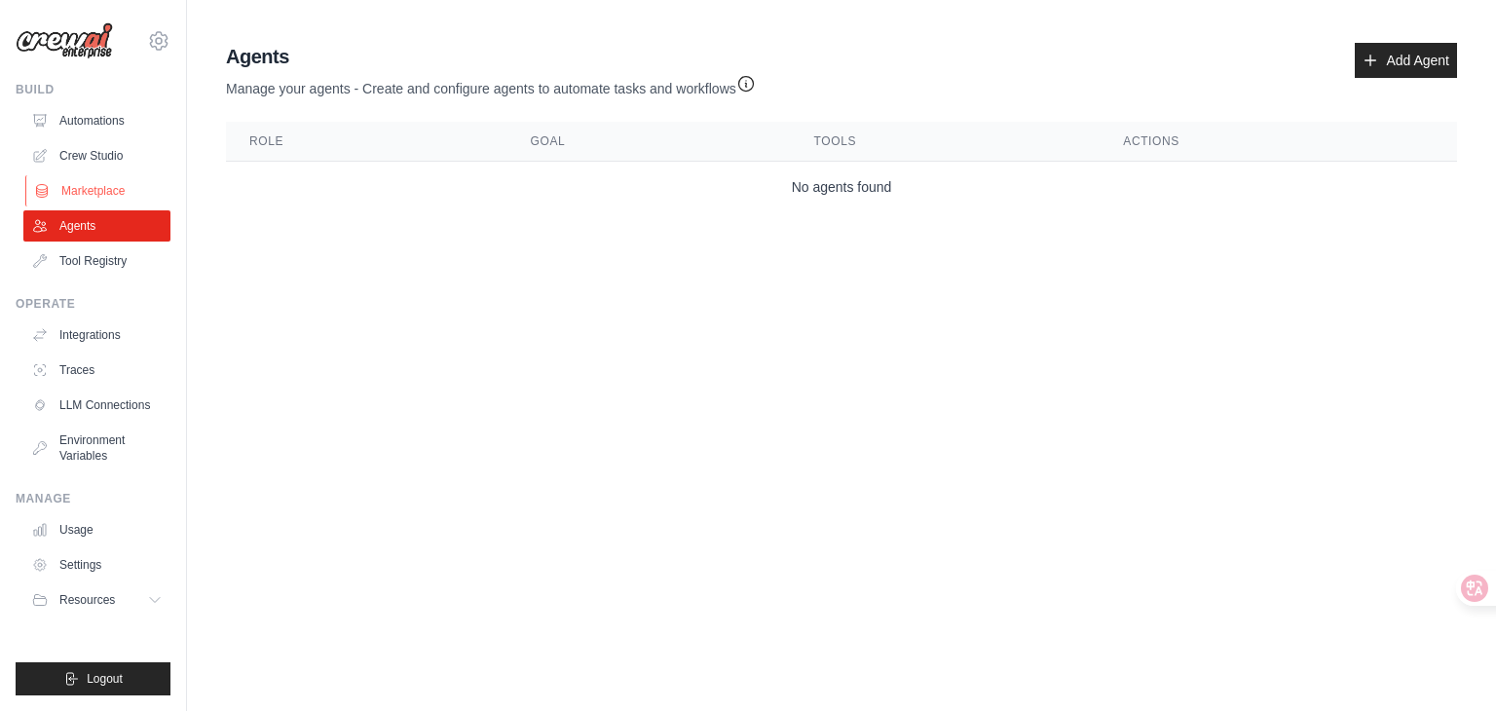
click at [87, 201] on link "Marketplace" at bounding box center [98, 190] width 147 height 31
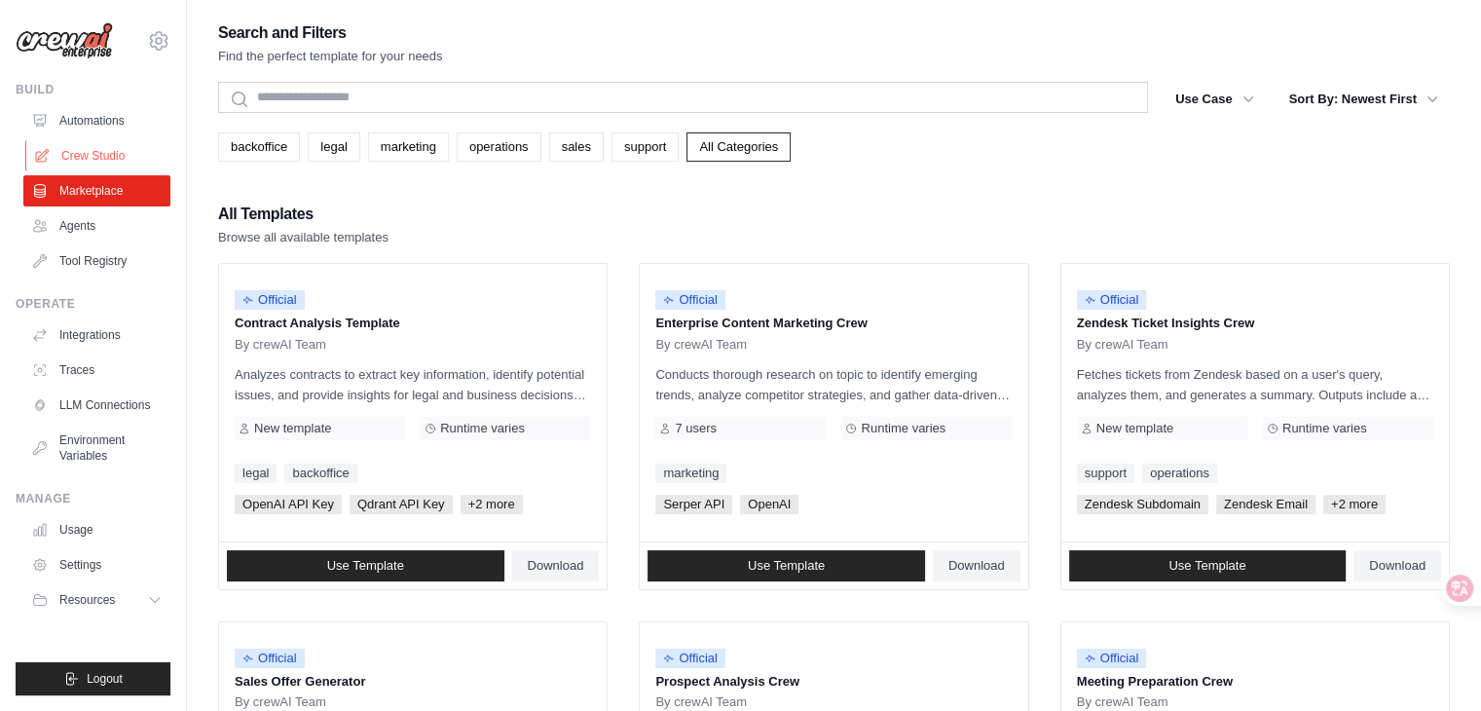
click at [46, 148] on icon at bounding box center [42, 156] width 16 height 16
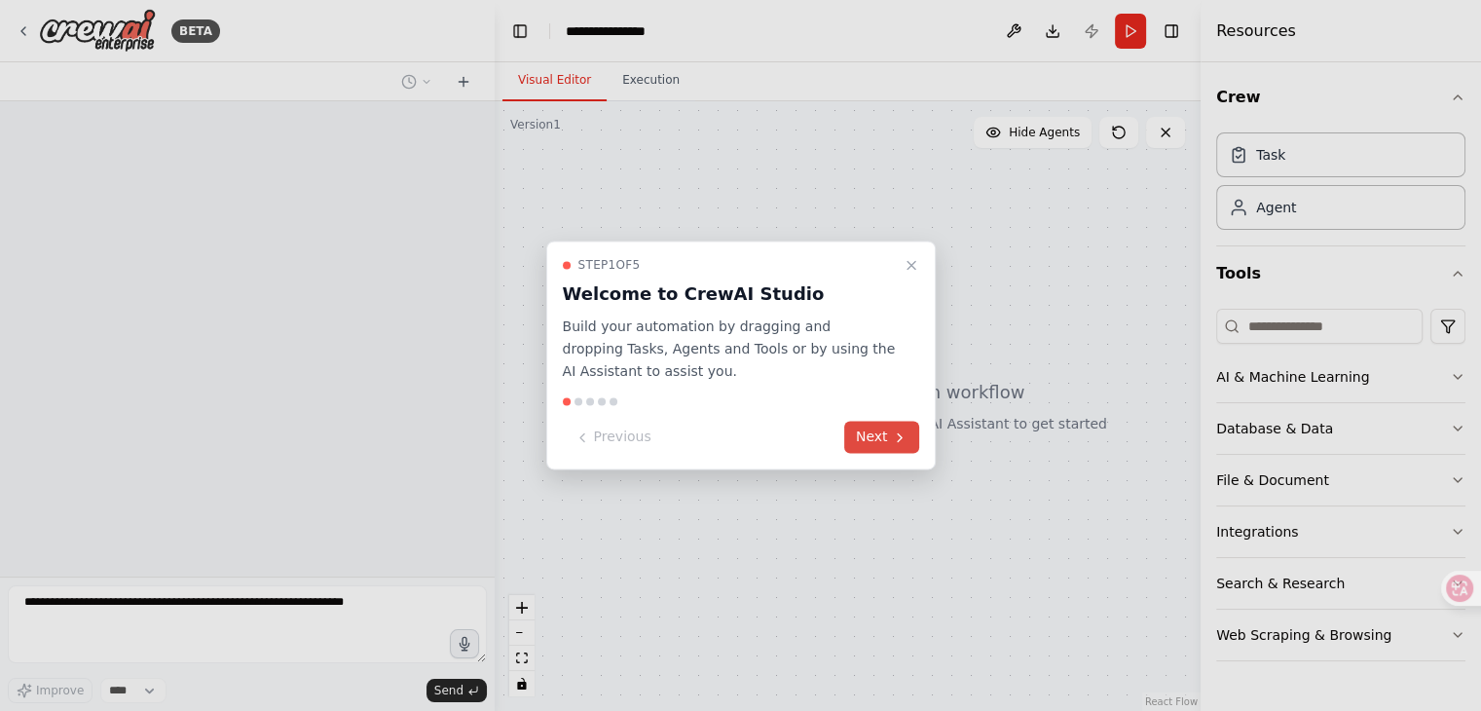
click at [890, 433] on button "Next" at bounding box center [881, 438] width 75 height 32
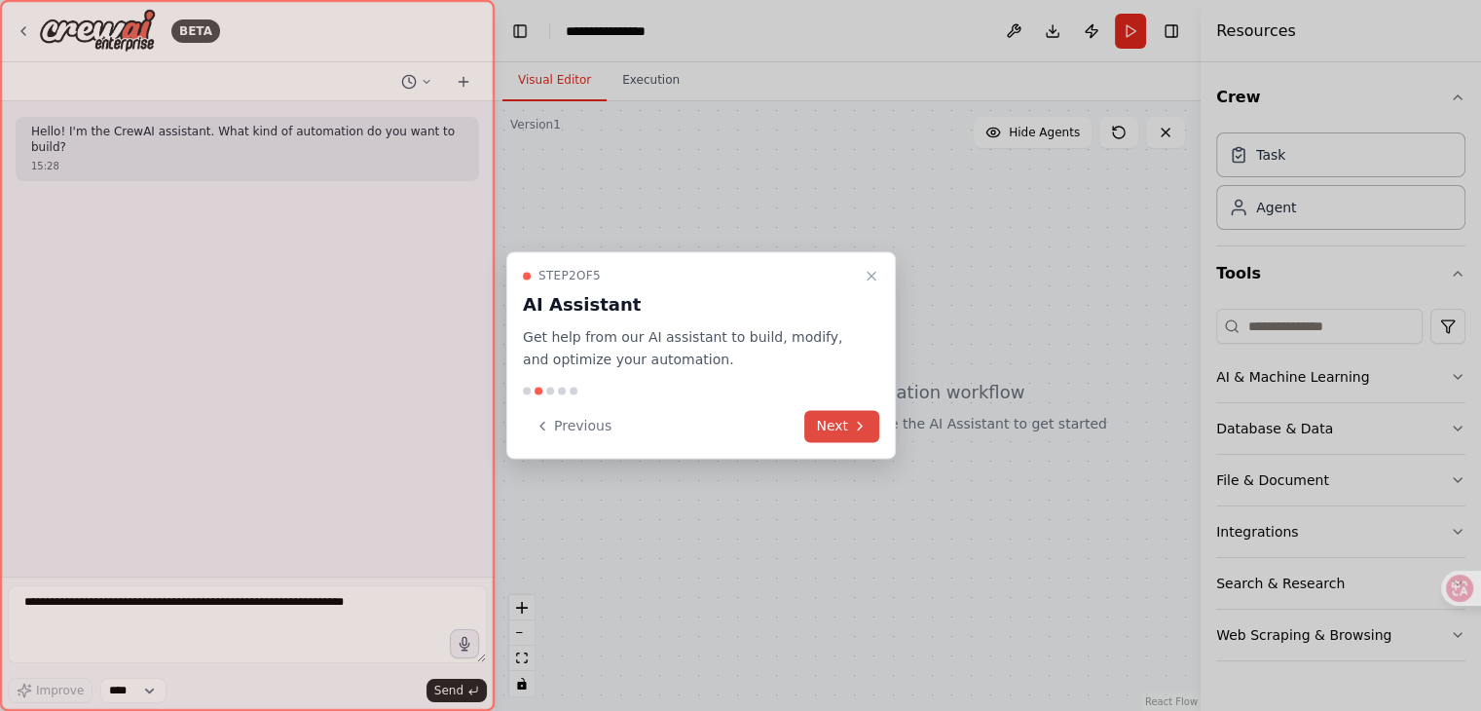
click at [861, 422] on icon at bounding box center [860, 426] width 16 height 16
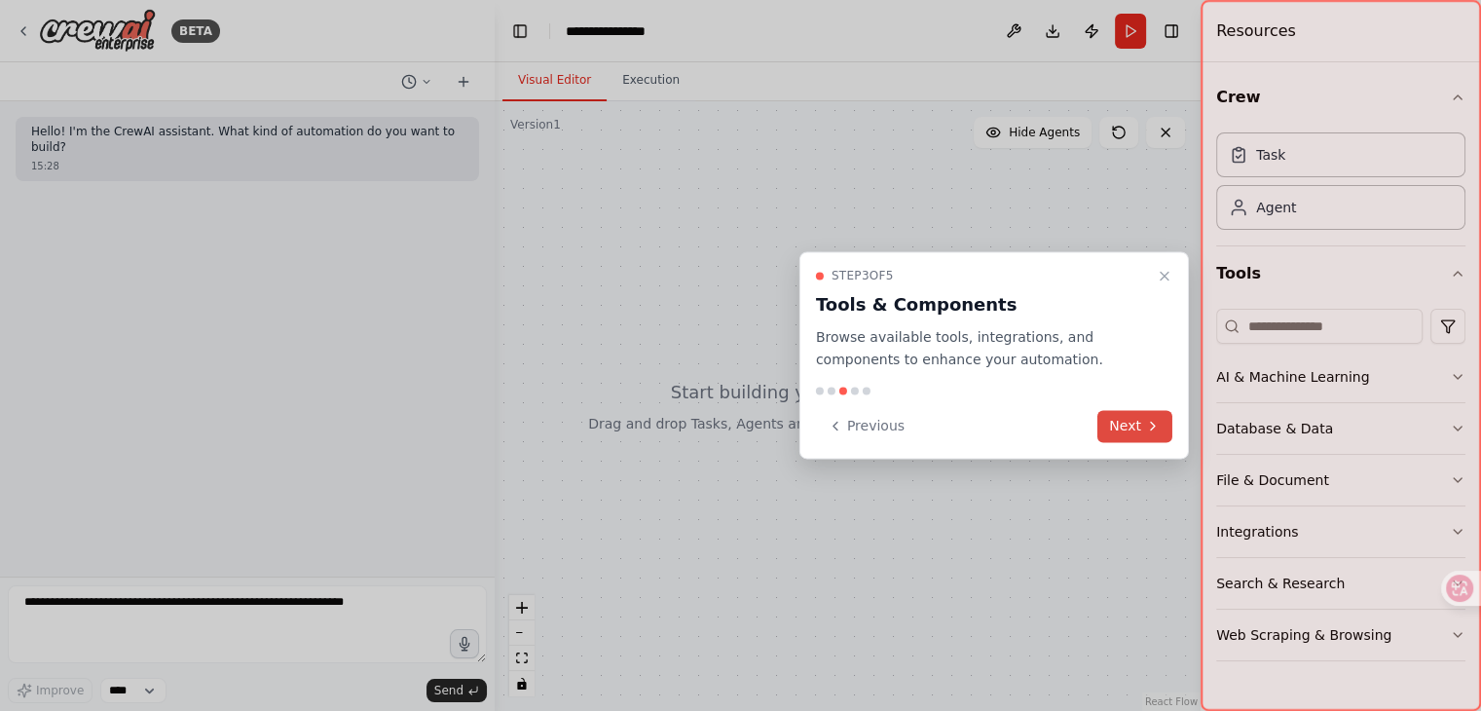
click at [1142, 422] on button "Next" at bounding box center [1135, 426] width 75 height 32
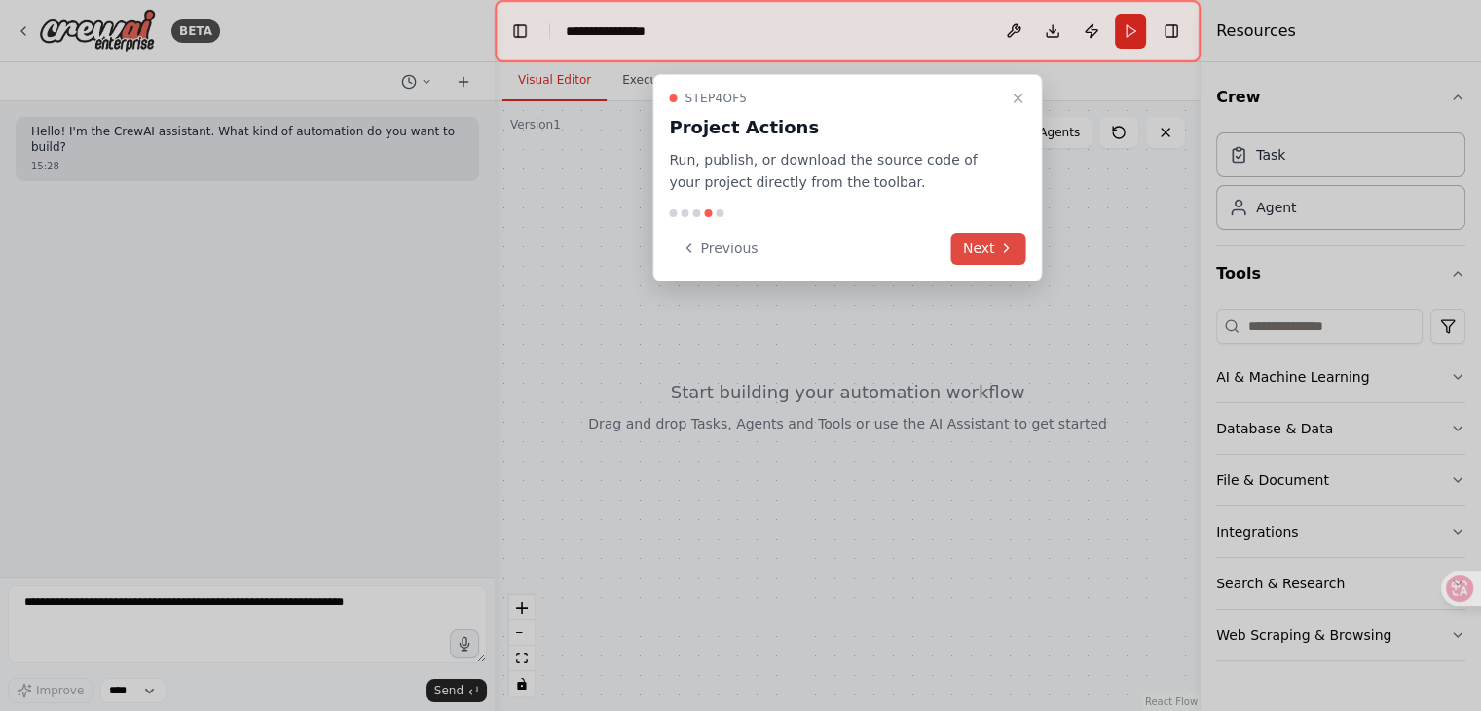
click at [976, 249] on button "Next" at bounding box center [989, 249] width 75 height 32
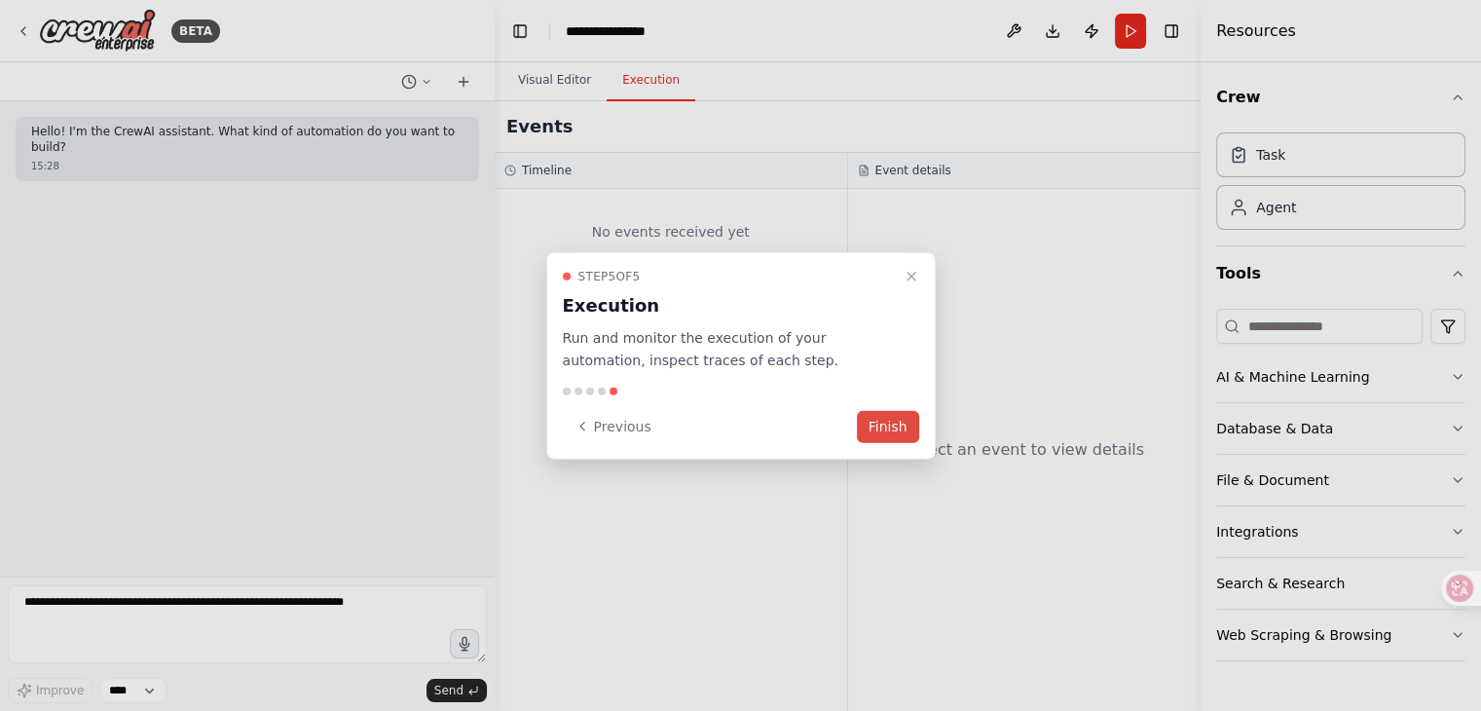
click at [912, 435] on button "Finish" at bounding box center [888, 426] width 62 height 32
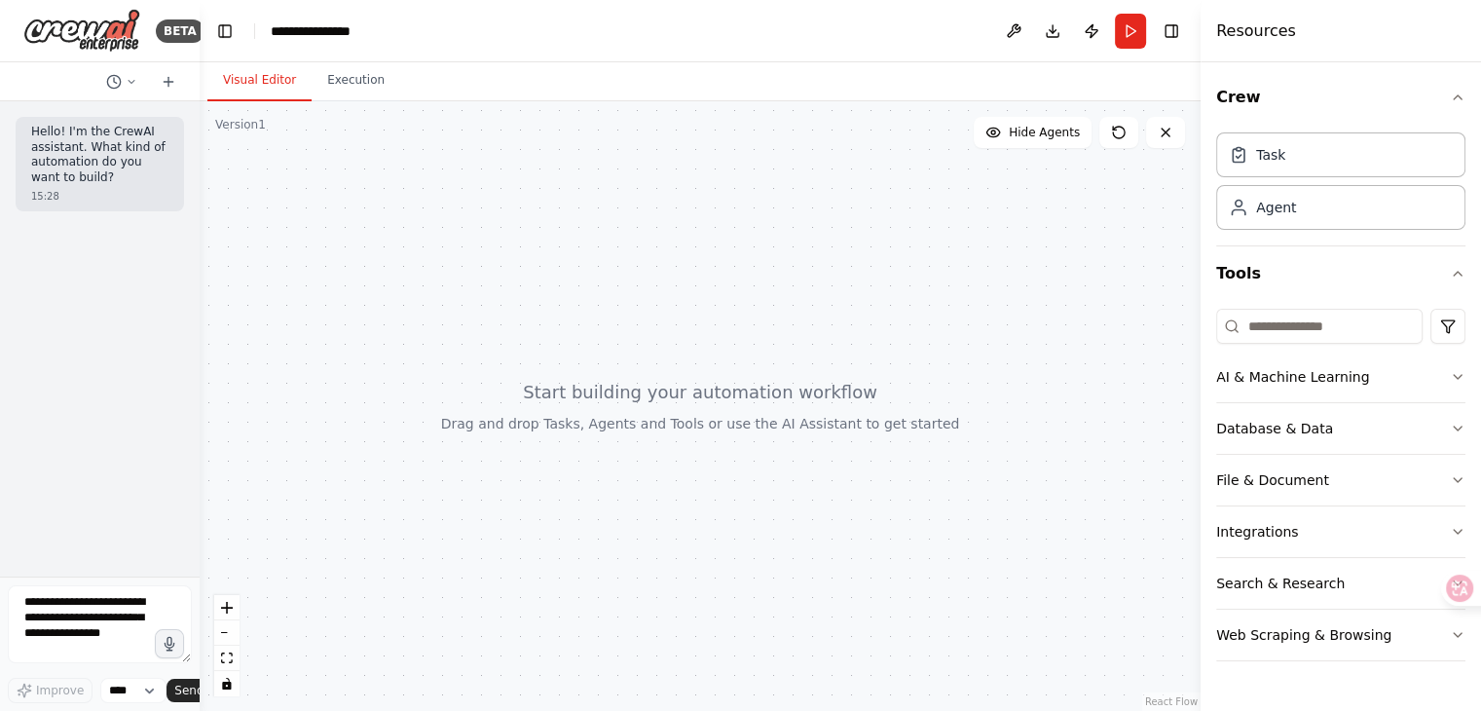
drag, startPoint x: 491, startPoint y: 317, endPoint x: 121, endPoint y: 331, distance: 370.4
click at [121, 331] on div "BETA Hello! I'm the CrewAI assistant. What kind of automation do you want to bu…" at bounding box center [100, 355] width 200 height 711
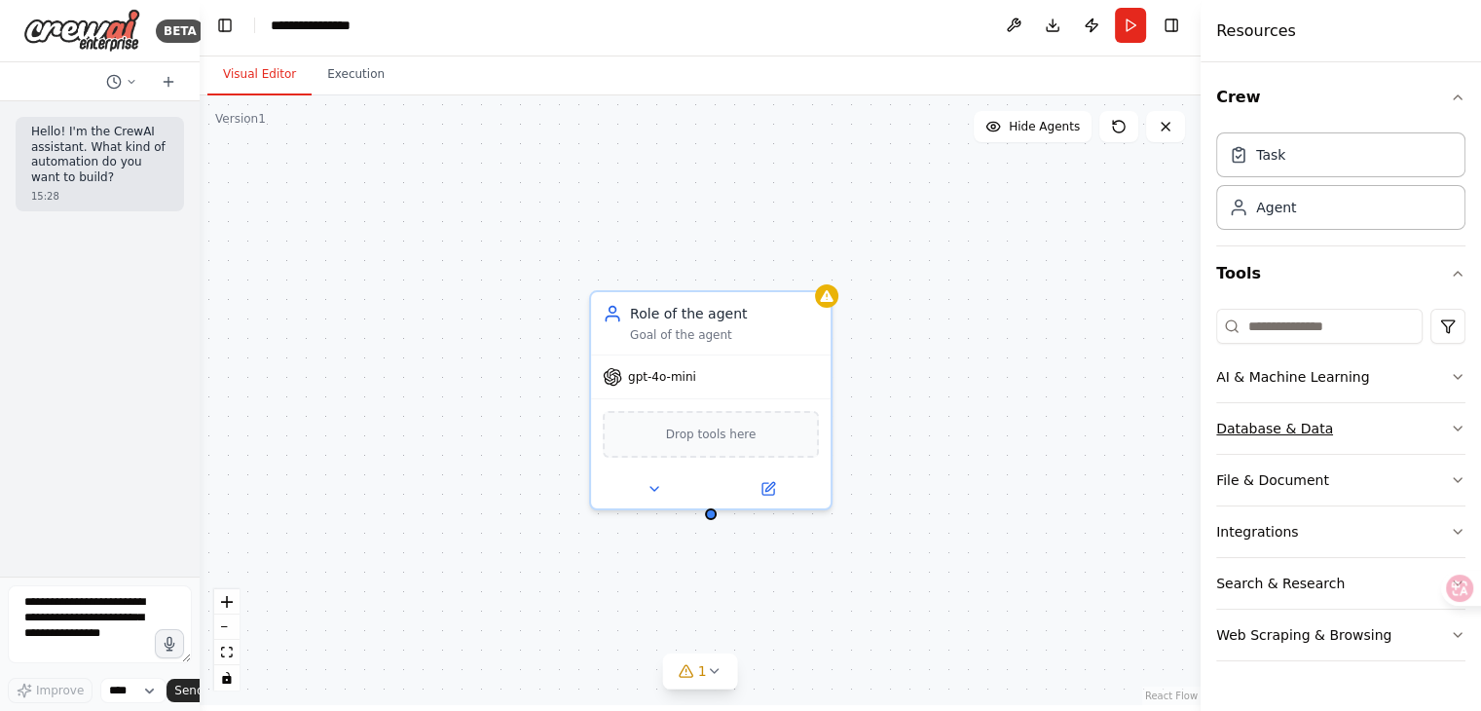
scroll to position [8, 0]
click at [1447, 389] on button "AI & Machine Learning" at bounding box center [1341, 377] width 249 height 51
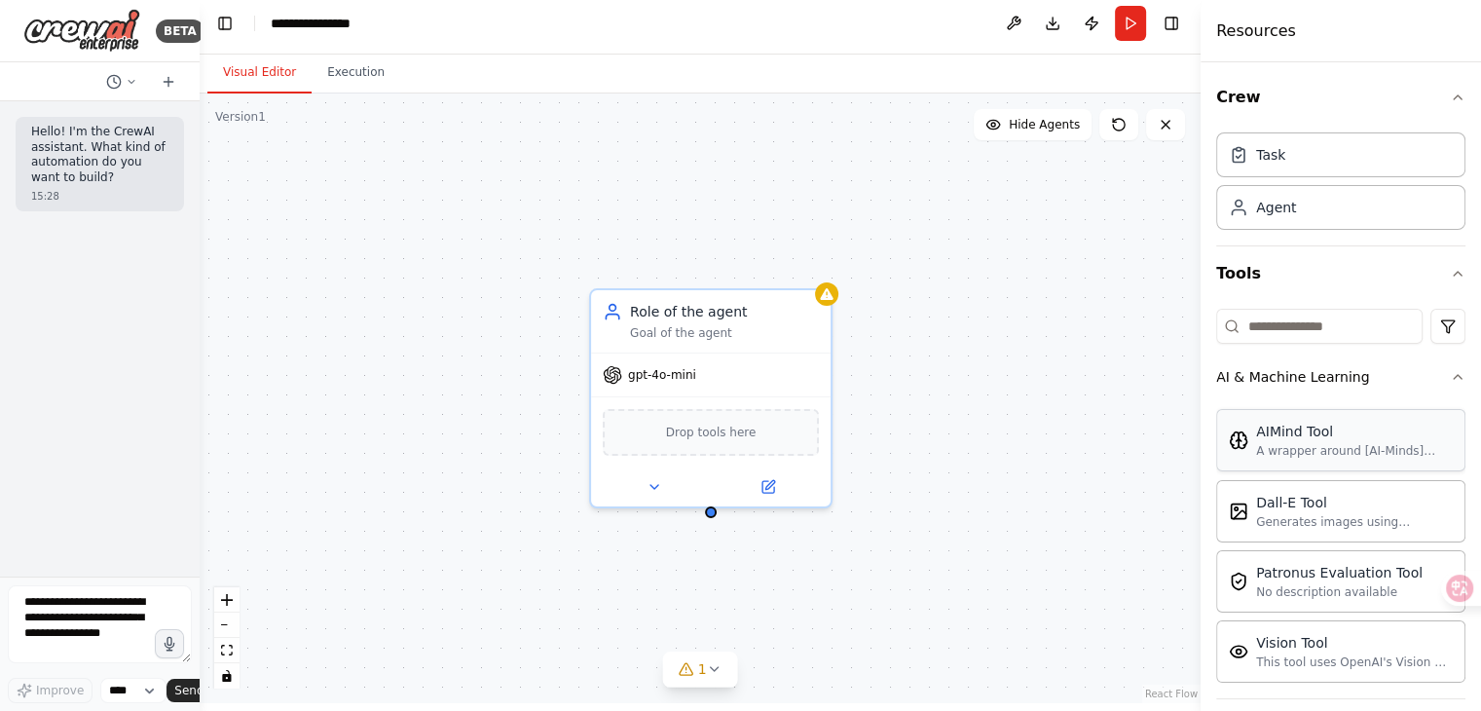
scroll to position [274, 0]
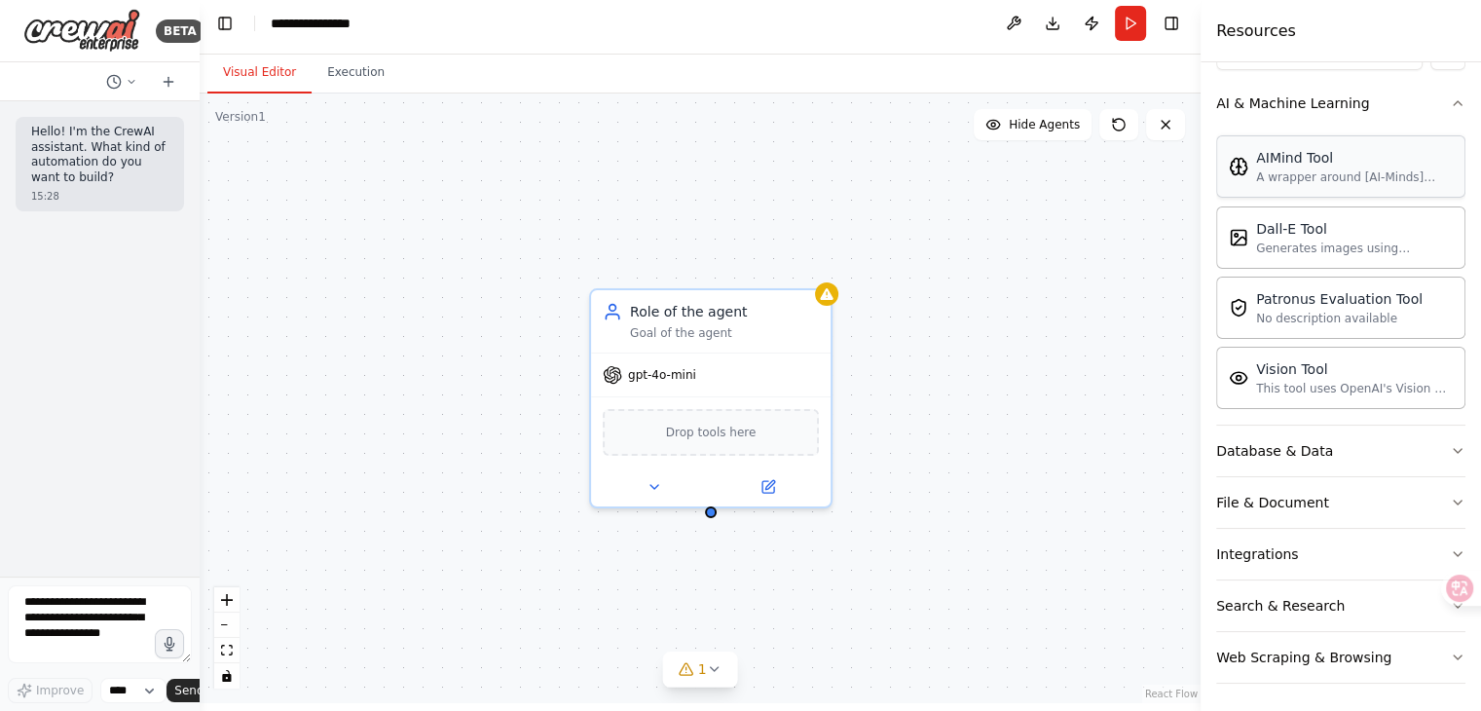
click at [1420, 437] on button "Database & Data" at bounding box center [1341, 451] width 249 height 51
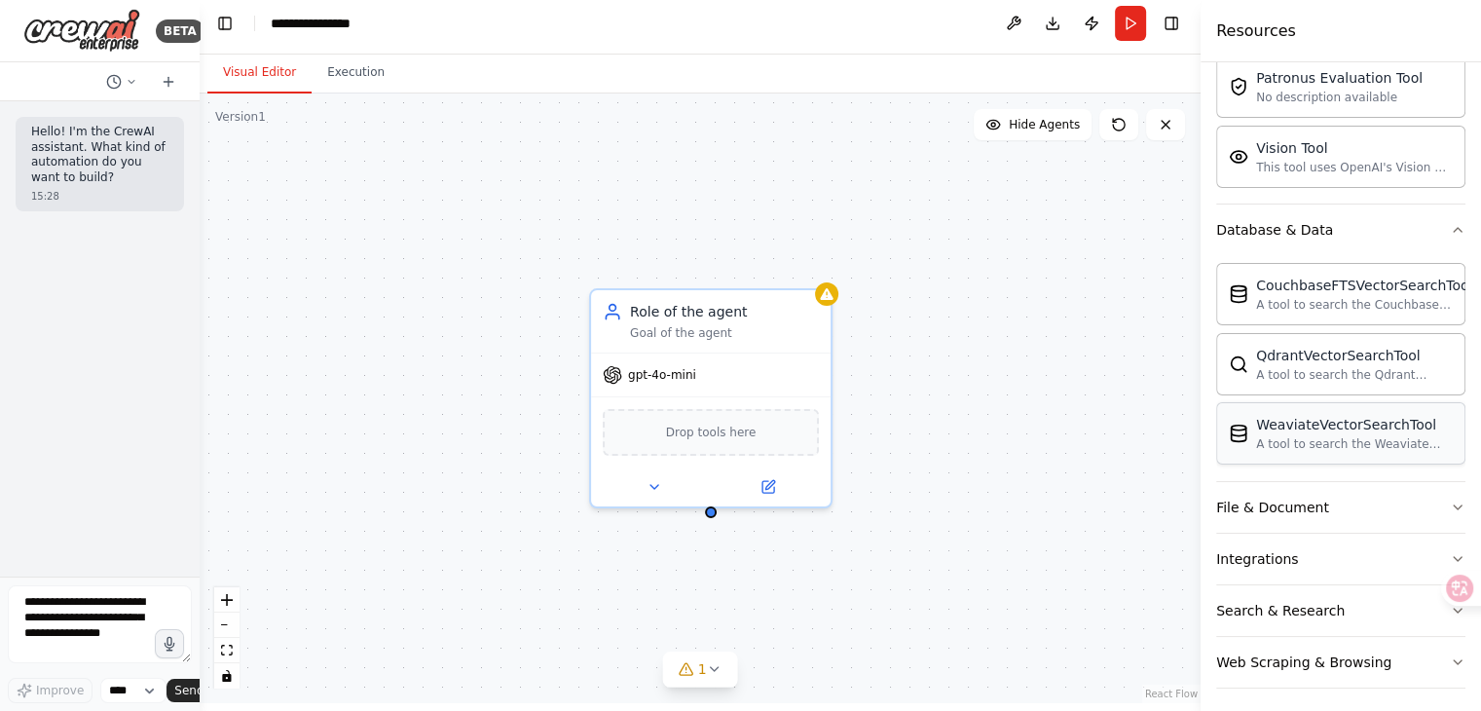
scroll to position [499, 0]
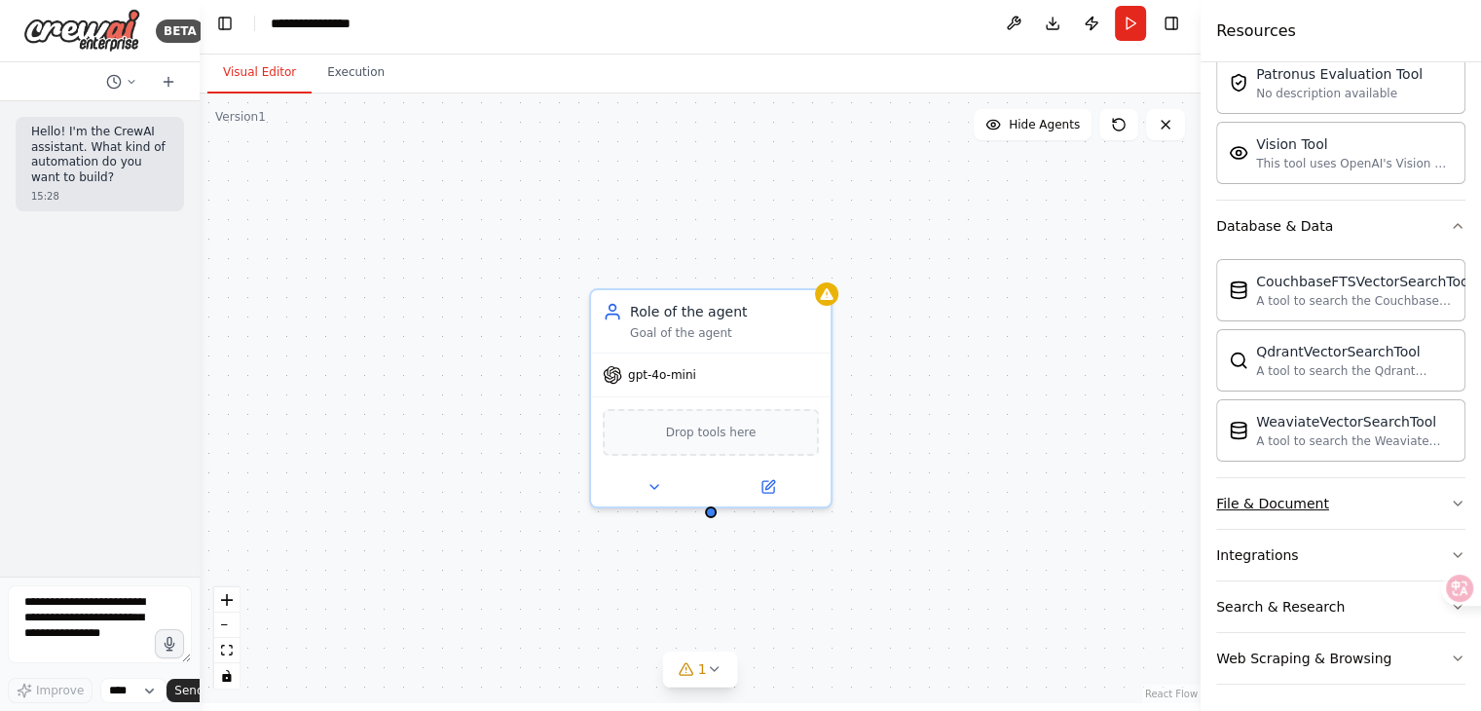
click at [1431, 493] on button "File & Document" at bounding box center [1341, 503] width 249 height 51
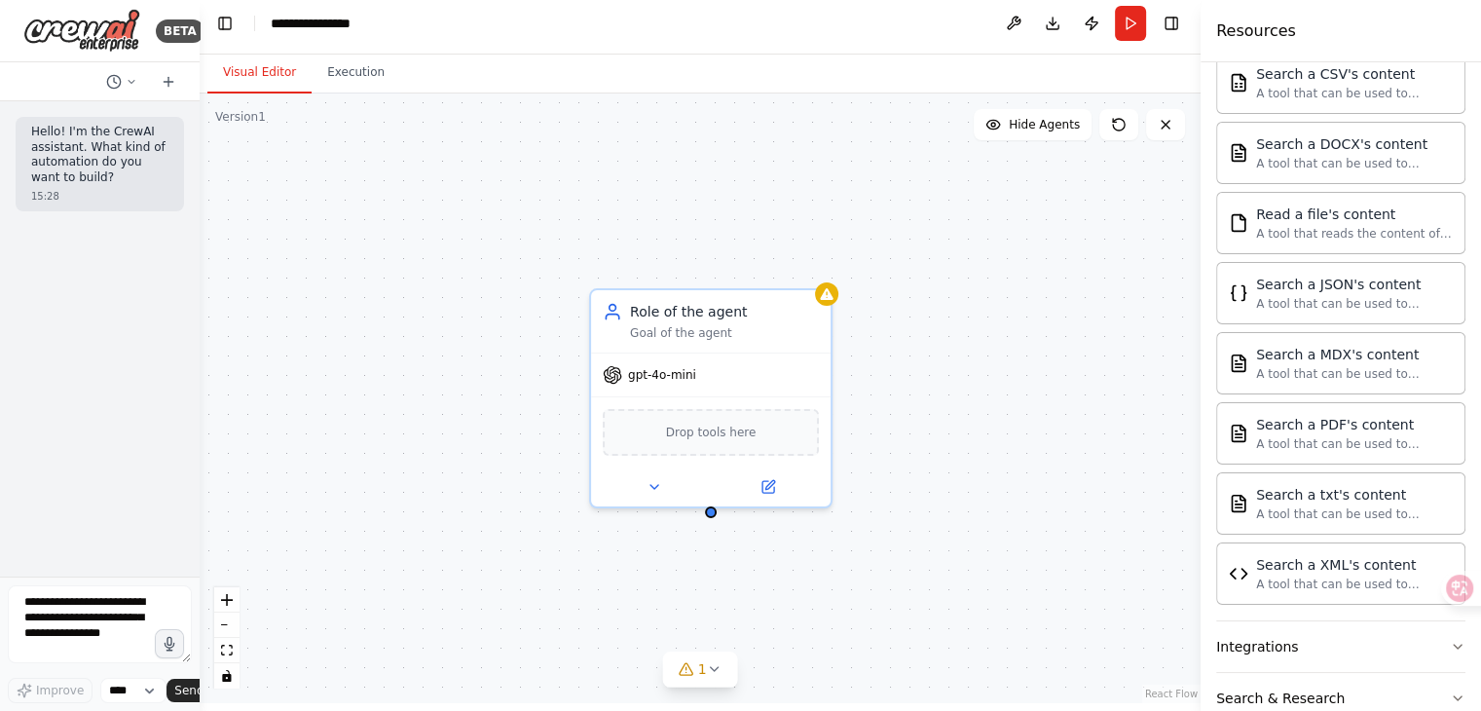
scroll to position [986, 0]
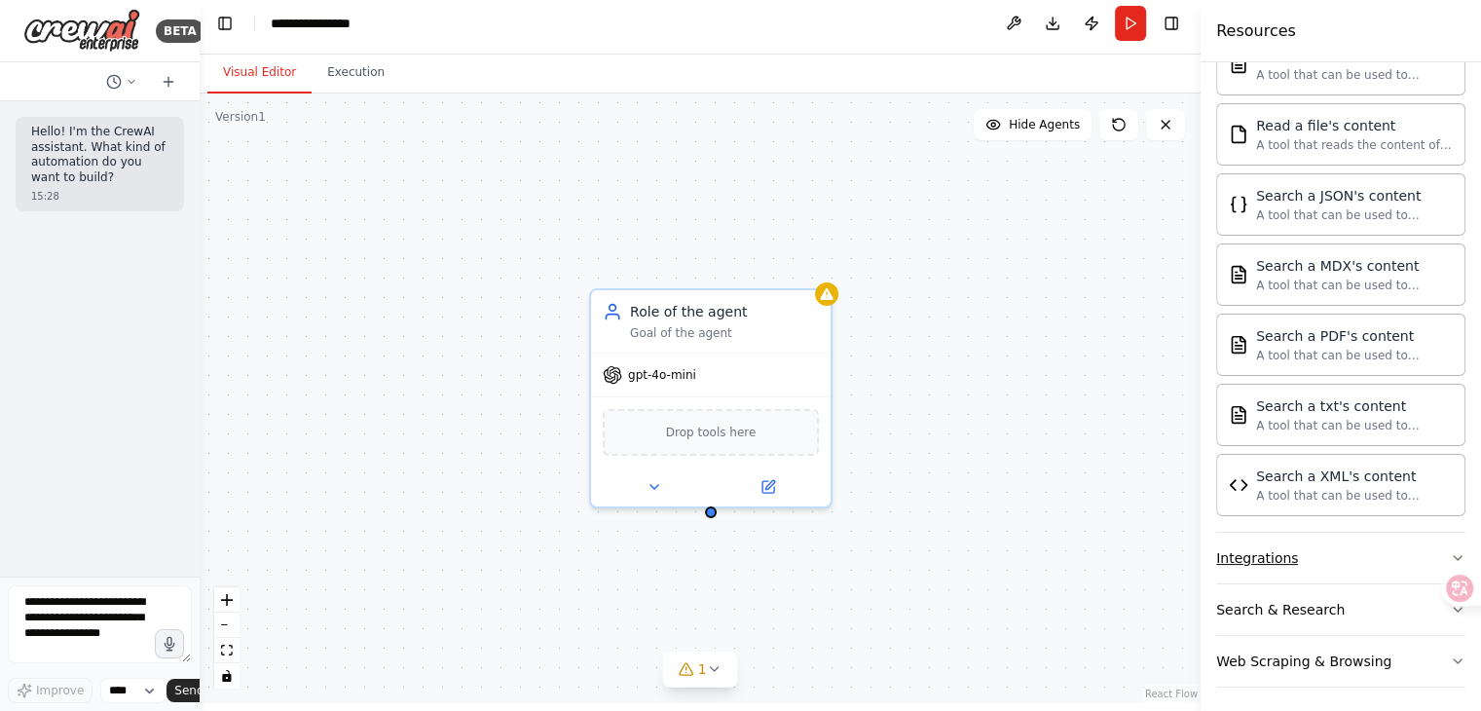
click at [1379, 564] on button "Integrations" at bounding box center [1341, 558] width 249 height 51
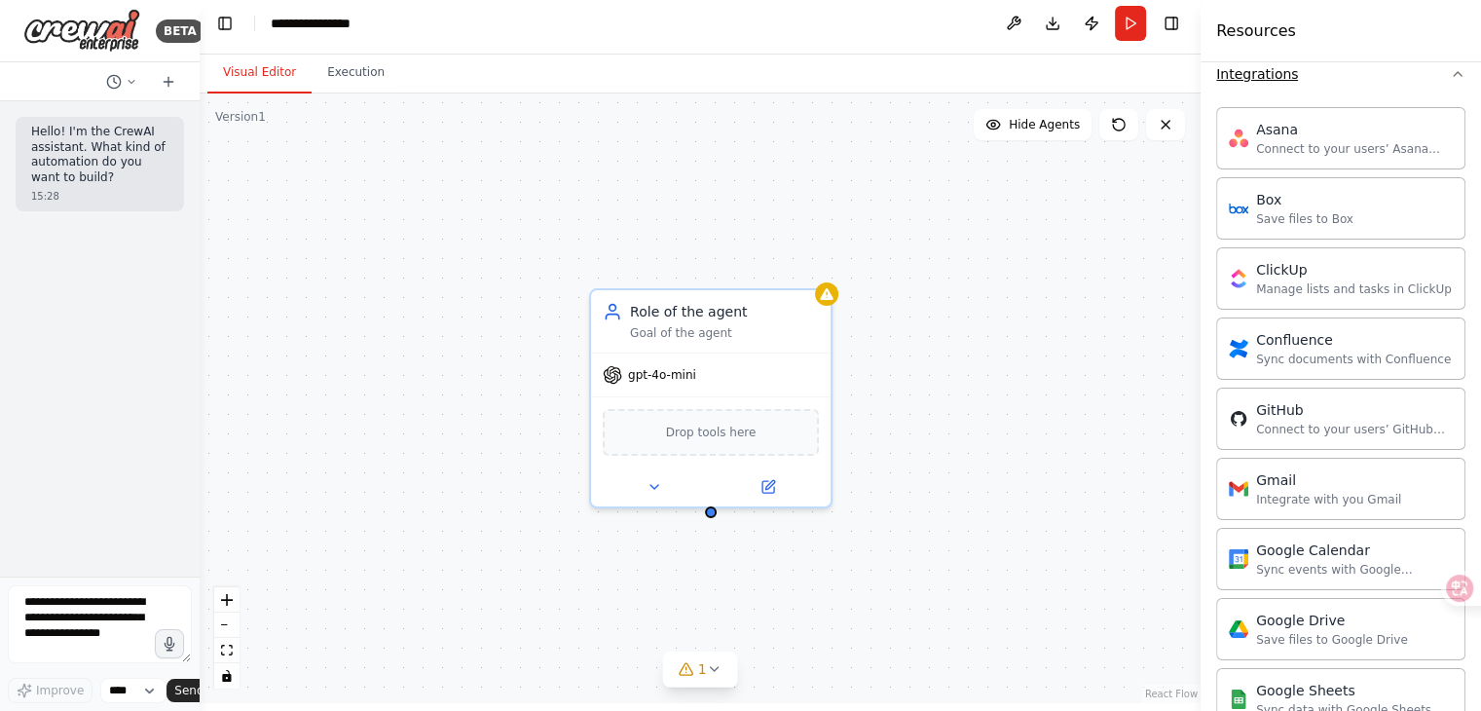
scroll to position [1559, 0]
click at [278, 443] on div "Role of the agent Goal of the agent gpt-4o-mini Drop tools here" at bounding box center [700, 399] width 1001 height 610
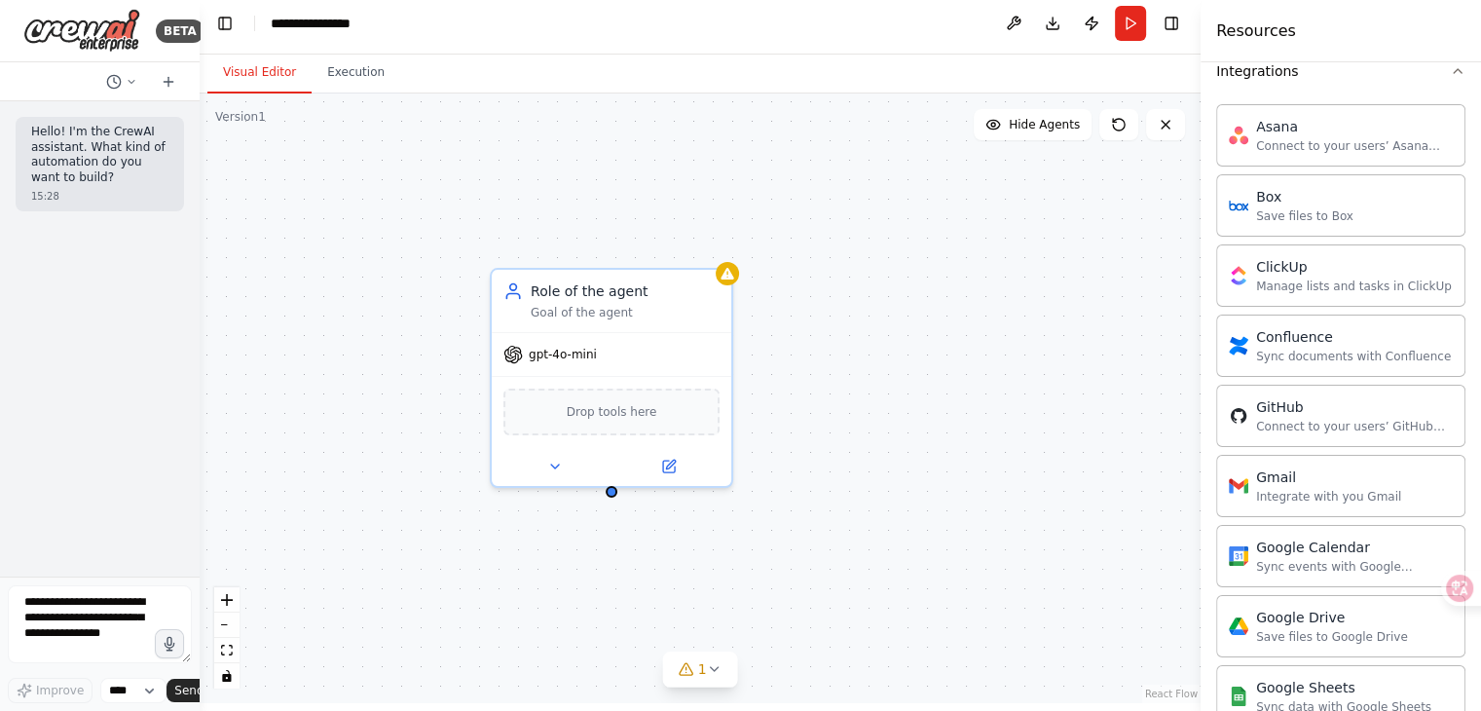
drag, startPoint x: 928, startPoint y: 492, endPoint x: 829, endPoint y: 472, distance: 101.2
click at [829, 472] on div "Role of the agent Goal of the agent gpt-4o-mini Drop tools here" at bounding box center [700, 399] width 1001 height 610
click at [624, 311] on div "Goal of the agent" at bounding box center [625, 309] width 189 height 16
click at [616, 352] on div "gpt-4o-mini" at bounding box center [612, 350] width 240 height 43
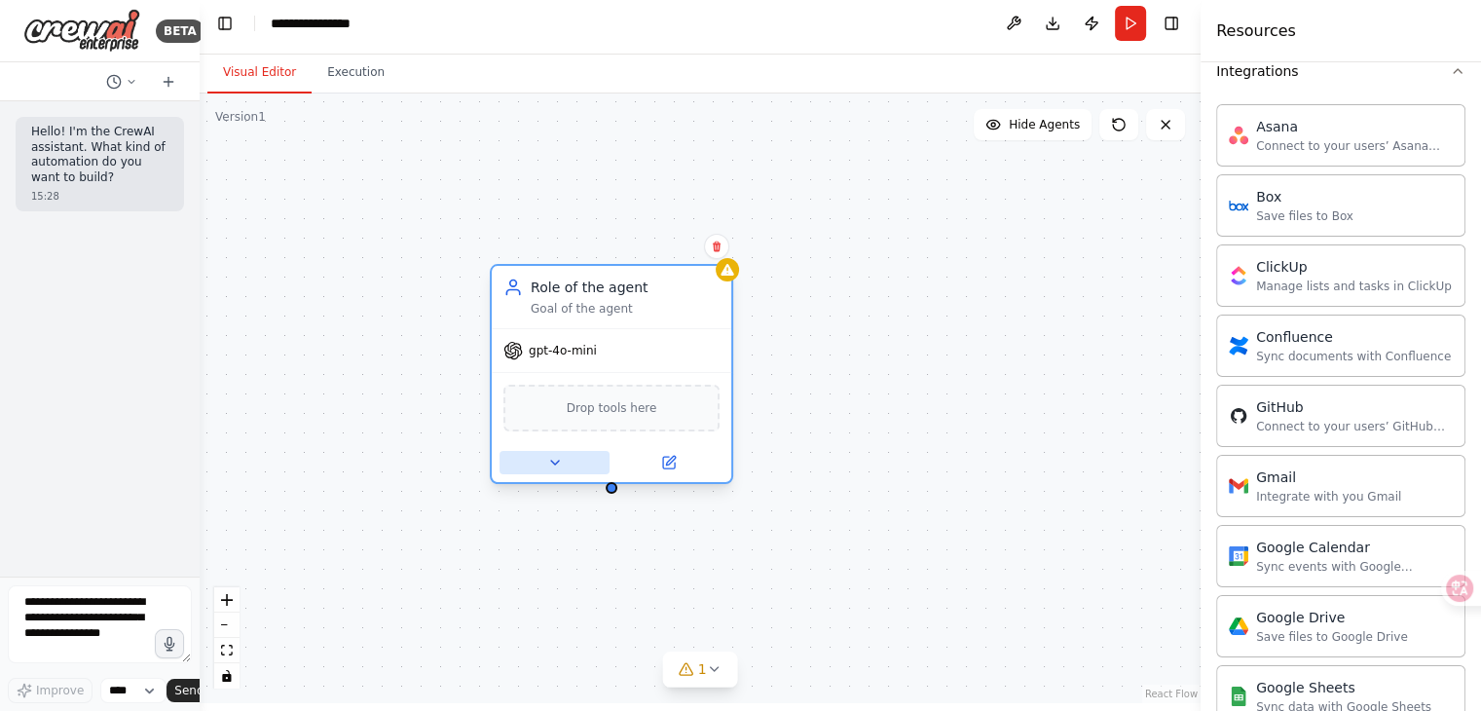
click at [571, 459] on button at bounding box center [555, 462] width 110 height 23
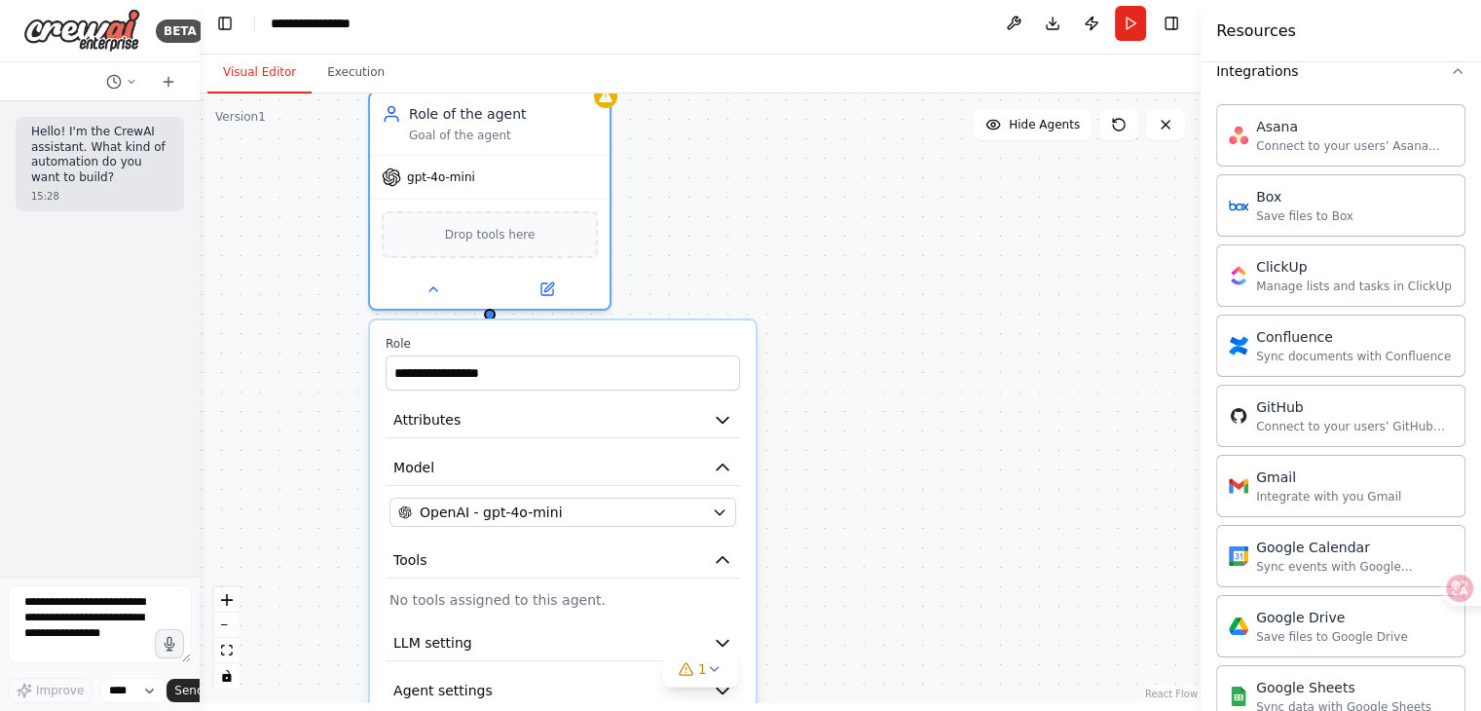
drag, startPoint x: 911, startPoint y: 430, endPoint x: 789, endPoint y: 252, distance: 215.0
click at [789, 252] on div "**********" at bounding box center [700, 399] width 1001 height 610
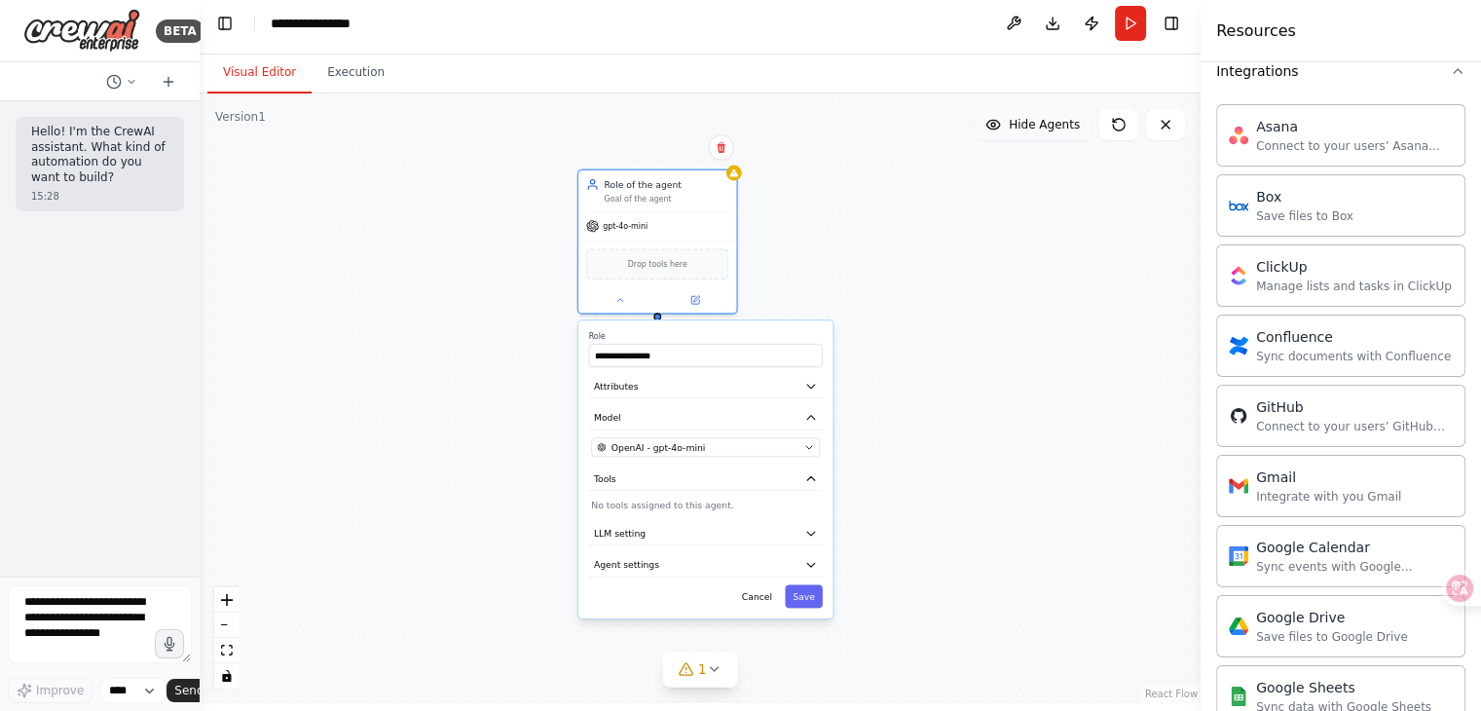
click at [1029, 126] on span "Hide Agents" at bounding box center [1044, 125] width 71 height 16
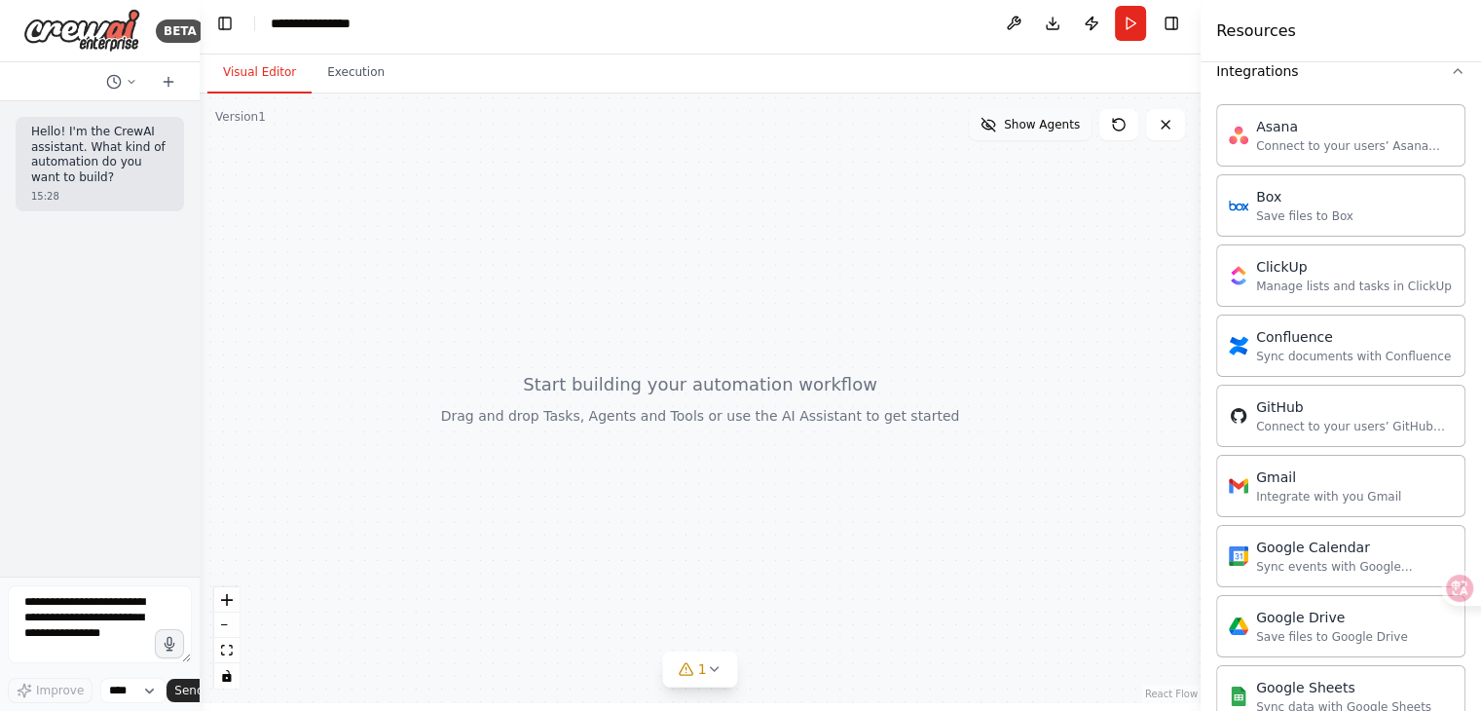
click at [1029, 126] on span "Show Agents" at bounding box center [1042, 125] width 76 height 16
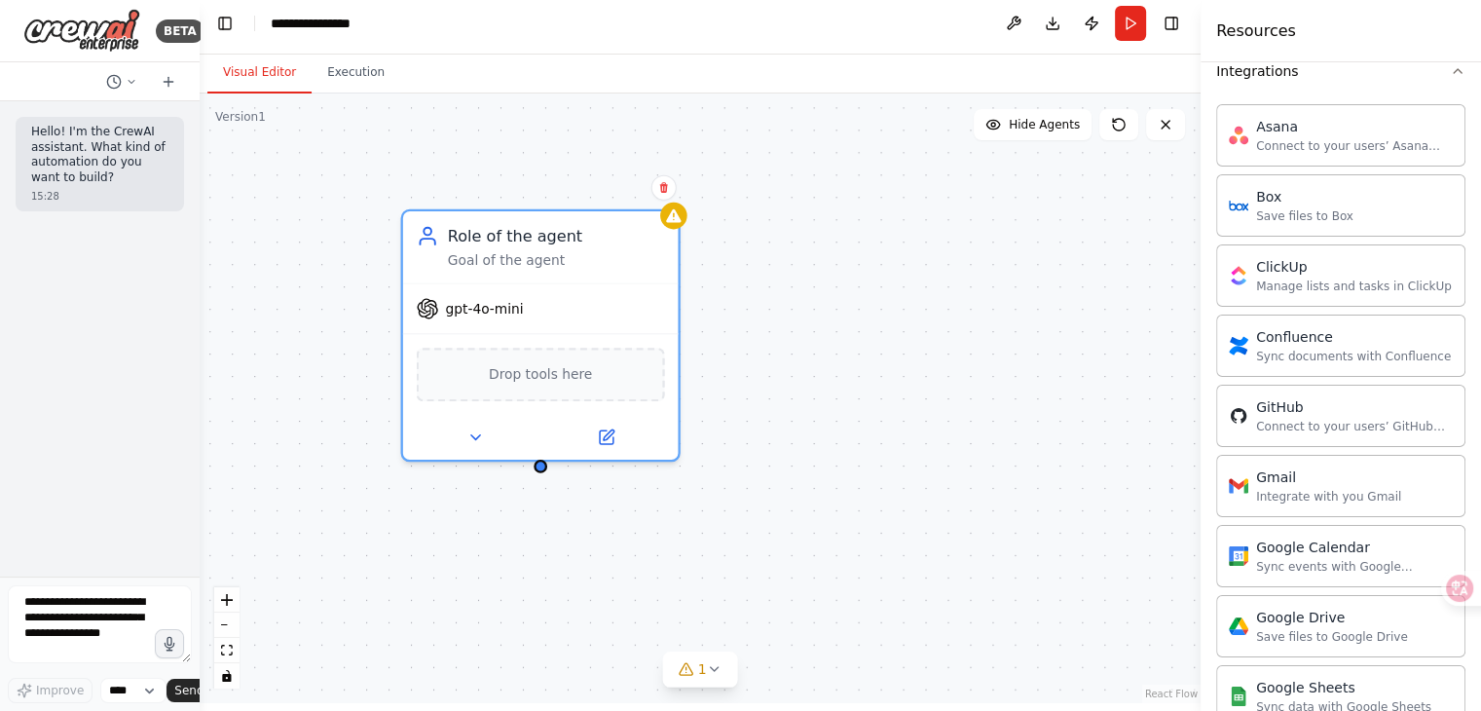
drag, startPoint x: 583, startPoint y: 412, endPoint x: 432, endPoint y: 568, distance: 217.0
click at [432, 568] on div "Role of the agent Goal of the agent gpt-4o-mini Drop tools here" at bounding box center [700, 399] width 1001 height 610
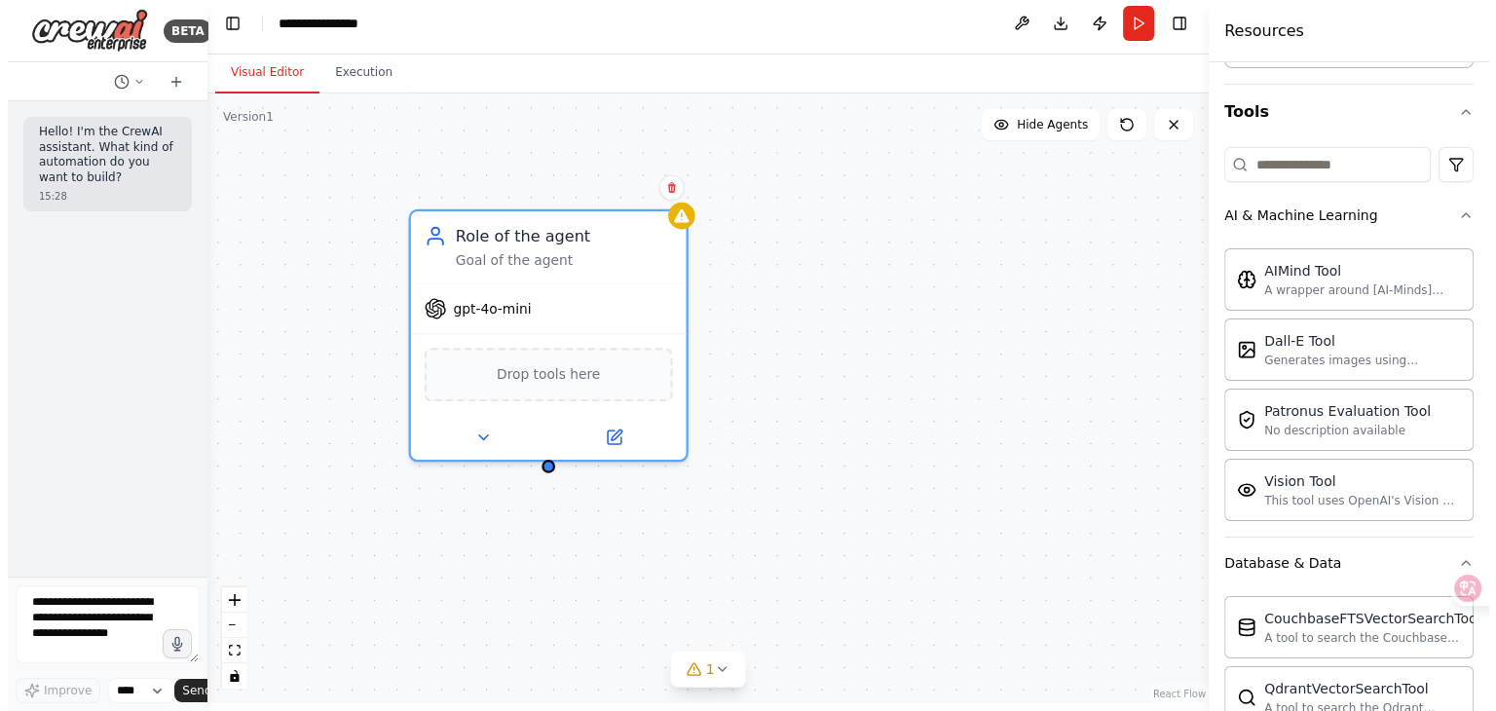
scroll to position [1, 0]
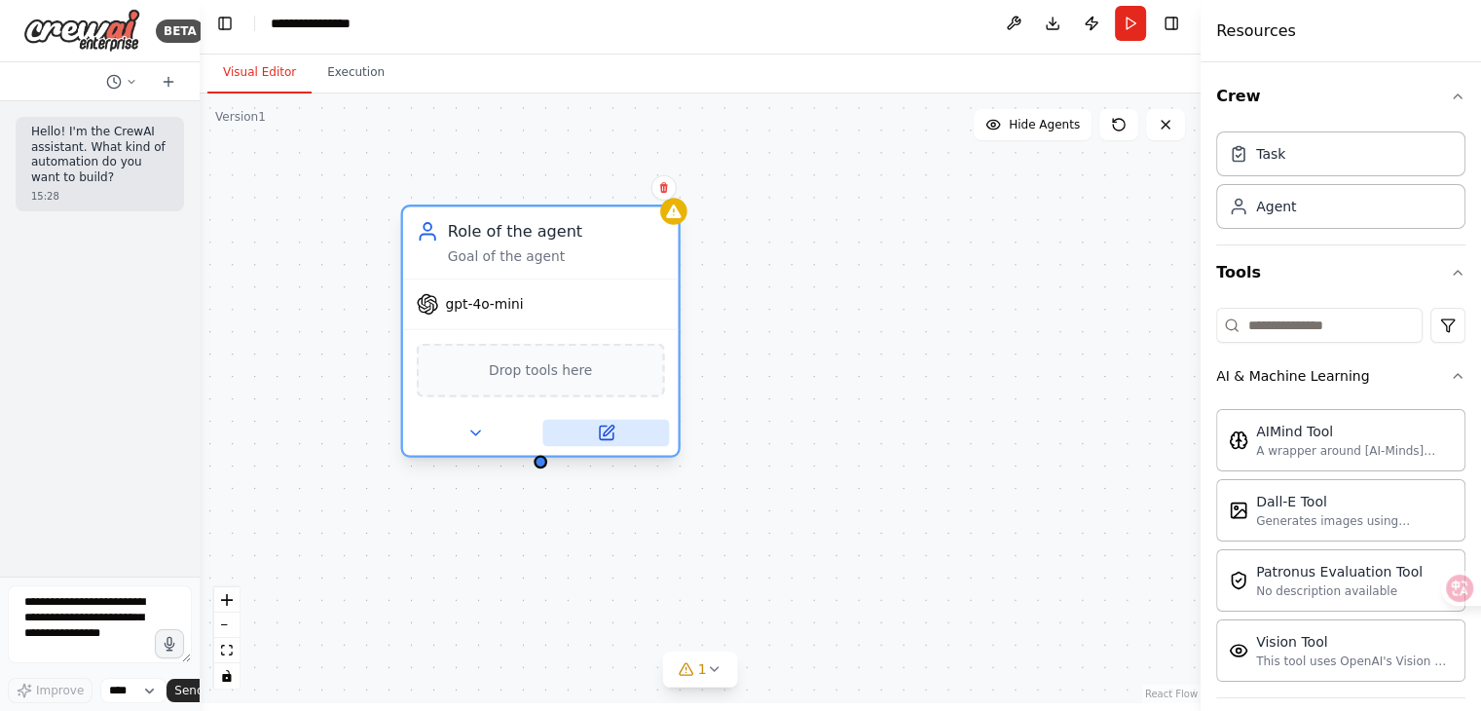
click at [614, 424] on icon at bounding box center [606, 433] width 18 height 18
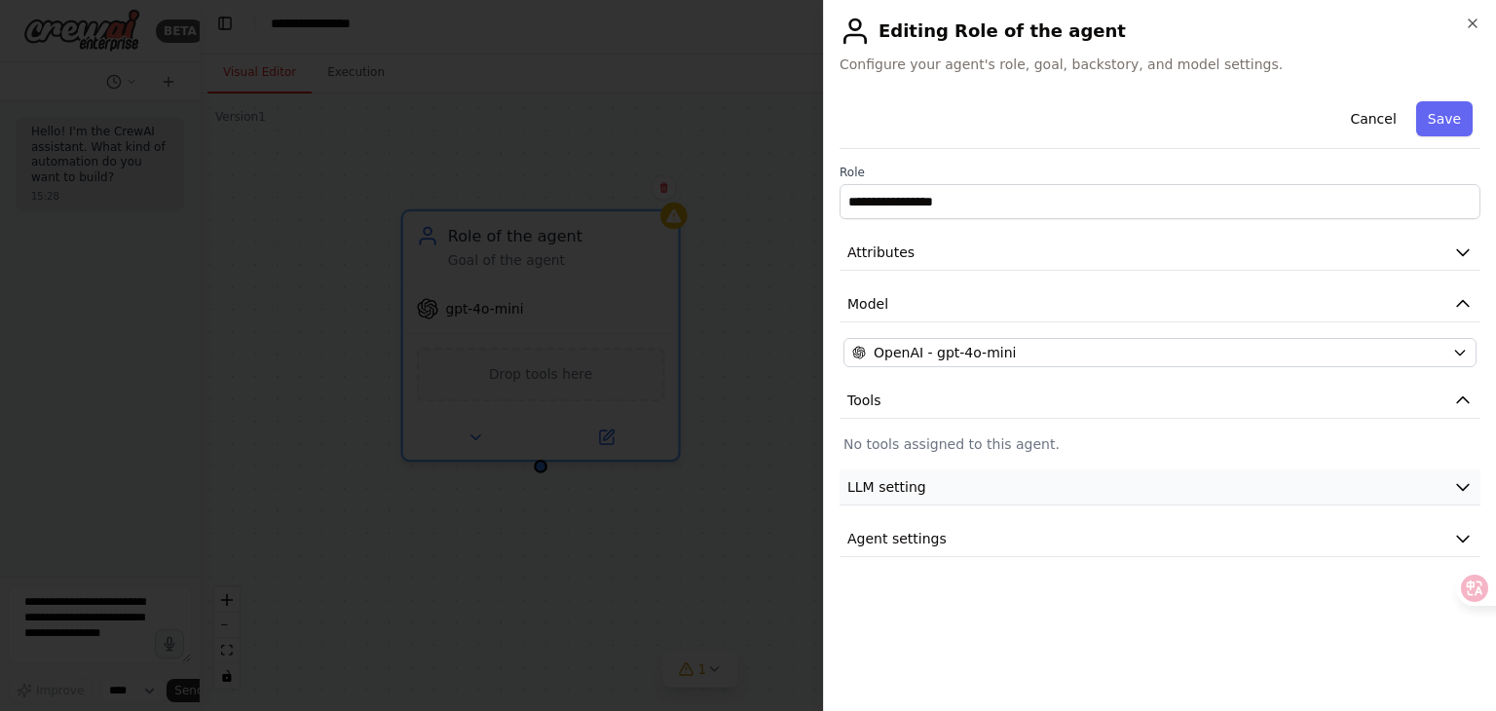
click at [1033, 483] on button "LLM setting" at bounding box center [1160, 487] width 641 height 36
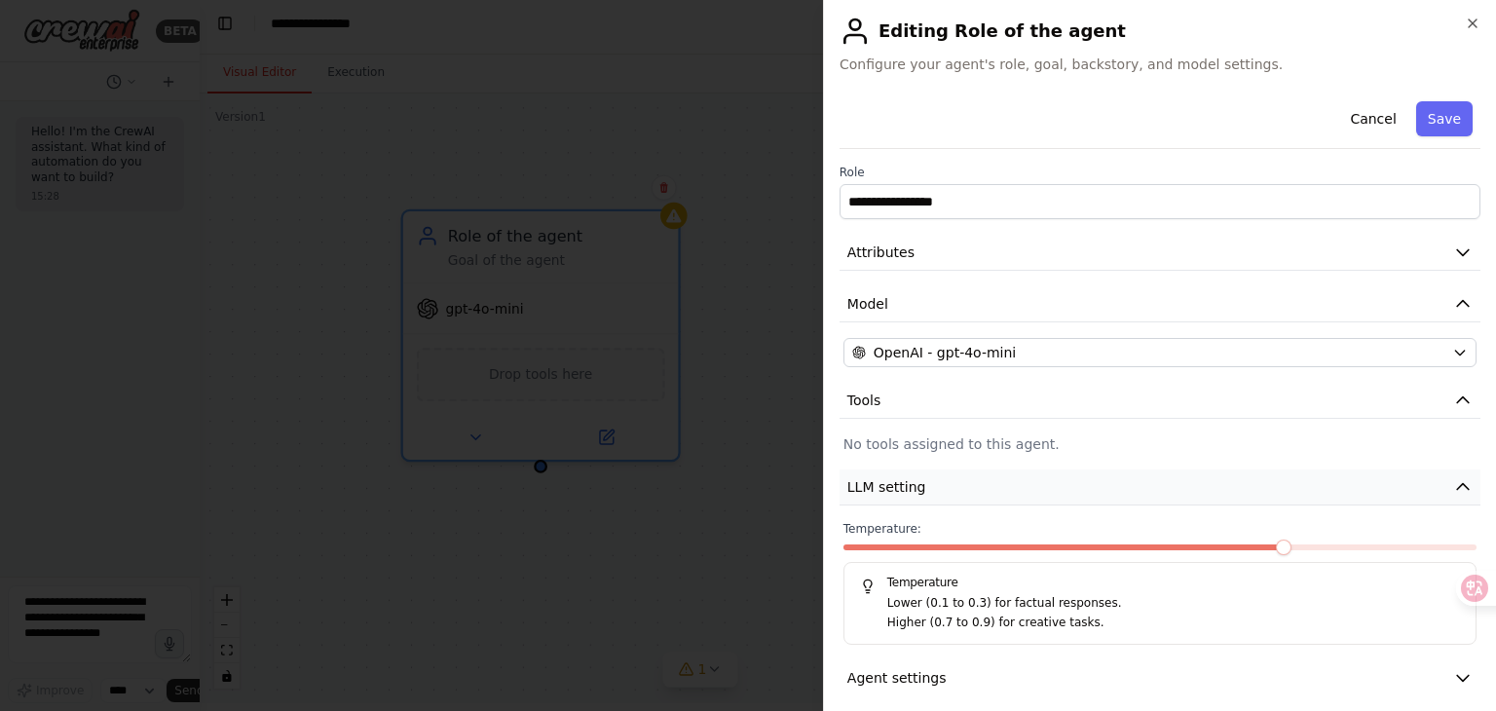
scroll to position [15, 0]
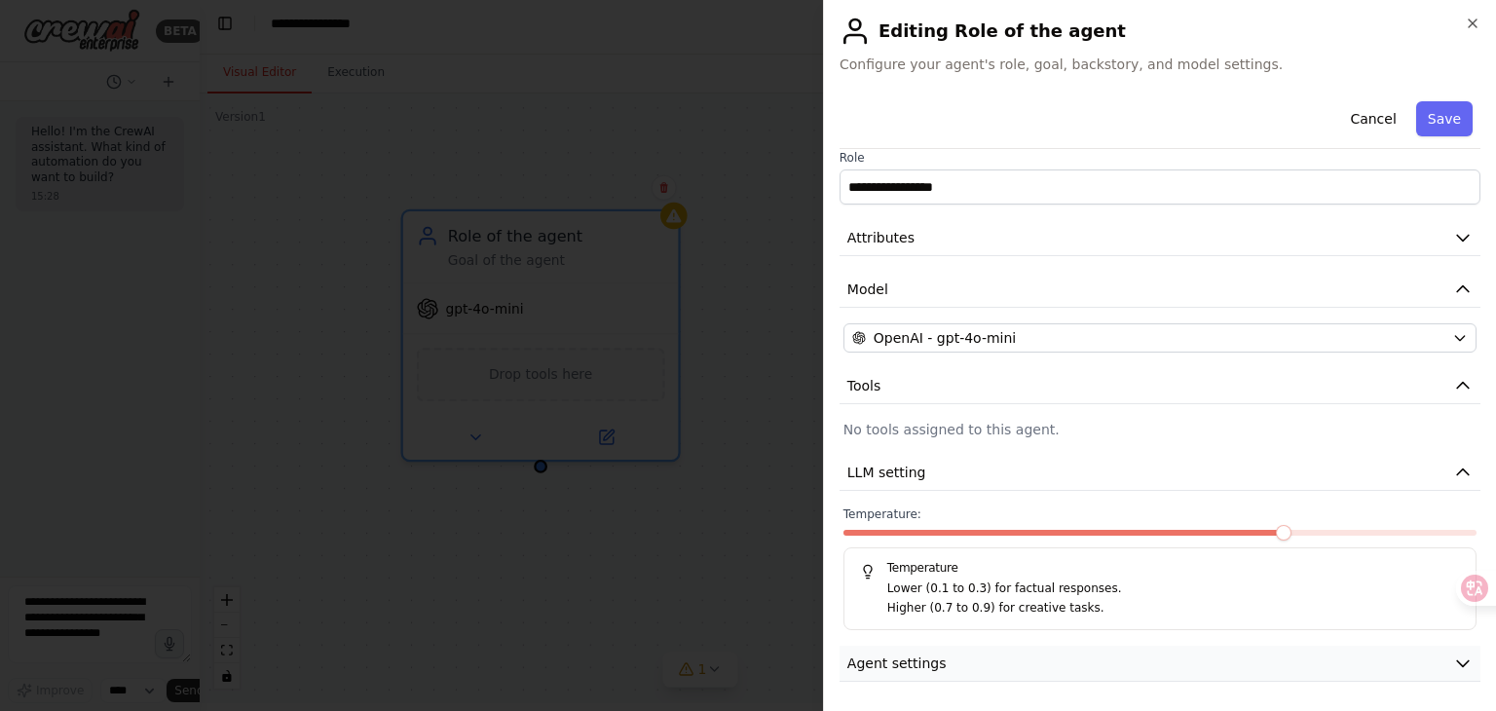
click at [1022, 646] on button "Agent settings" at bounding box center [1160, 664] width 641 height 36
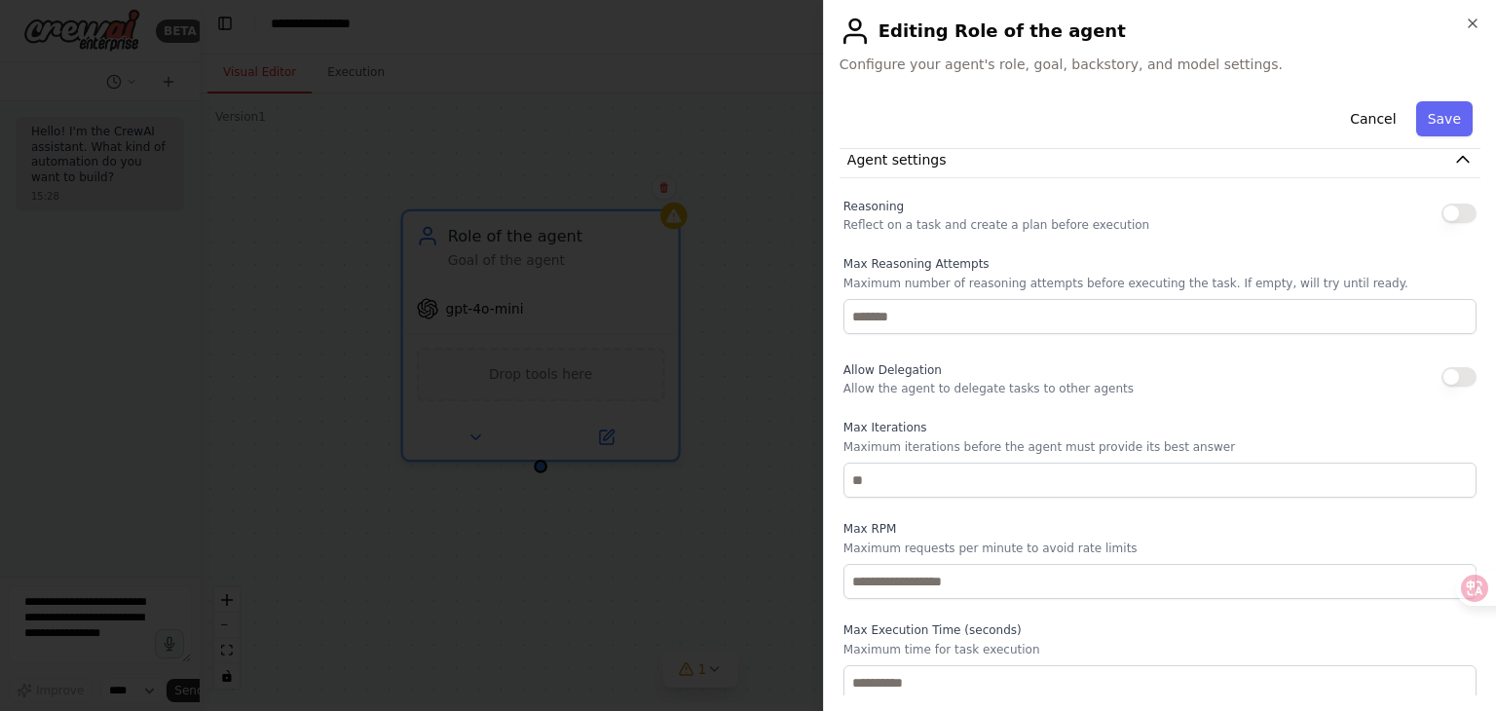
scroll to position [521, 0]
click at [1473, 598] on div at bounding box center [1468, 588] width 53 height 35
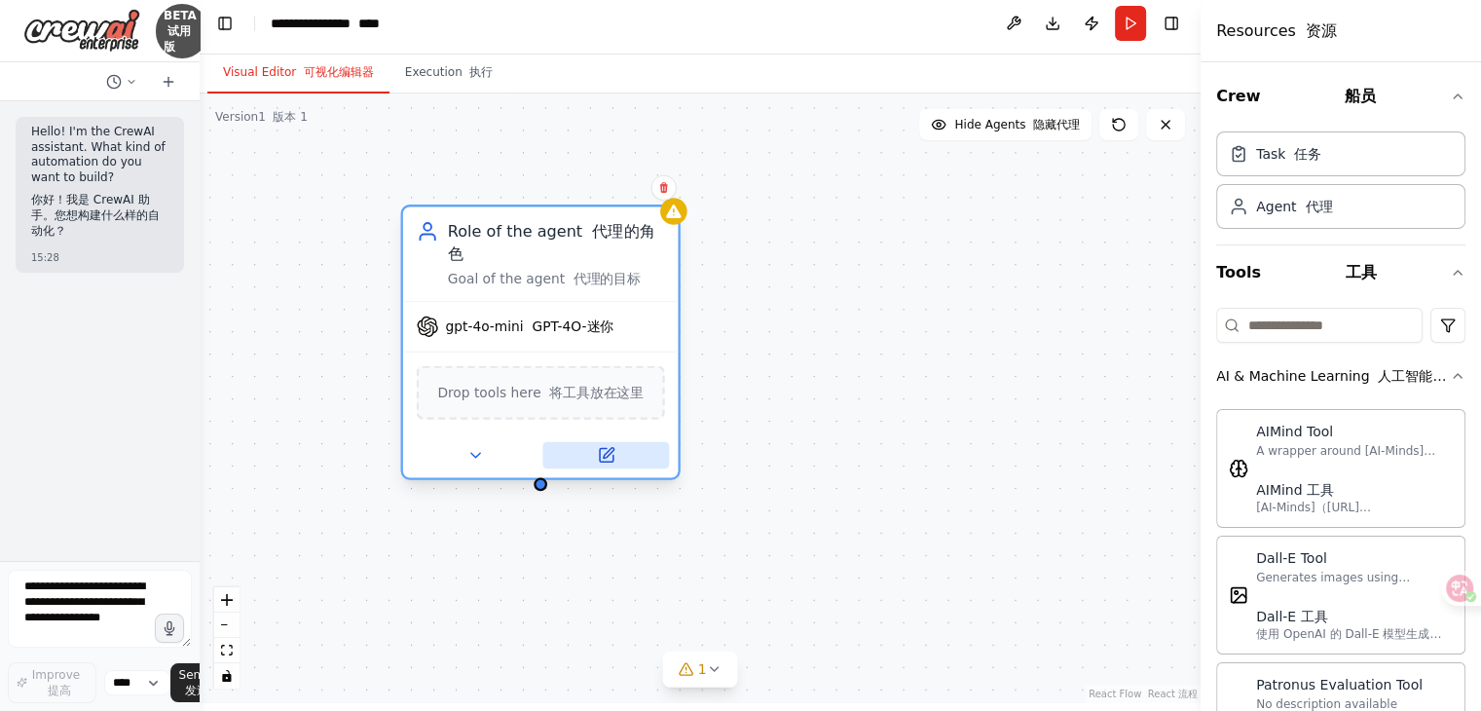
click at [634, 442] on button at bounding box center [606, 455] width 127 height 27
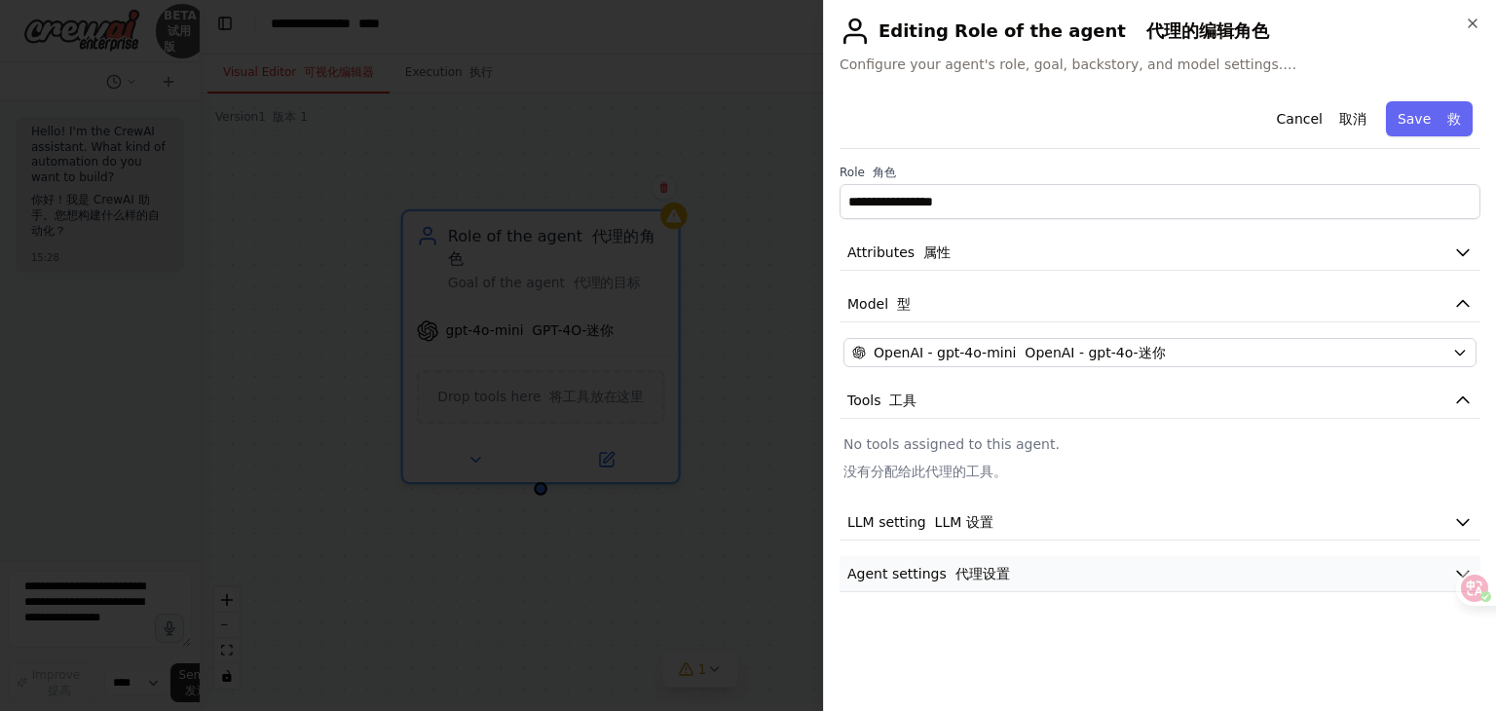
click at [1142, 574] on button "Agent settings 代理设置" at bounding box center [1160, 574] width 641 height 36
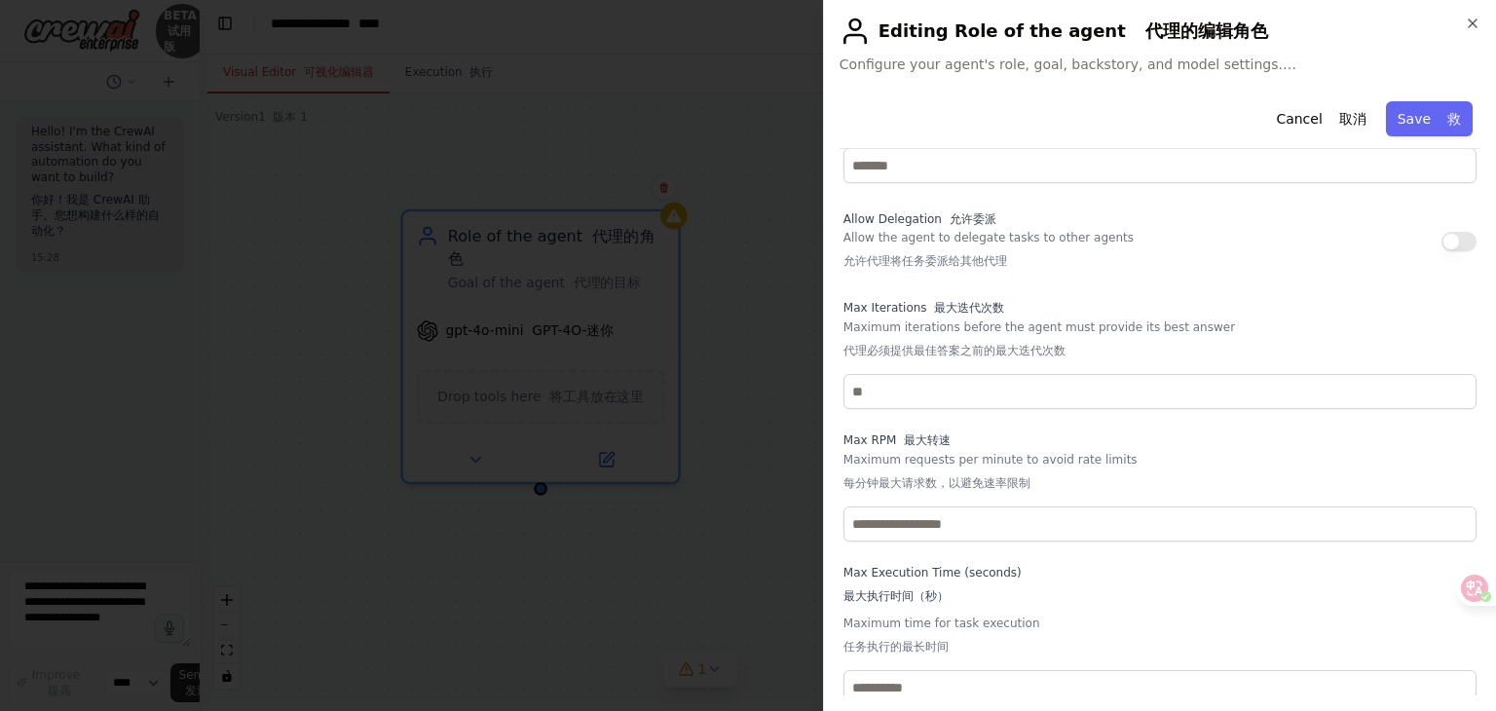
scroll to position [635, 0]
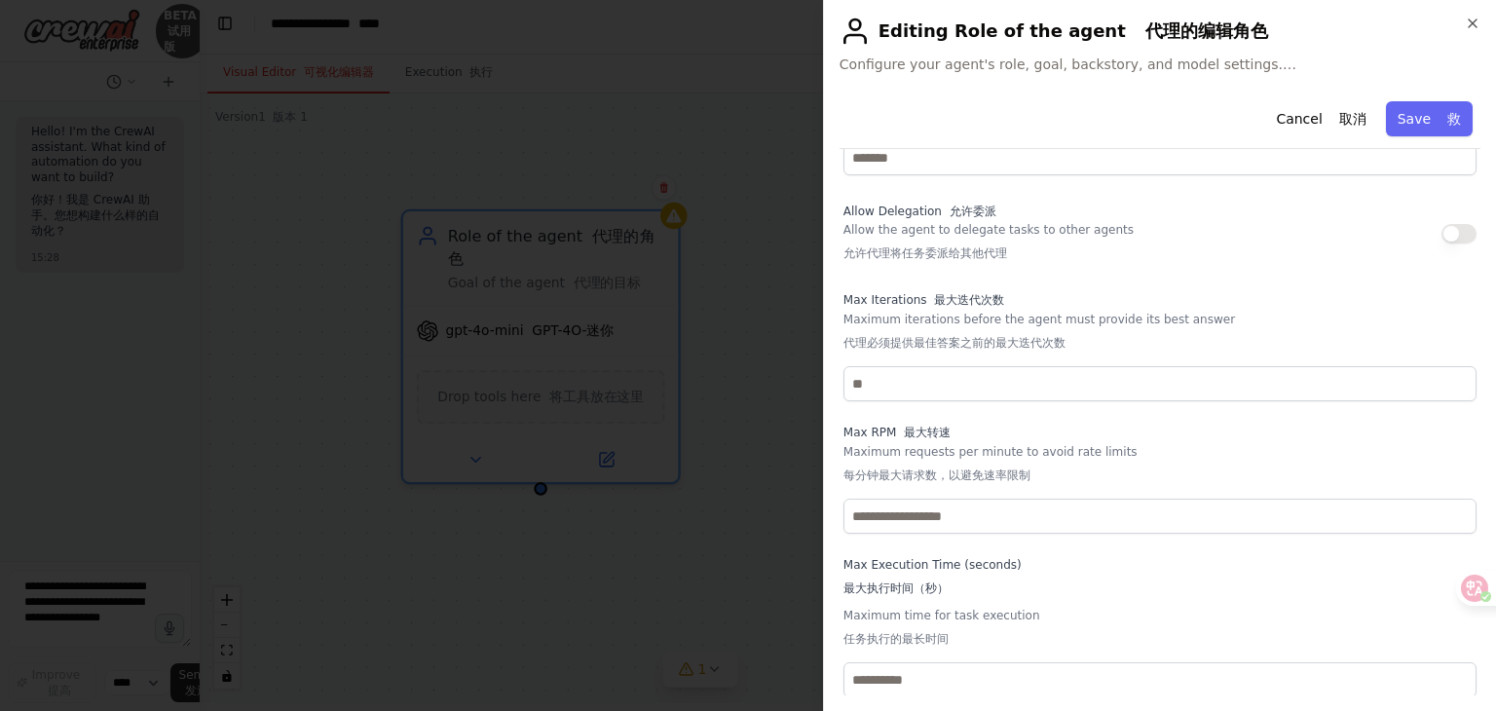
click at [1442, 232] on button "button" at bounding box center [1459, 233] width 35 height 19
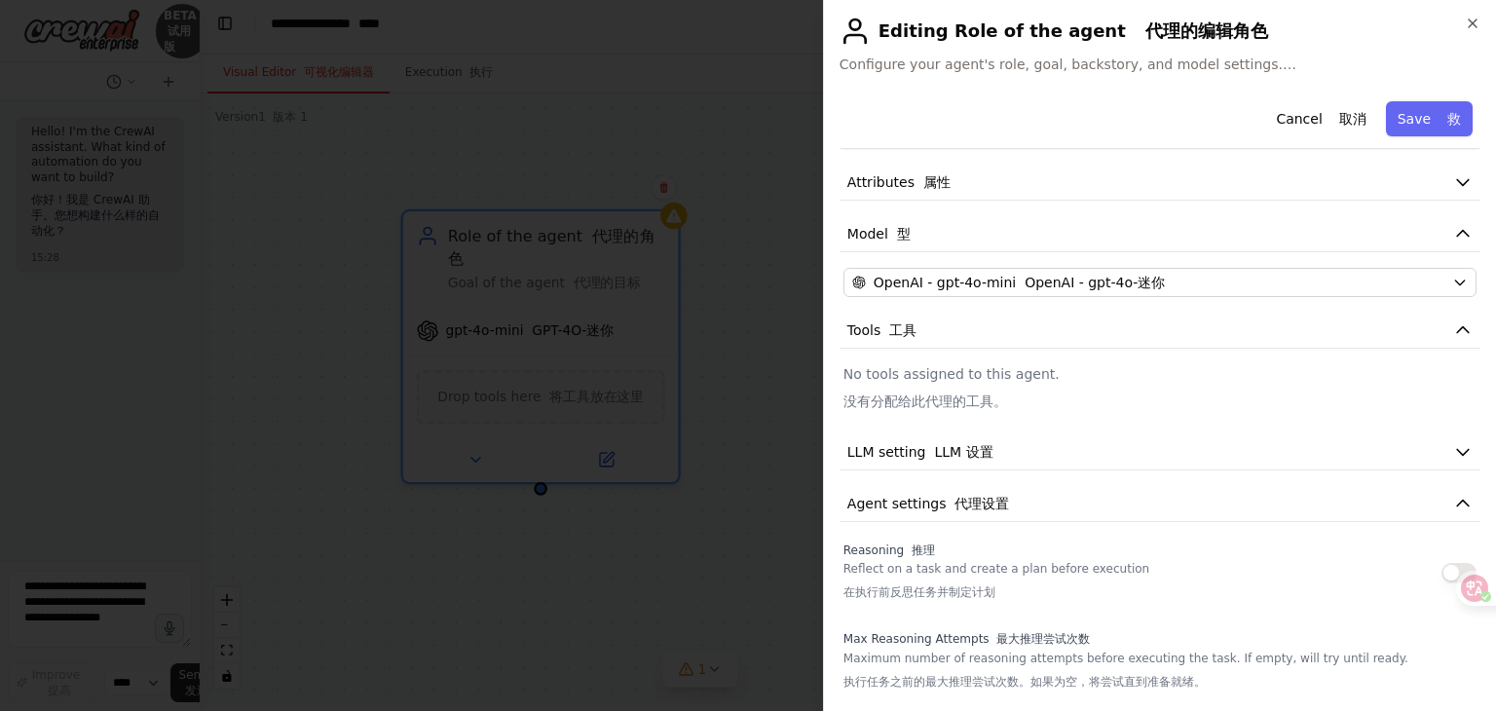
scroll to position [0, 0]
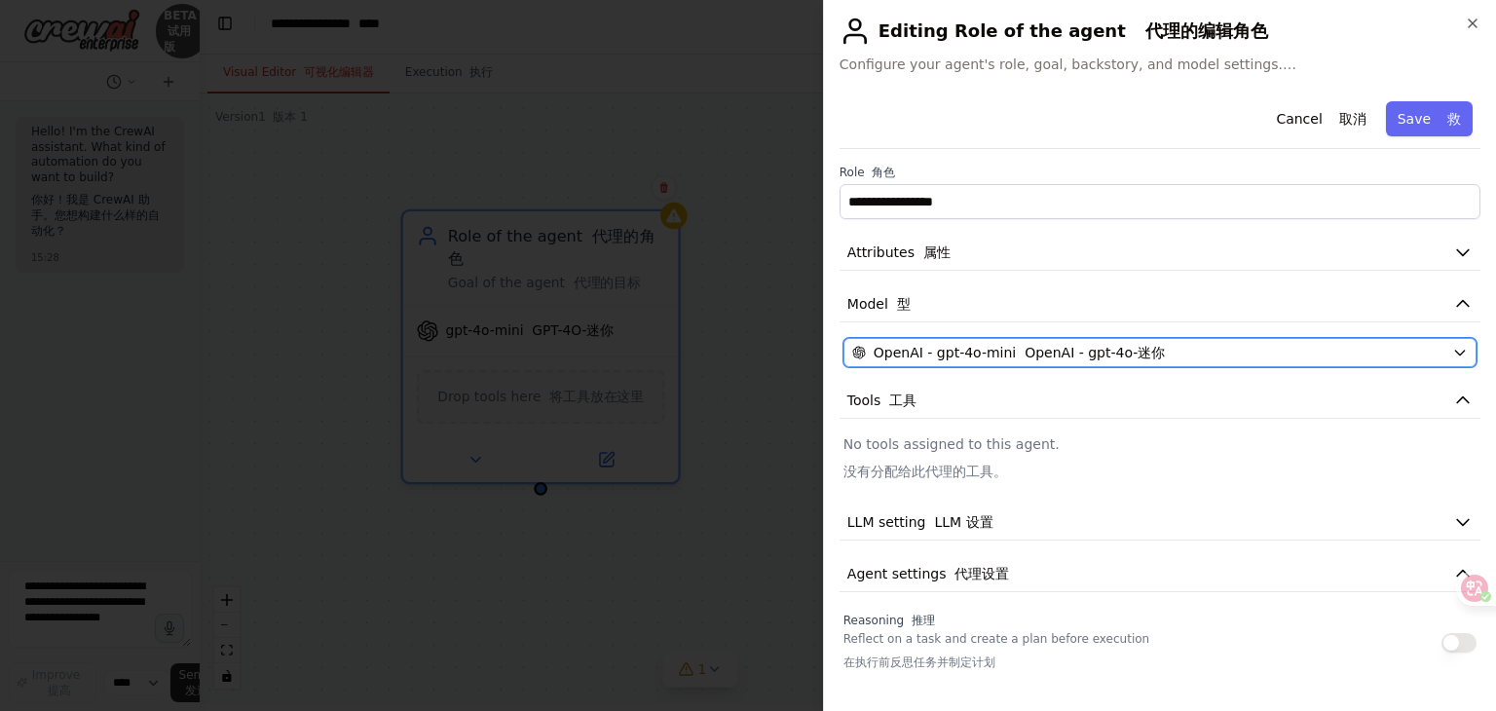
click at [1145, 356] on font "OpenAI - gpt-4o-迷你" at bounding box center [1095, 353] width 140 height 16
